Goal: Task Accomplishment & Management: Manage account settings

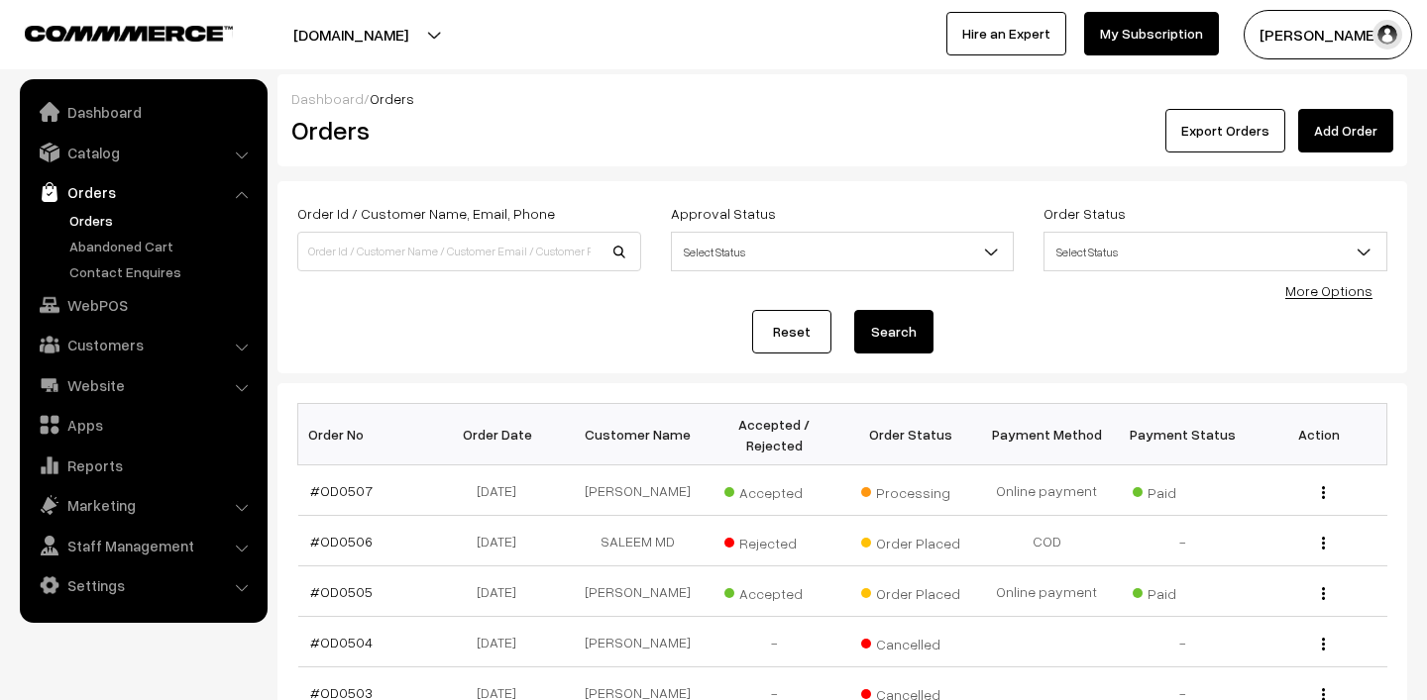
click at [114, 216] on link "Orders" at bounding box center [162, 220] width 196 height 21
click at [1286, 45] on button "[PERSON_NAME]" at bounding box center [1327, 35] width 168 height 50
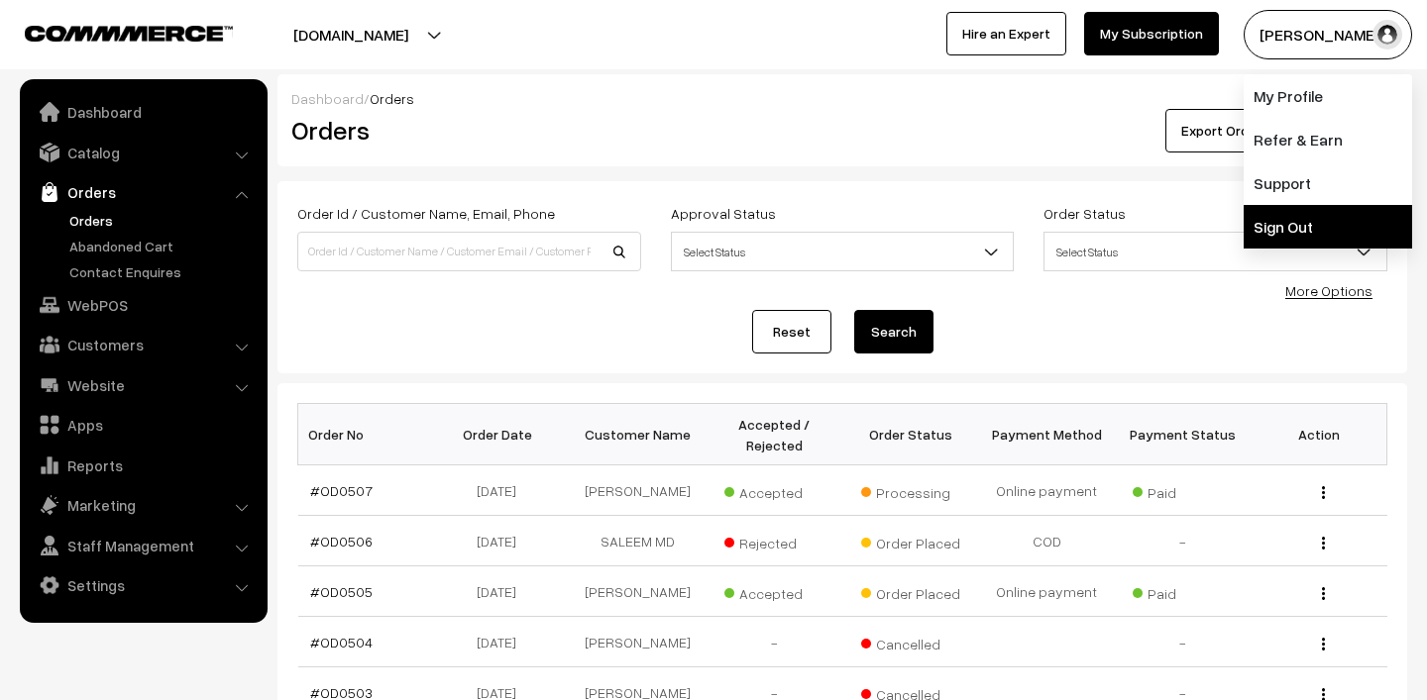
click at [1285, 215] on link "Sign Out" at bounding box center [1327, 227] width 168 height 44
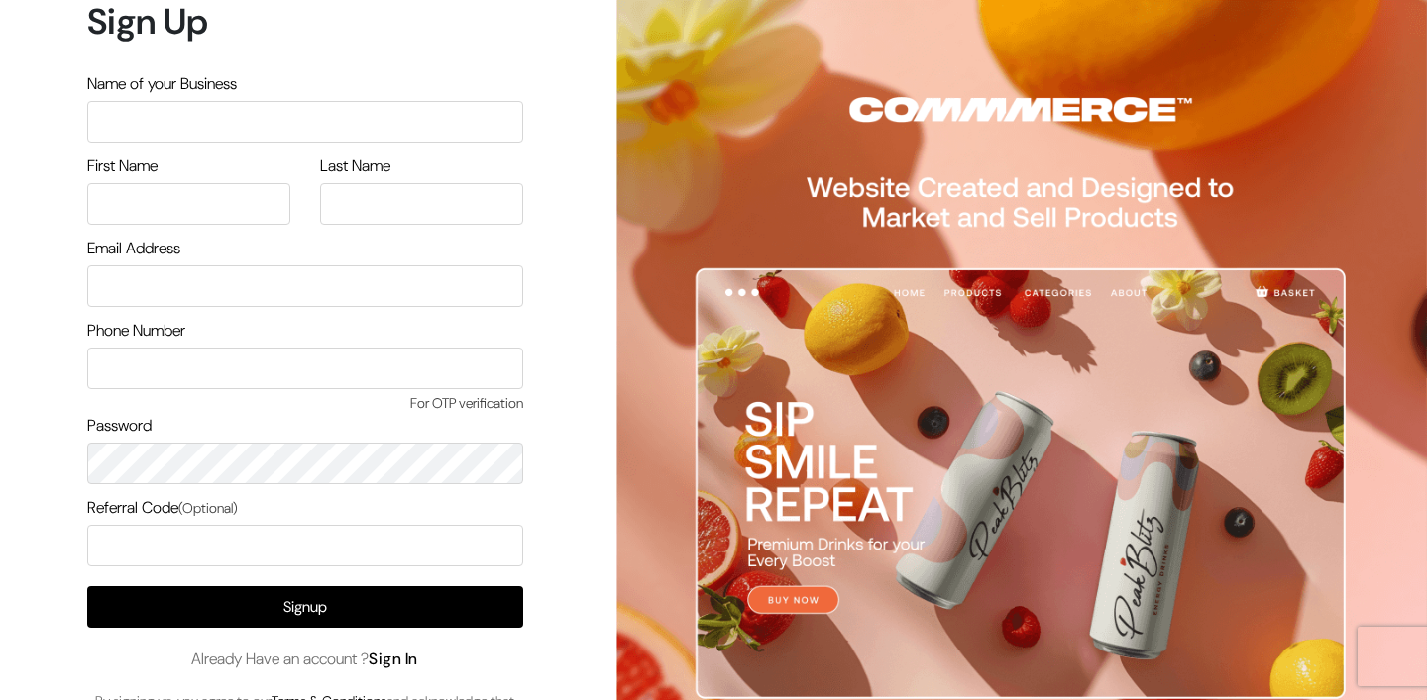
click at [393, 653] on link "Sign In" at bounding box center [394, 659] width 50 height 21
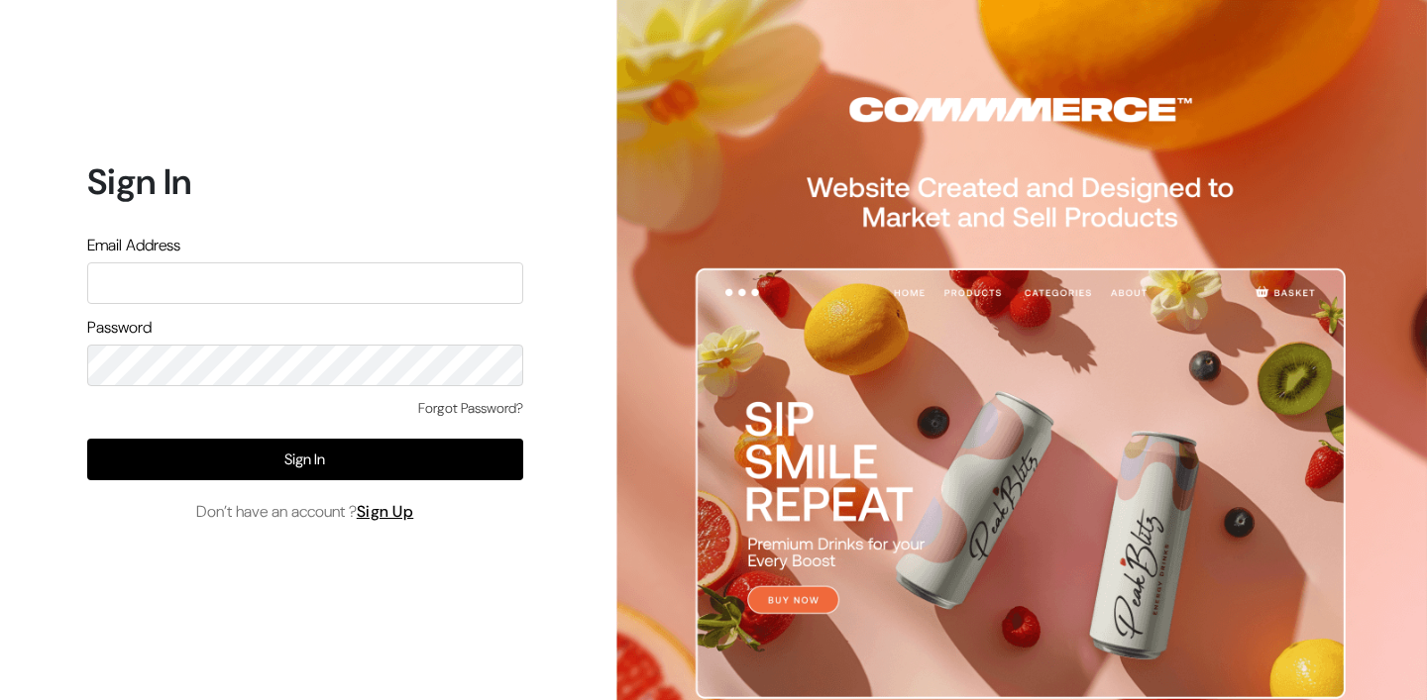
click at [261, 273] on input "text" at bounding box center [305, 284] width 436 height 42
type input "lokesh@yourdesignstore.in"
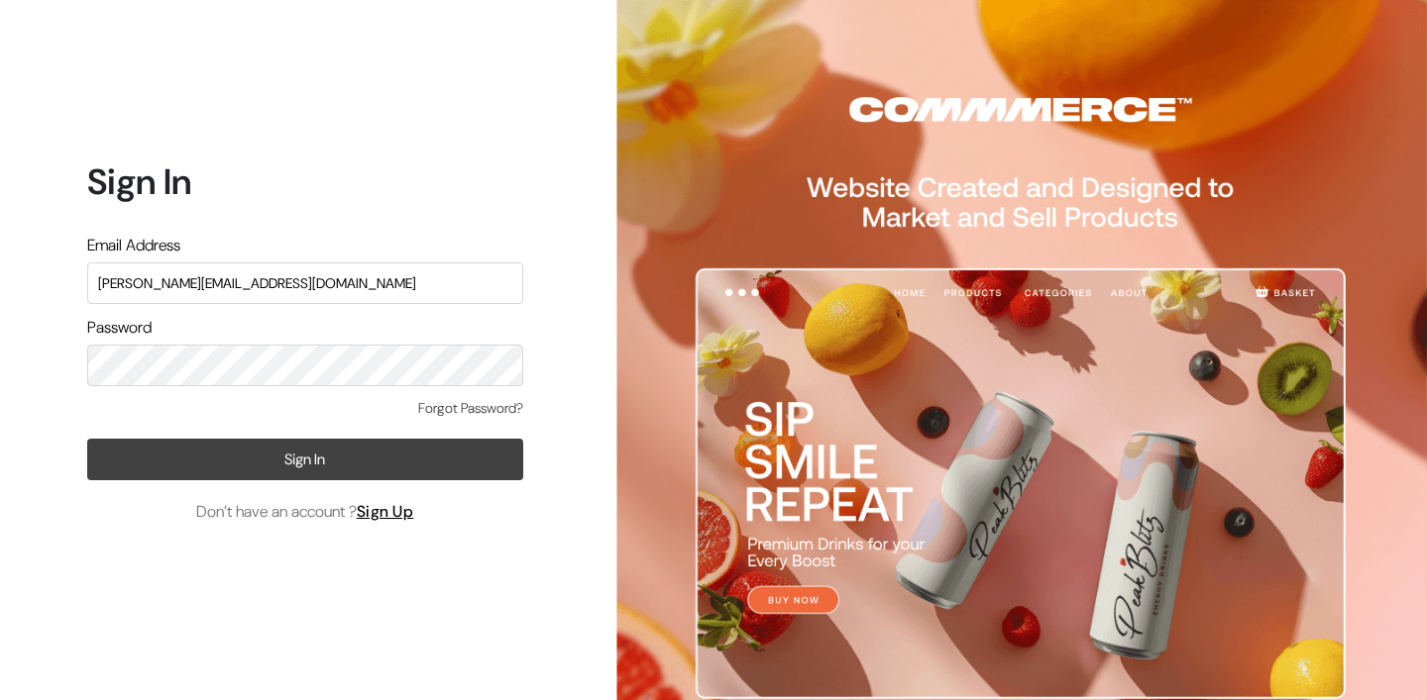
click at [400, 452] on button "Sign In" at bounding box center [305, 460] width 436 height 42
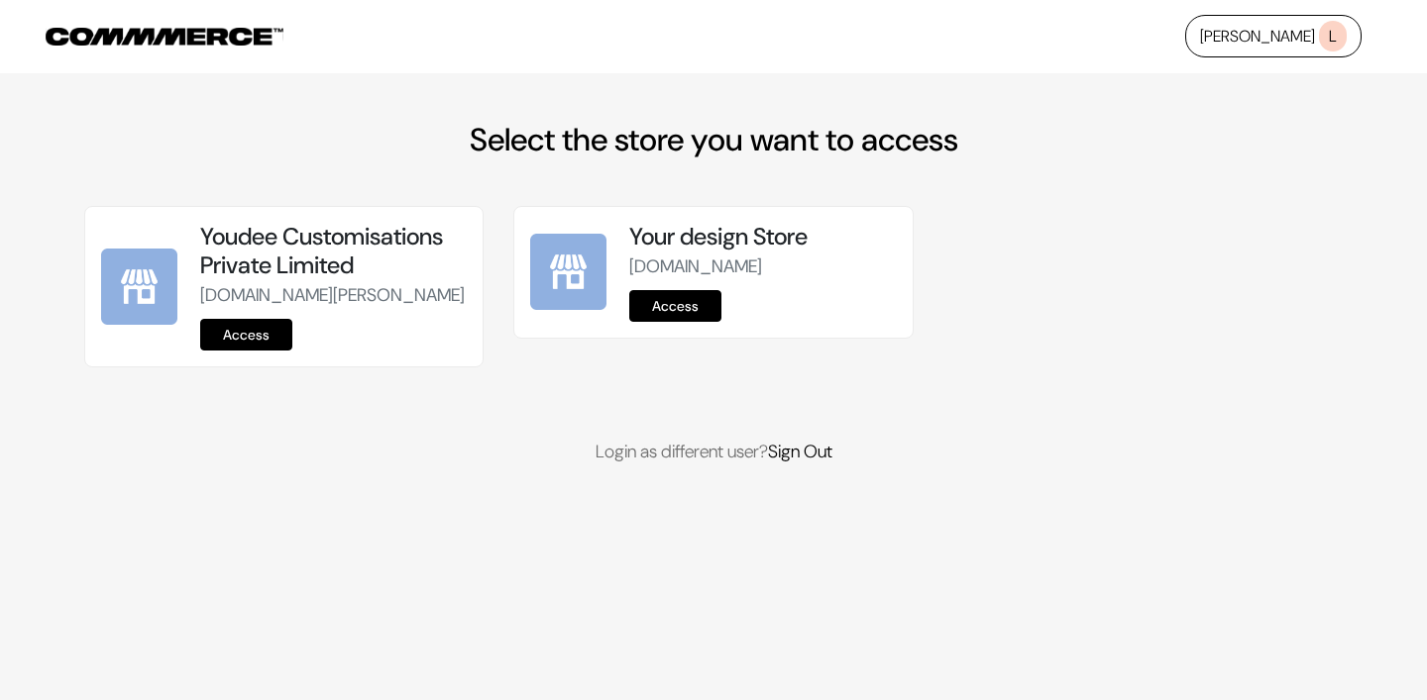
click at [239, 351] on link "Access" at bounding box center [246, 335] width 92 height 32
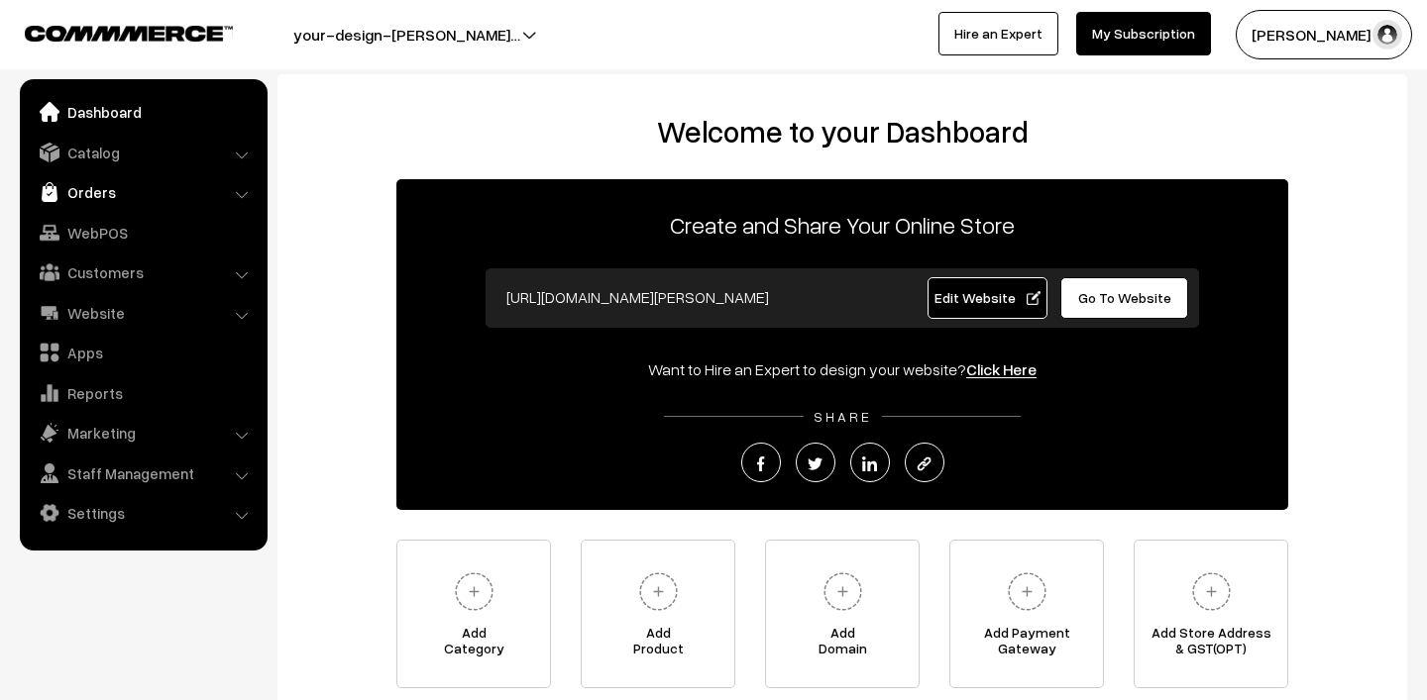
click at [118, 194] on link "Orders" at bounding box center [143, 192] width 236 height 36
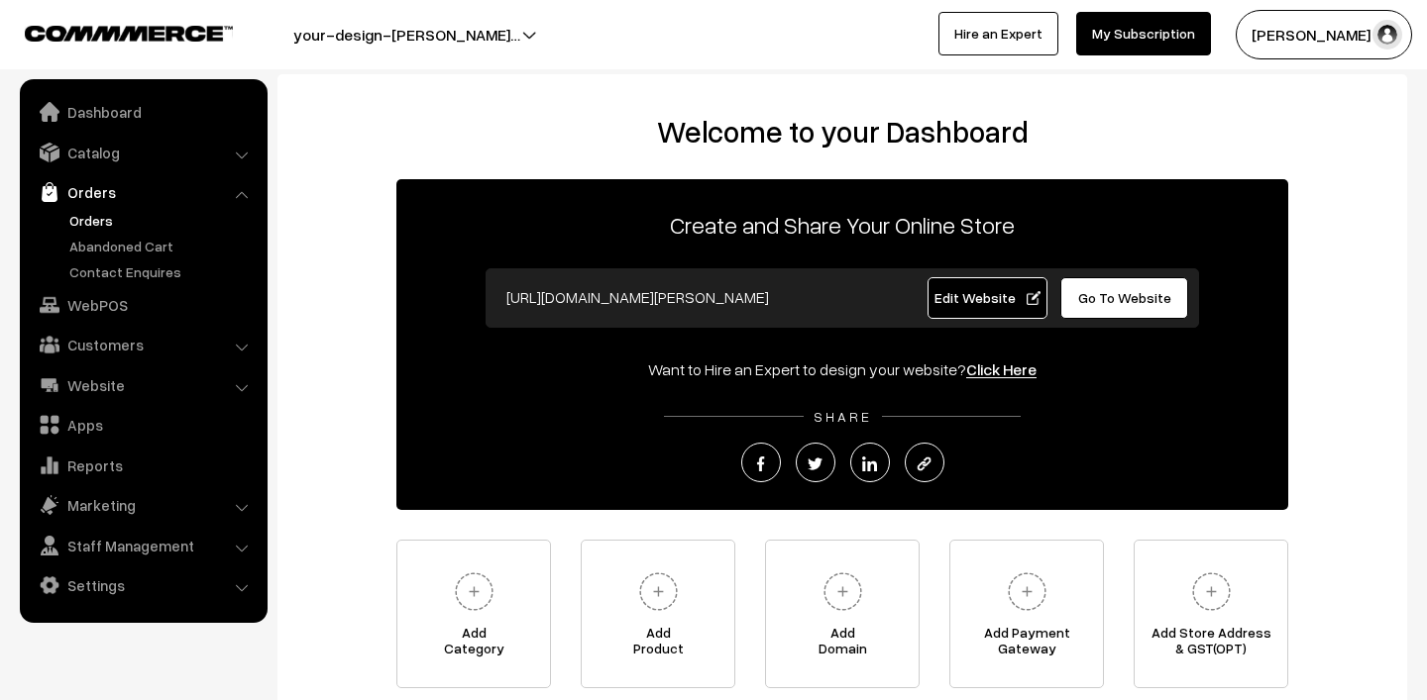
click at [101, 221] on link "Orders" at bounding box center [162, 220] width 196 height 21
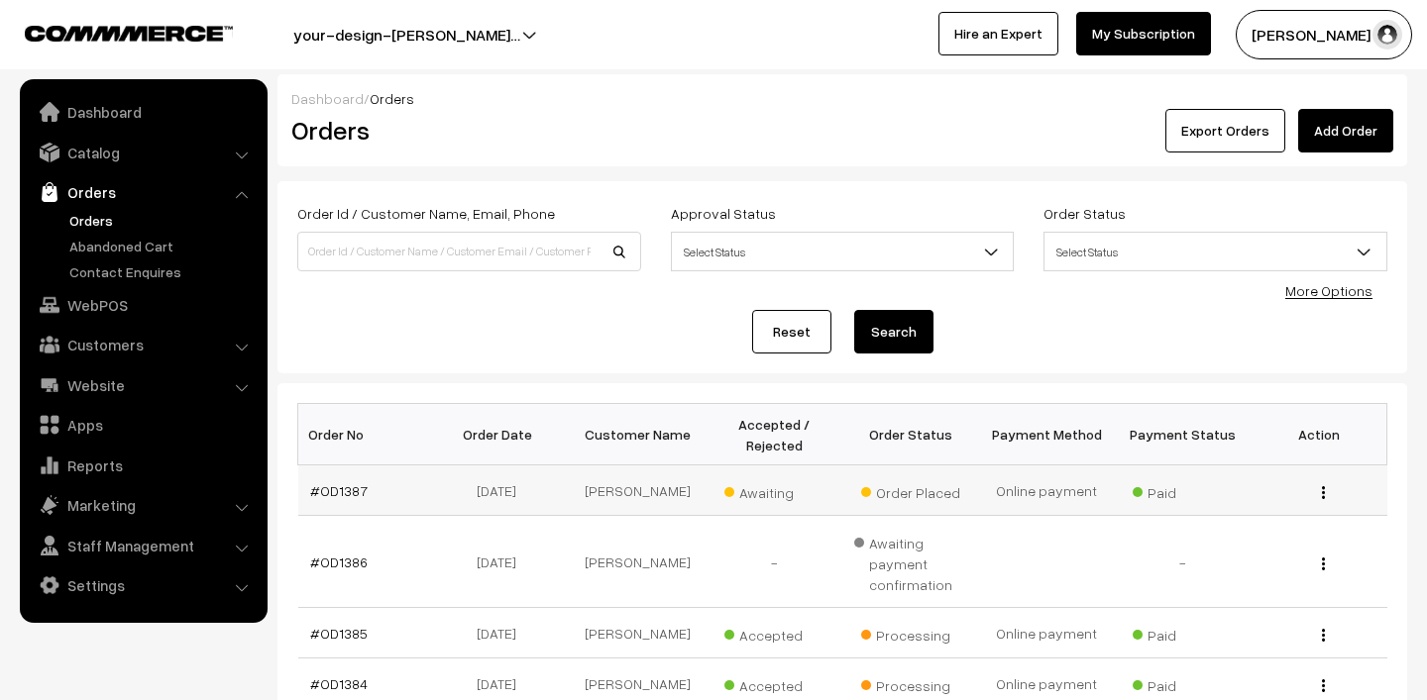
click at [764, 490] on span "Awaiting" at bounding box center [773, 491] width 99 height 26
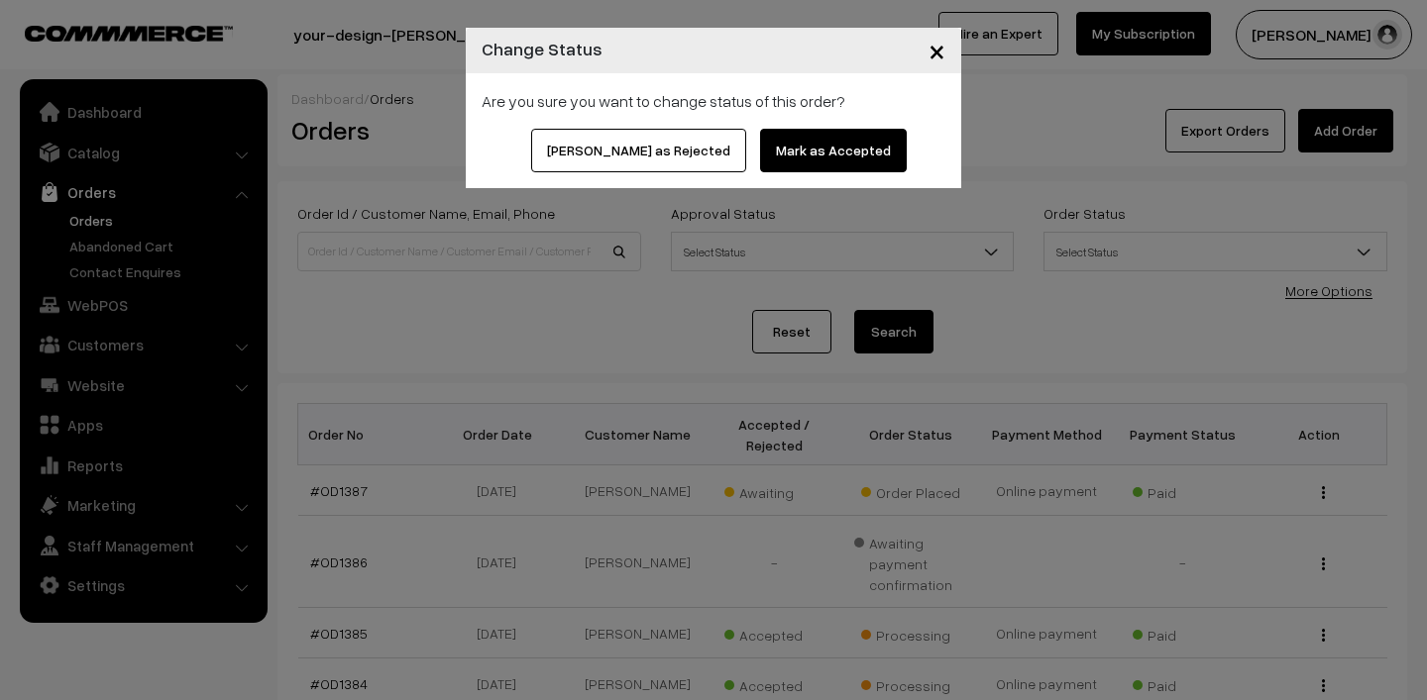
click at [788, 146] on button "Mark as Accepted" at bounding box center [833, 151] width 147 height 44
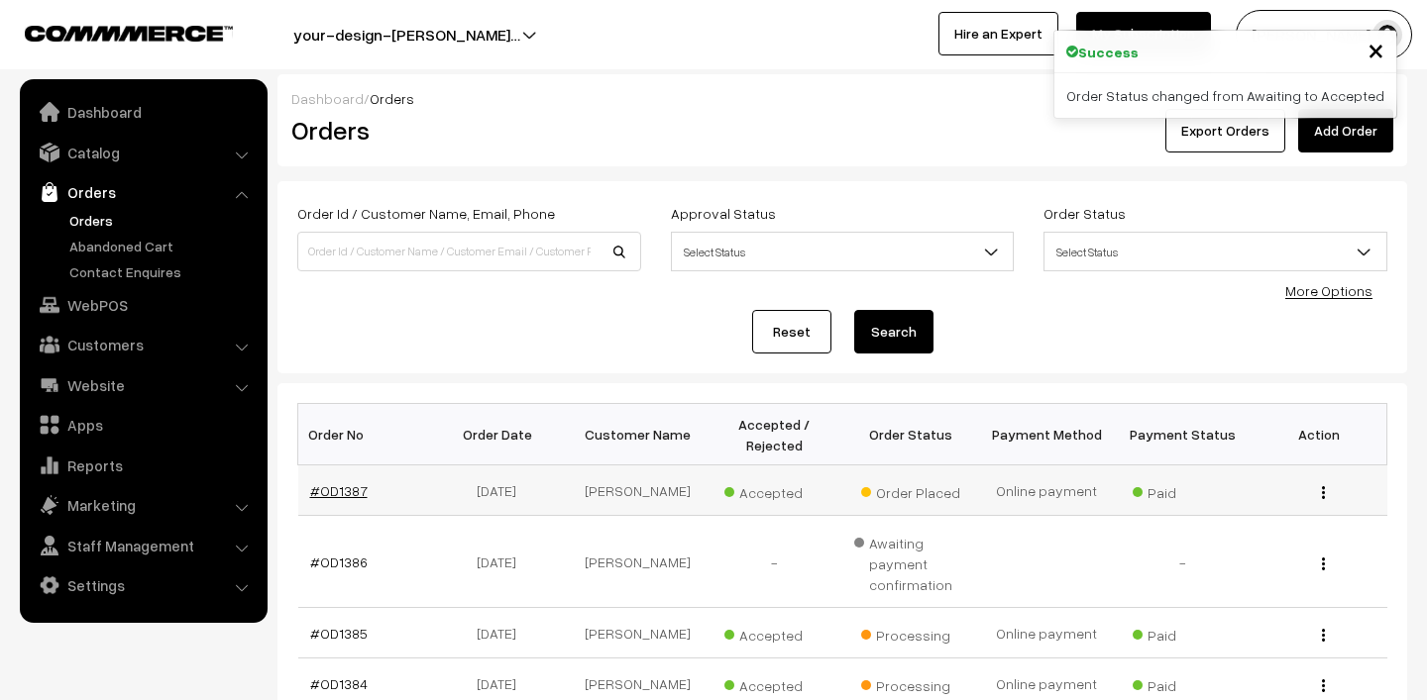
click at [343, 490] on link "#OD1387" at bounding box center [338, 491] width 57 height 17
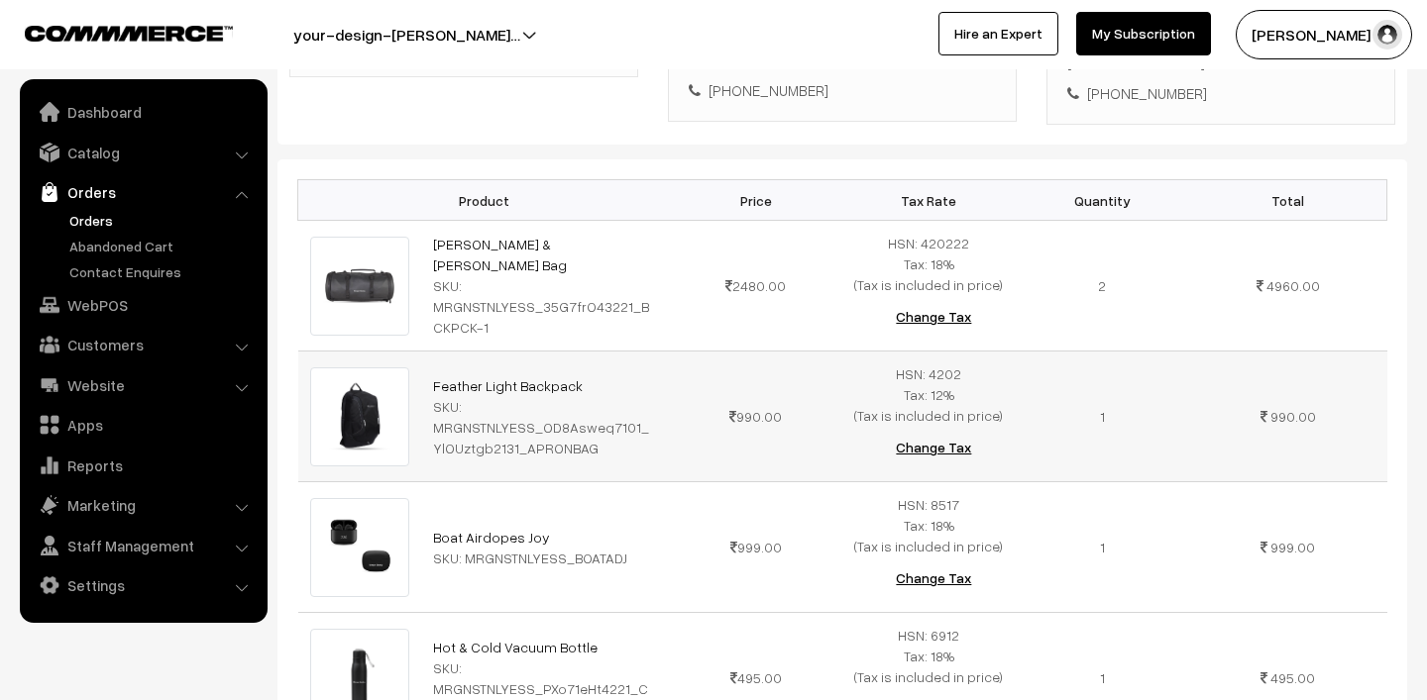
scroll to position [458, 0]
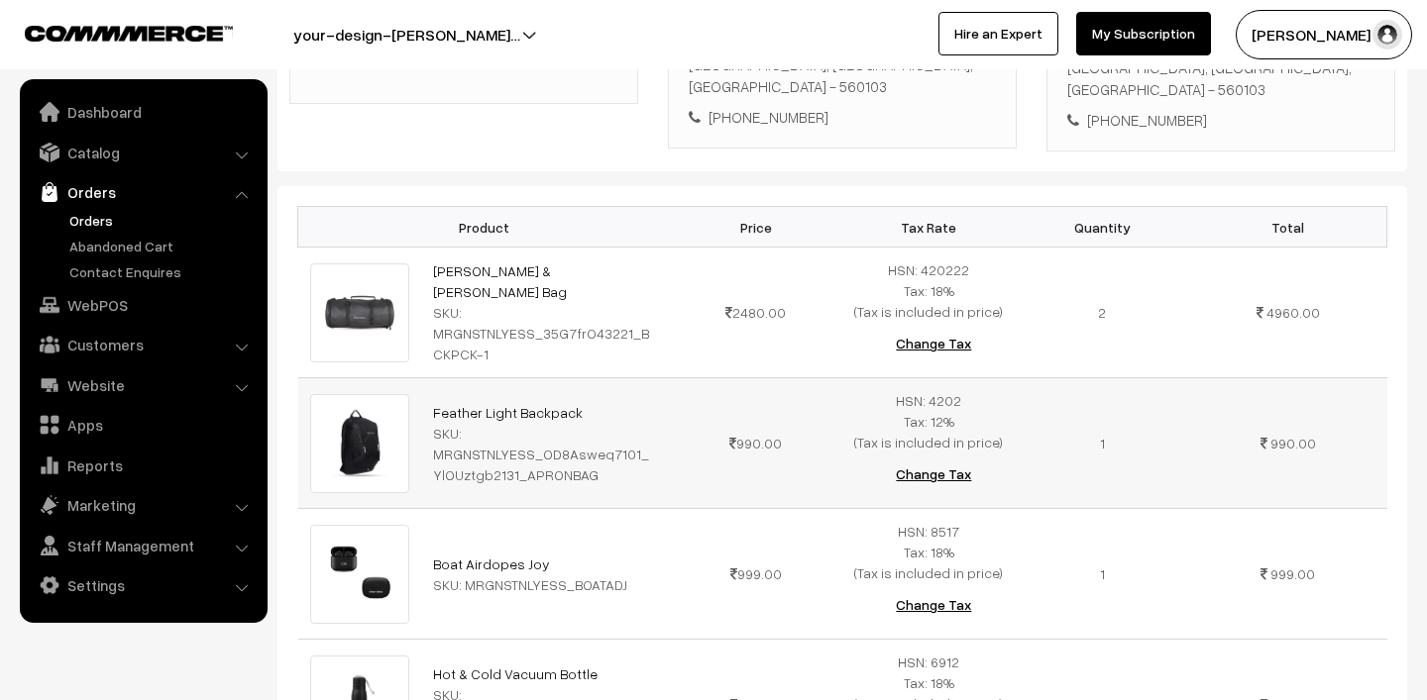
drag, startPoint x: 422, startPoint y: 400, endPoint x: 593, endPoint y: 408, distance: 170.6
click at [593, 408] on td "Feather Light Backpack SKU: MRGNSTNLYESS_OD8Asweq7101_YlOUztgb2131_APRONBAG" at bounding box center [545, 443] width 248 height 131
copy link "Feather Light Backpack"
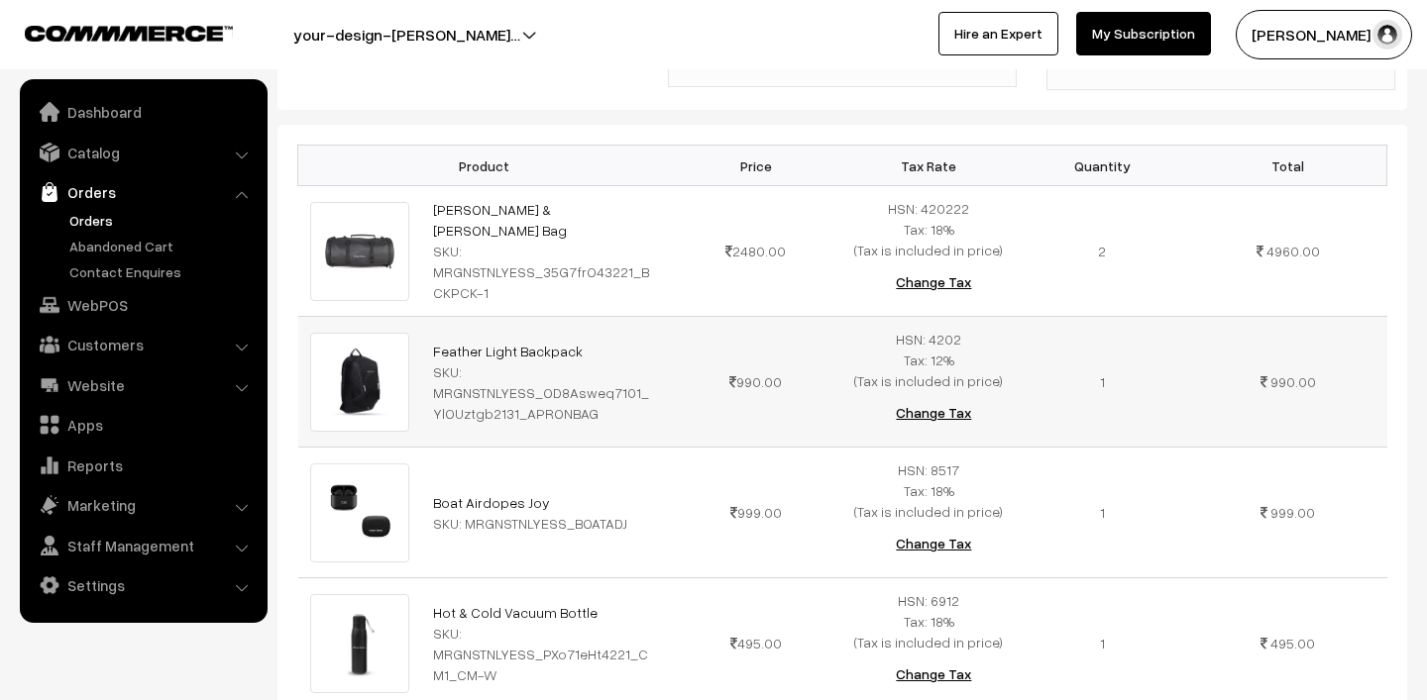
scroll to position [535, 0]
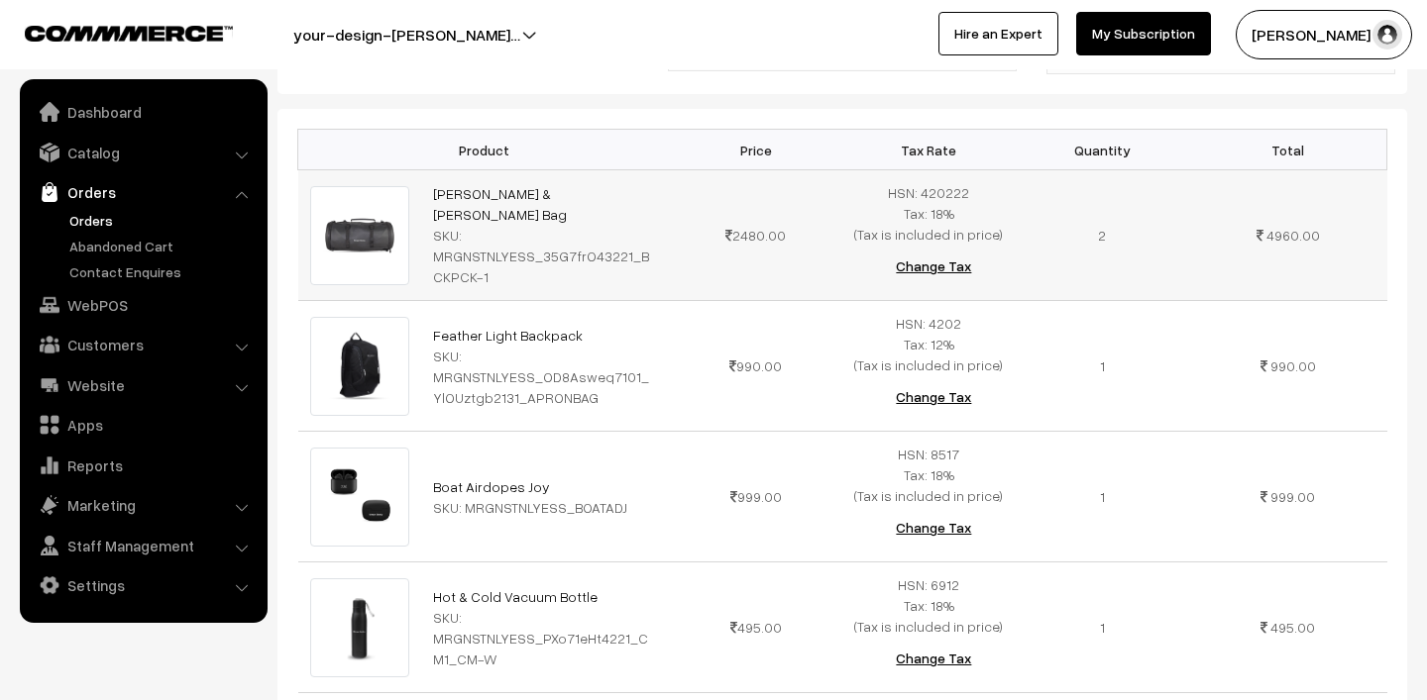
drag, startPoint x: 427, startPoint y: 206, endPoint x: 631, endPoint y: 206, distance: 204.1
click at [631, 206] on td "Jack & Jones Oscar Duffle Bag SKU: MRGNSTNLYESS_35G7frO43221_BCKPCK-1" at bounding box center [545, 235] width 248 height 131
copy link "Jack & Jones Oscar Duffle Bag"
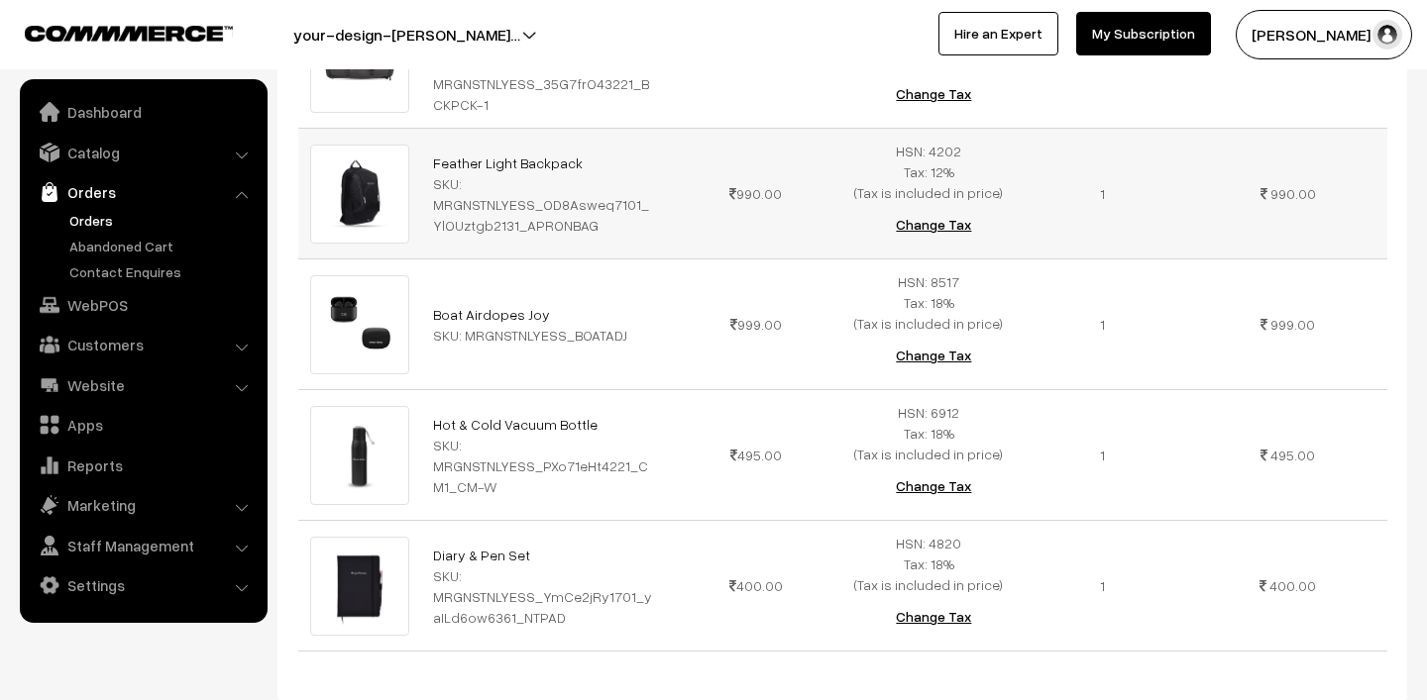
scroll to position [821, 0]
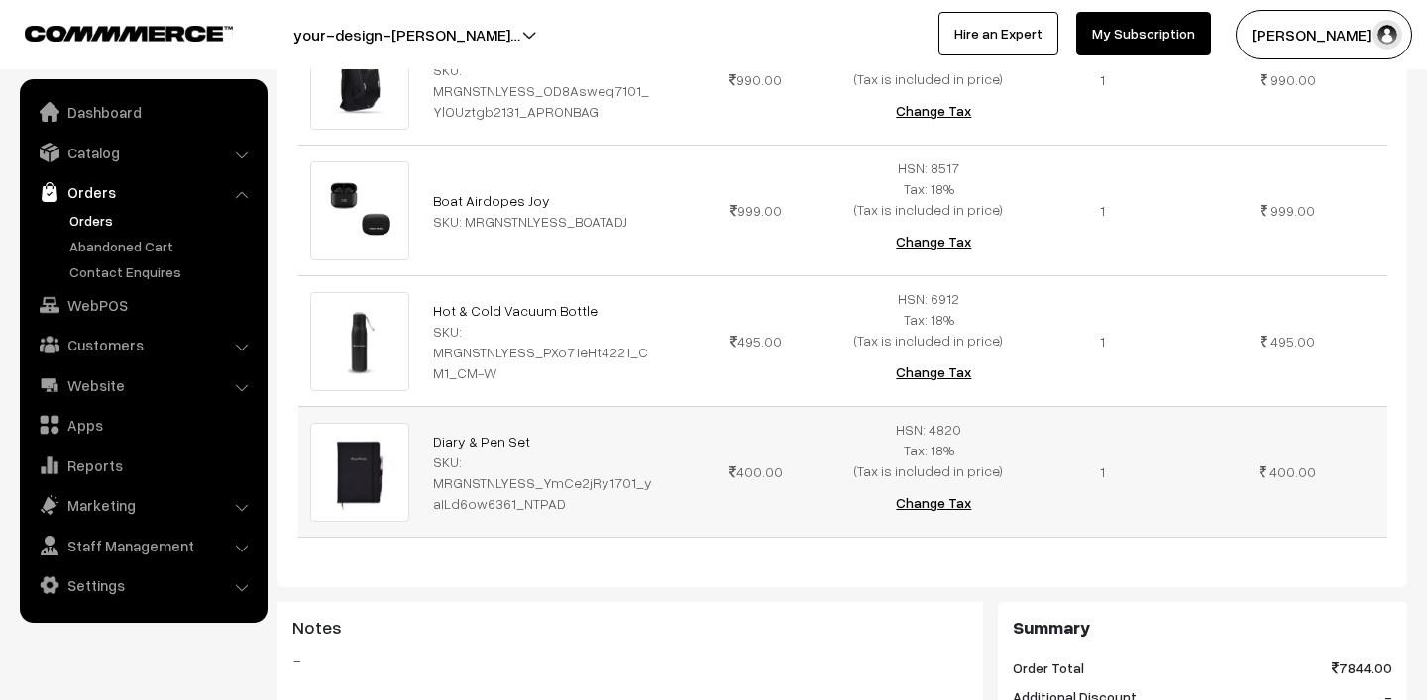
drag, startPoint x: 420, startPoint y: 431, endPoint x: 548, endPoint y: 438, distance: 128.0
click at [548, 438] on tr "Diary & Pen Set SKU: MRGNSTNLYESS_YmCe2jRy1701_yaILd6ow6361_NTPAD 400.00" at bounding box center [842, 472] width 1089 height 131
drag, startPoint x: 426, startPoint y: 196, endPoint x: 575, endPoint y: 197, distance: 148.6
click at [575, 196] on td "Boat Airdopes Joy SKU: MRGNSTNLYESS_BOATADJ" at bounding box center [545, 211] width 248 height 131
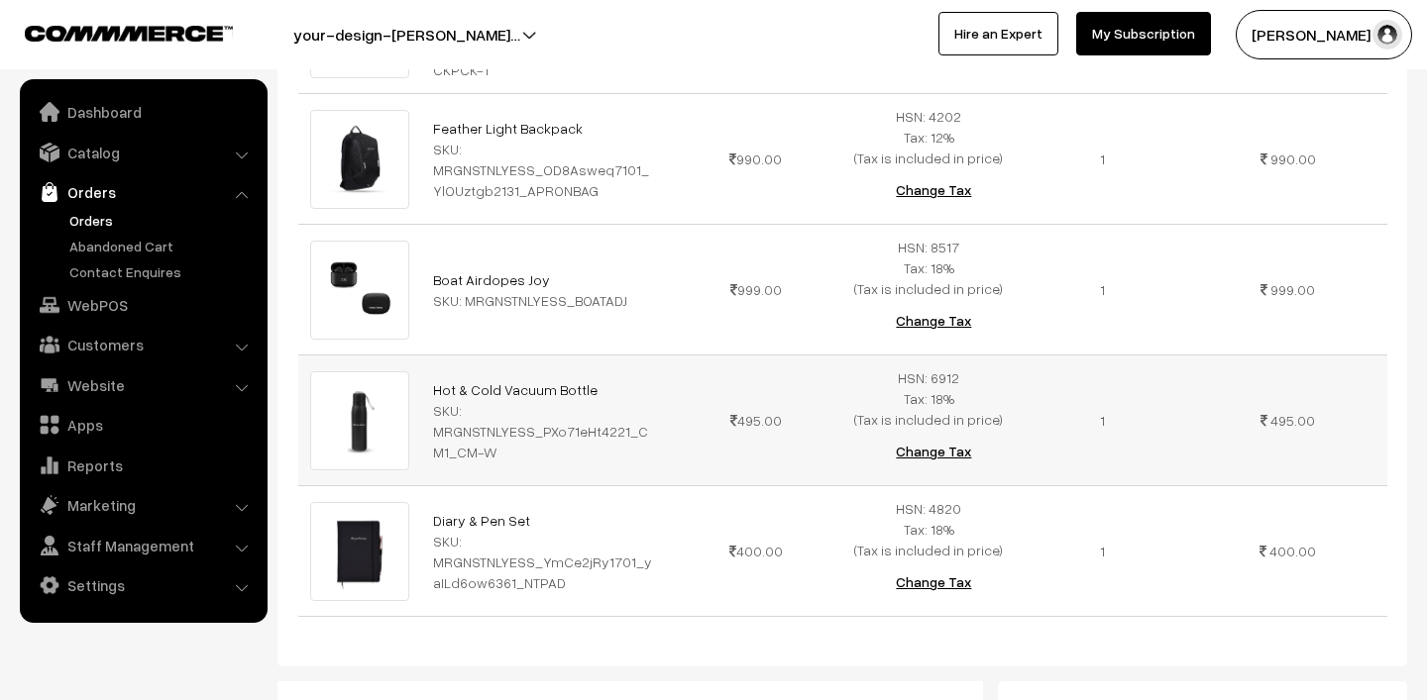
scroll to position [721, 0]
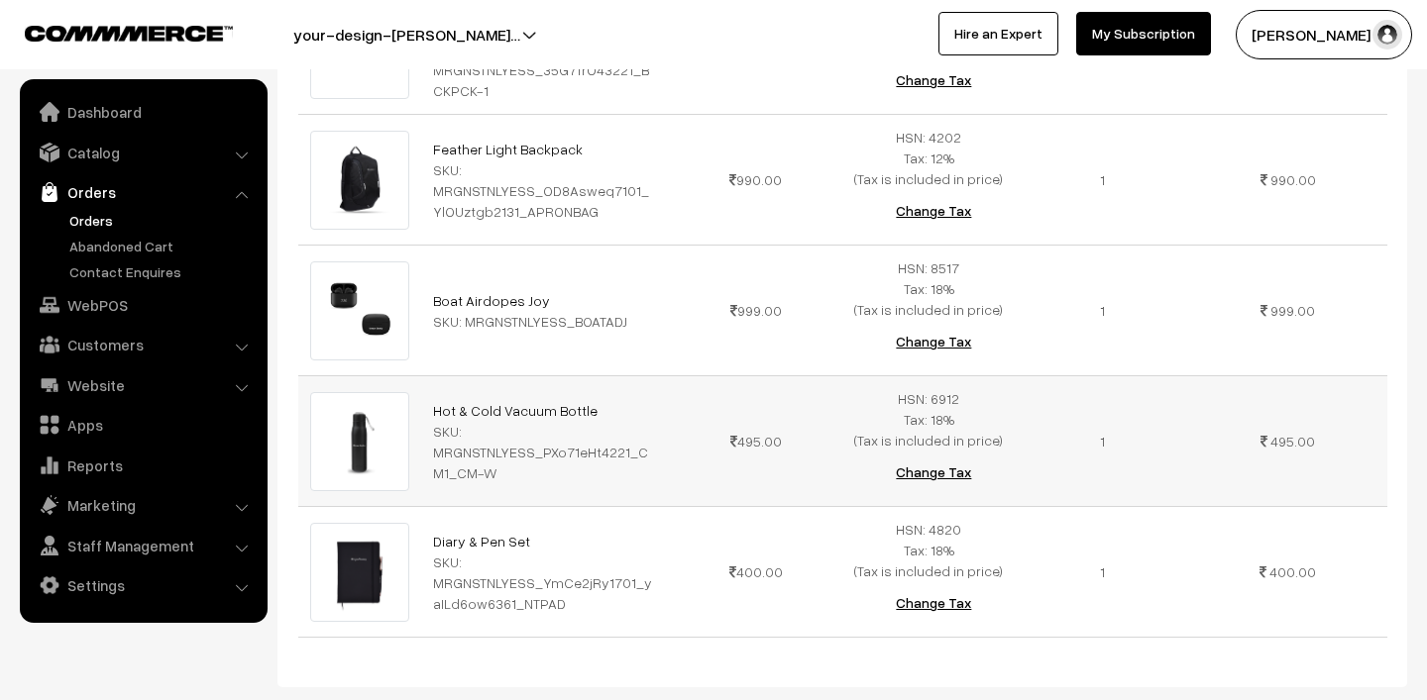
copy link "Boat Airdopes Joy"
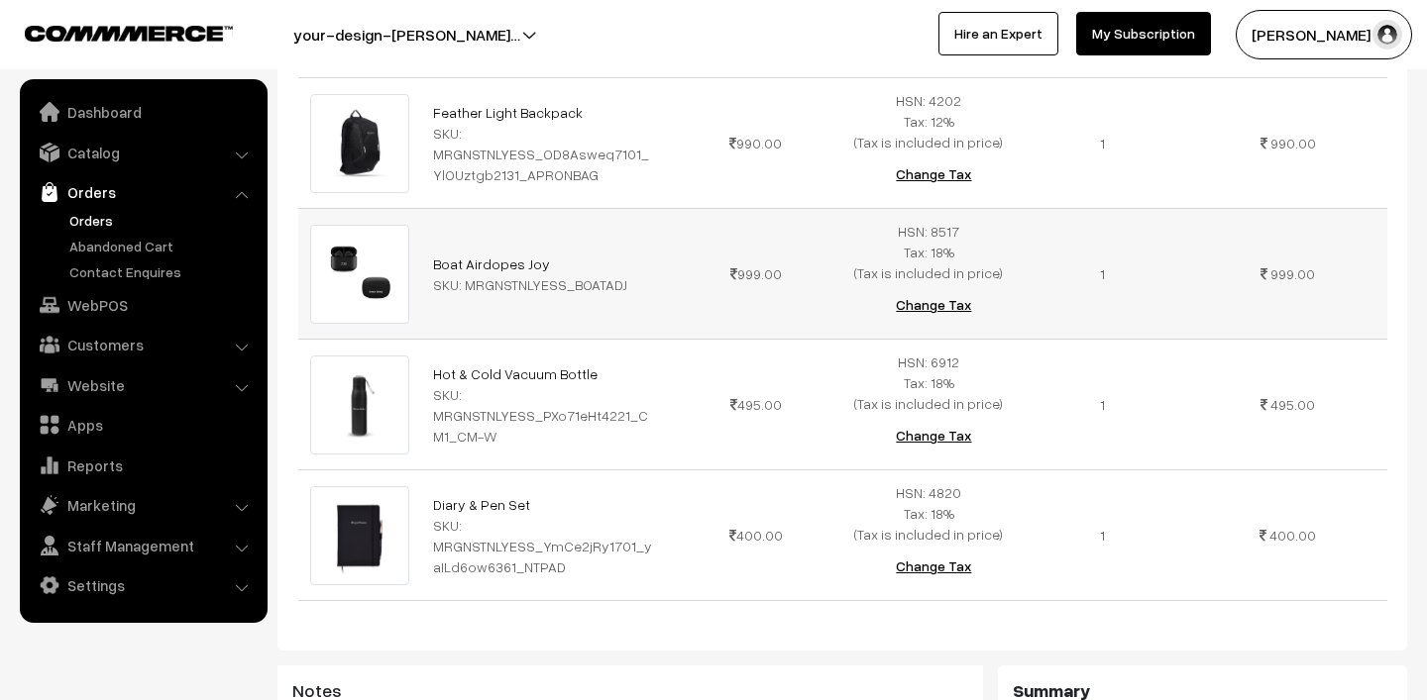
scroll to position [760, 0]
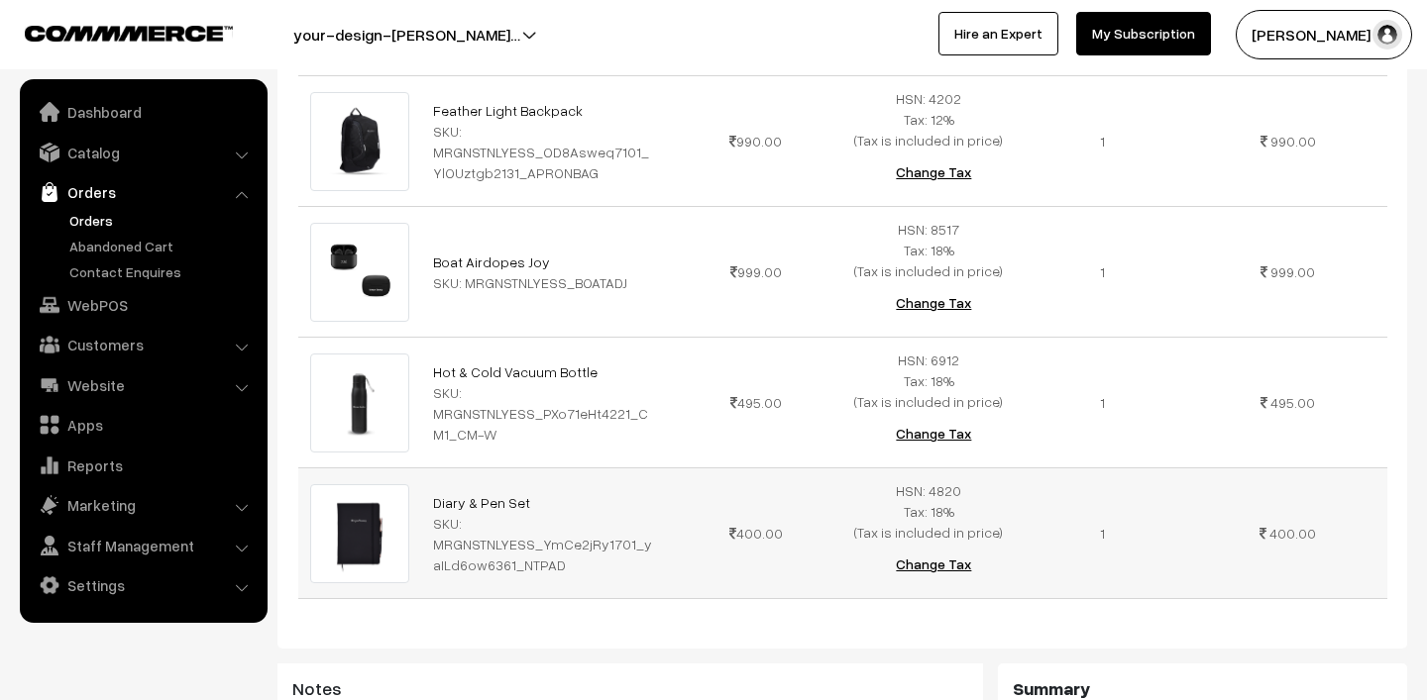
drag, startPoint x: 416, startPoint y: 498, endPoint x: 527, endPoint y: 498, distance: 111.0
click at [527, 498] on tr "Diary & Pen Set SKU: MRGNSTNLYESS_YmCe2jRy1701_yaILd6ow6361_NTPAD 400.00" at bounding box center [842, 534] width 1089 height 131
copy tr "Diary & Pen Set"
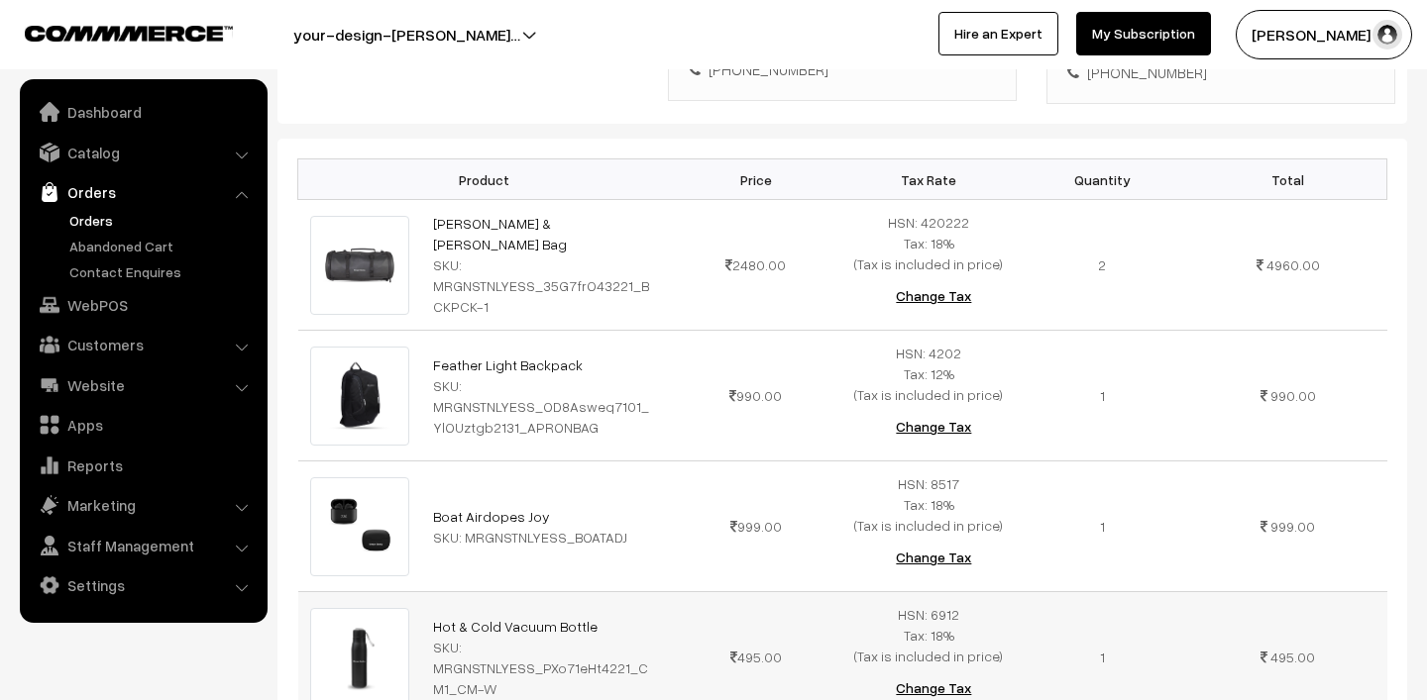
scroll to position [501, 0]
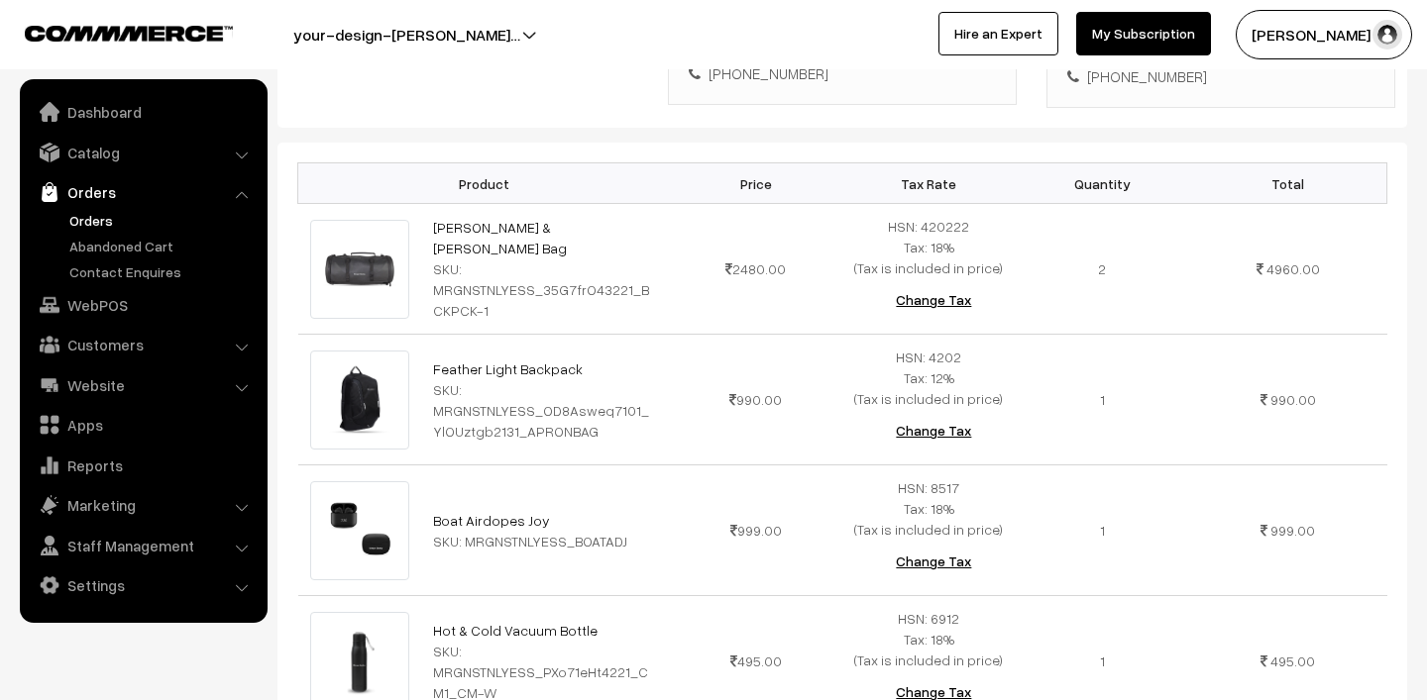
click at [117, 222] on link "Orders" at bounding box center [162, 220] width 196 height 21
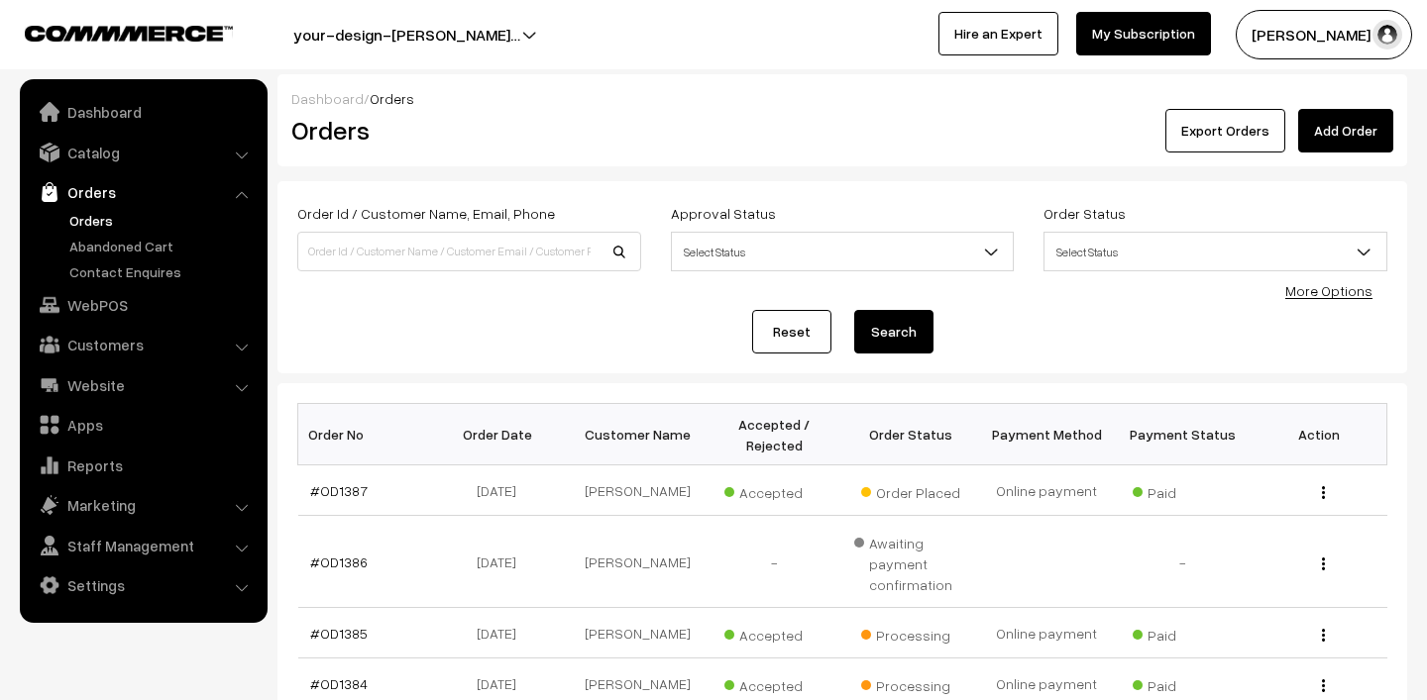
scroll to position [294, 0]
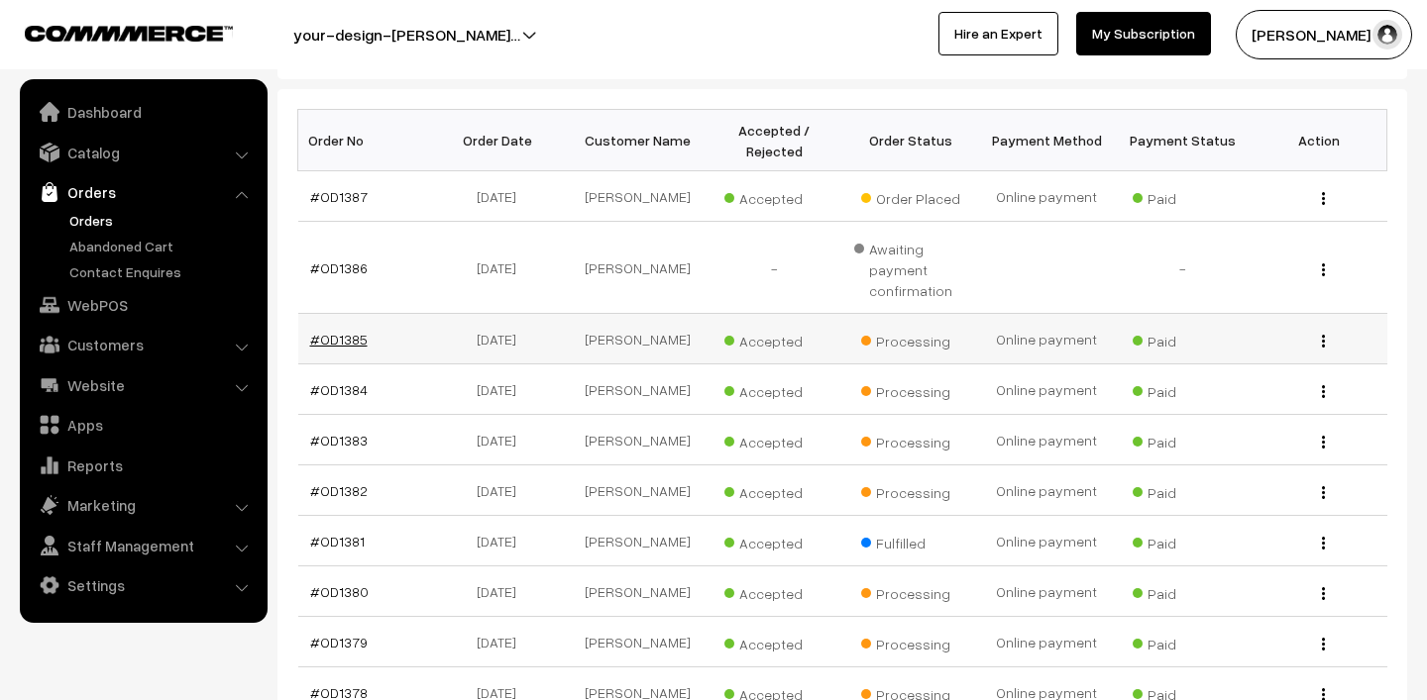
click at [349, 340] on link "#OD1385" at bounding box center [338, 339] width 57 height 17
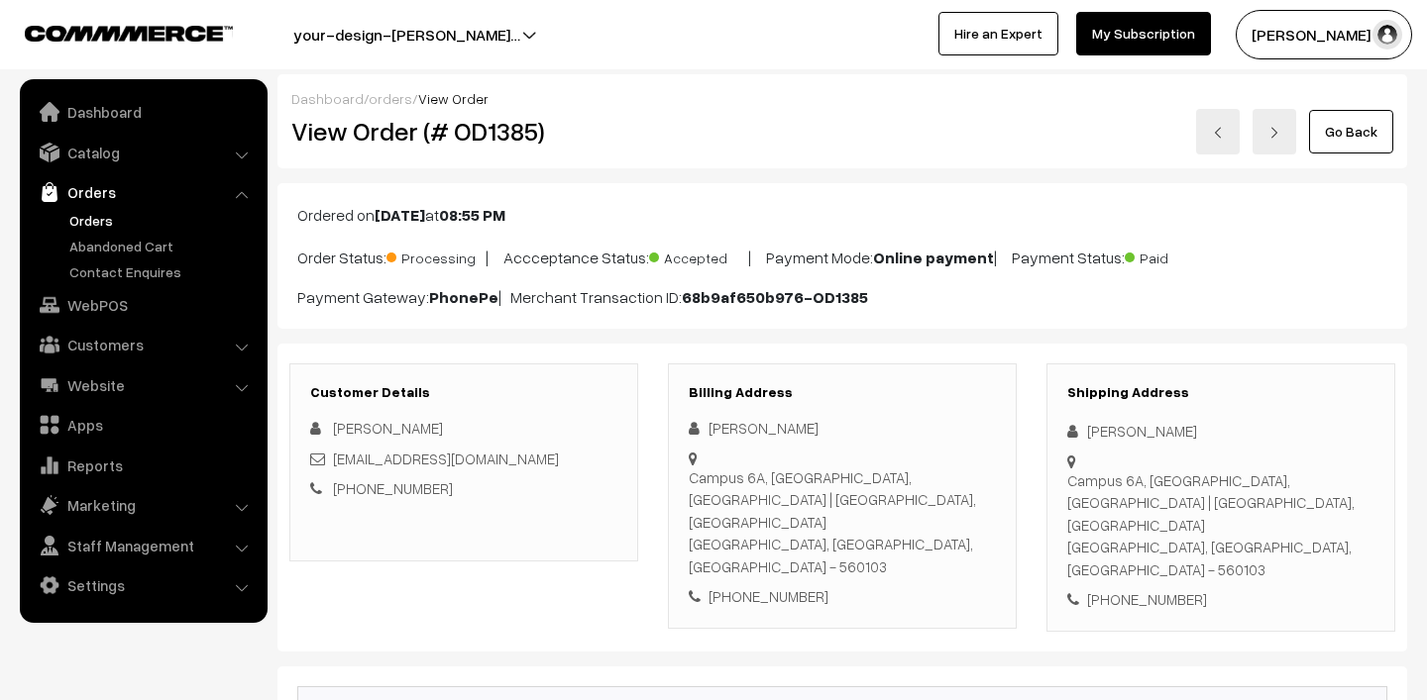
scroll to position [332, 0]
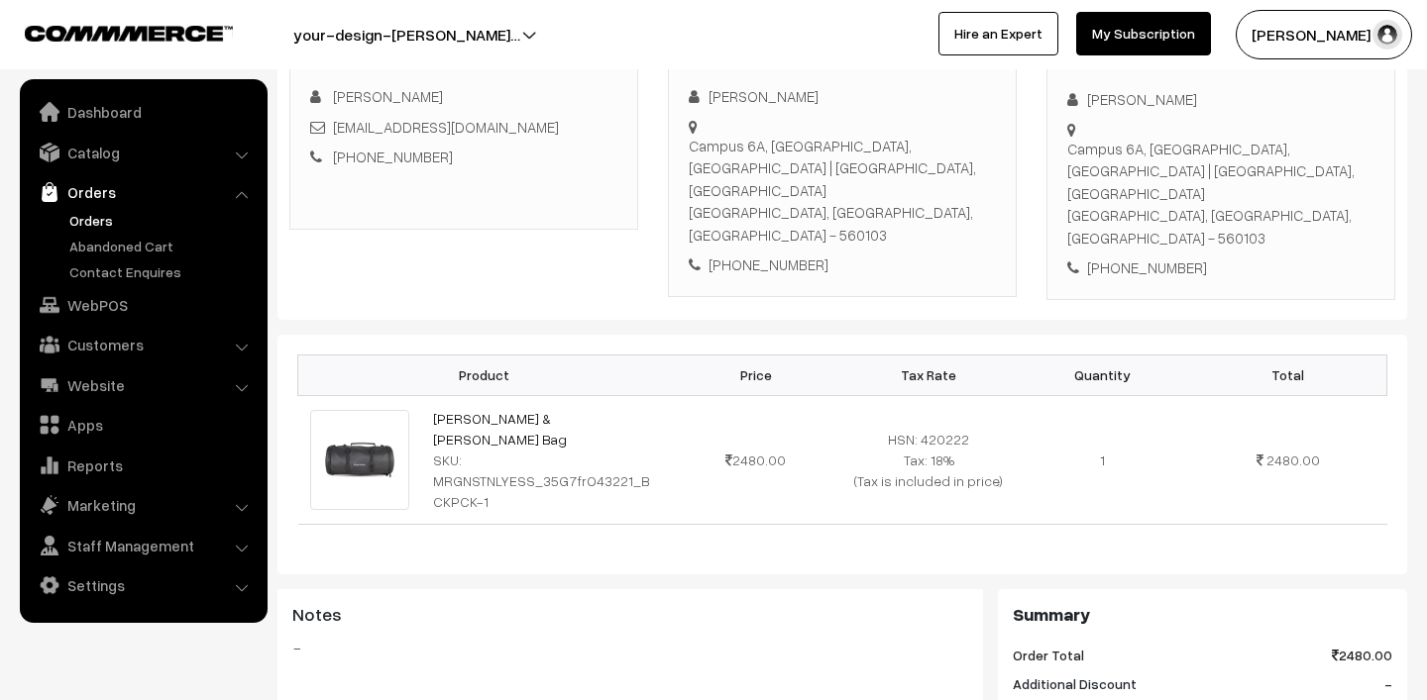
click at [105, 212] on link "Orders" at bounding box center [162, 220] width 196 height 21
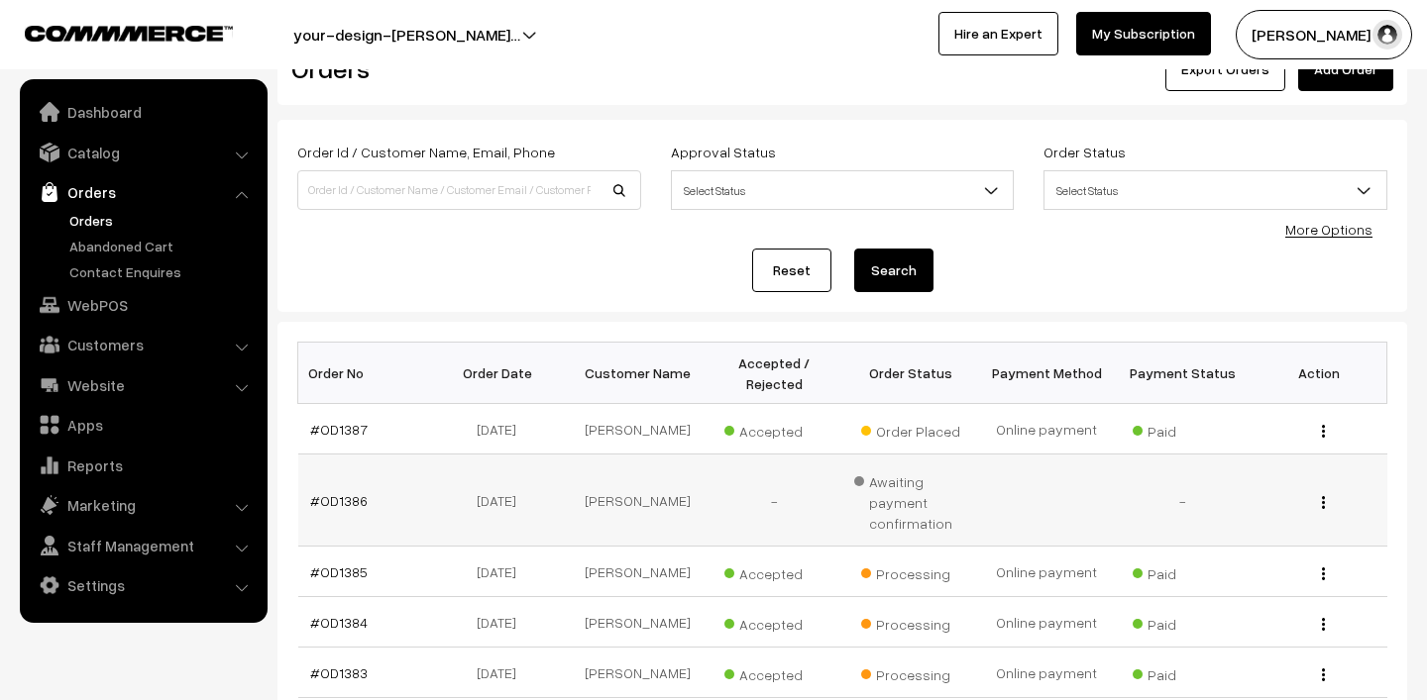
scroll to position [68, 0]
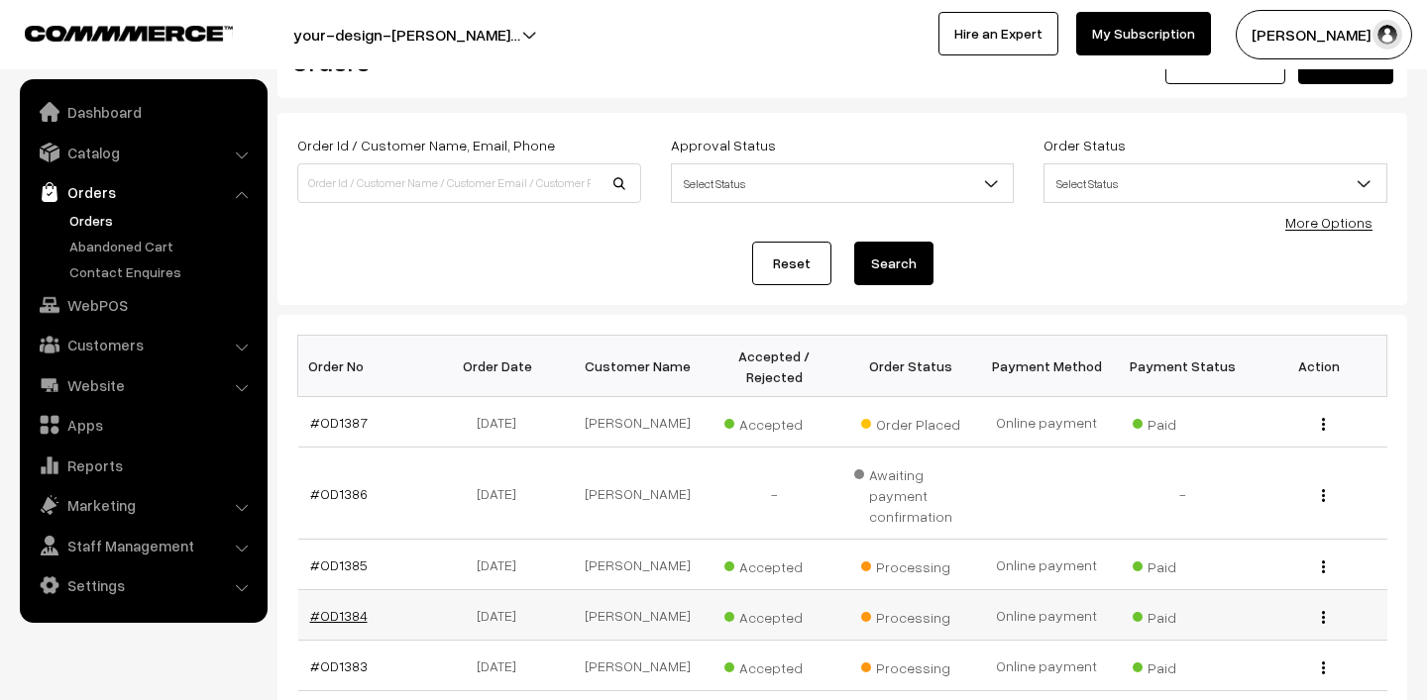
click at [337, 610] on link "#OD1384" at bounding box center [338, 615] width 57 height 17
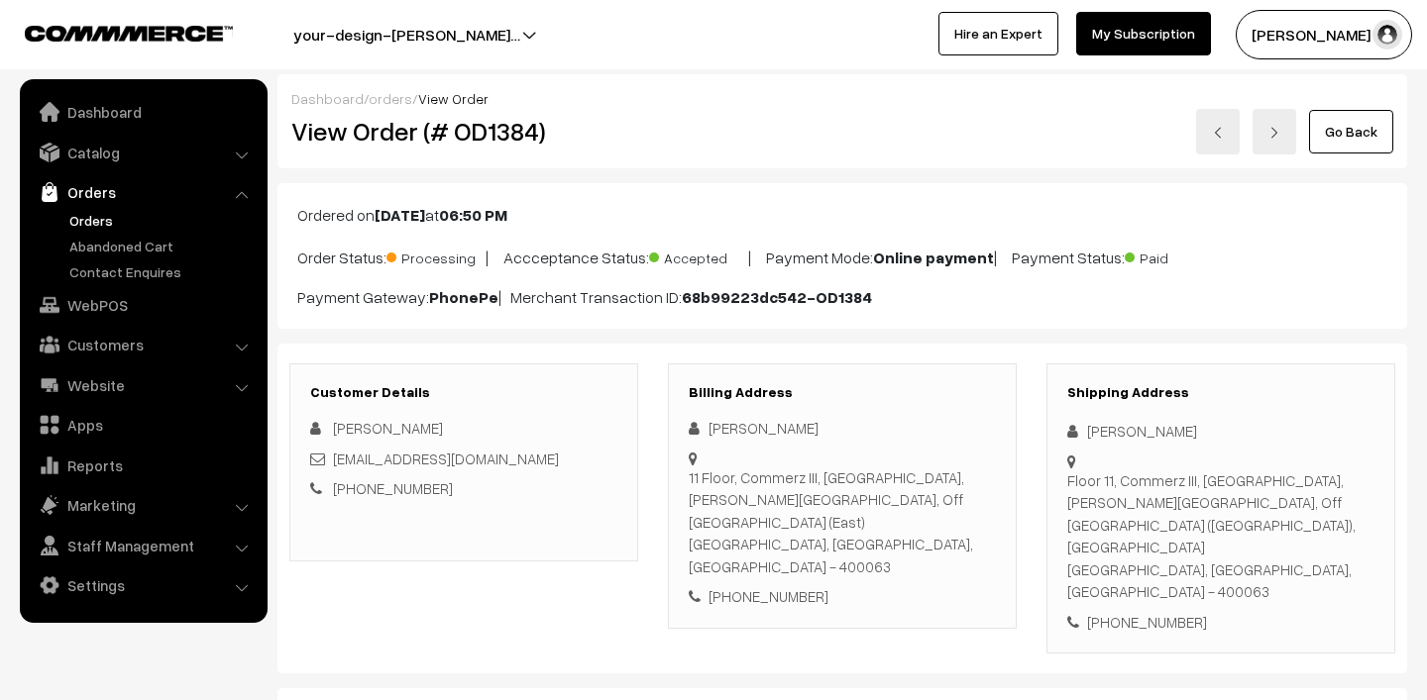
scroll to position [512, 0]
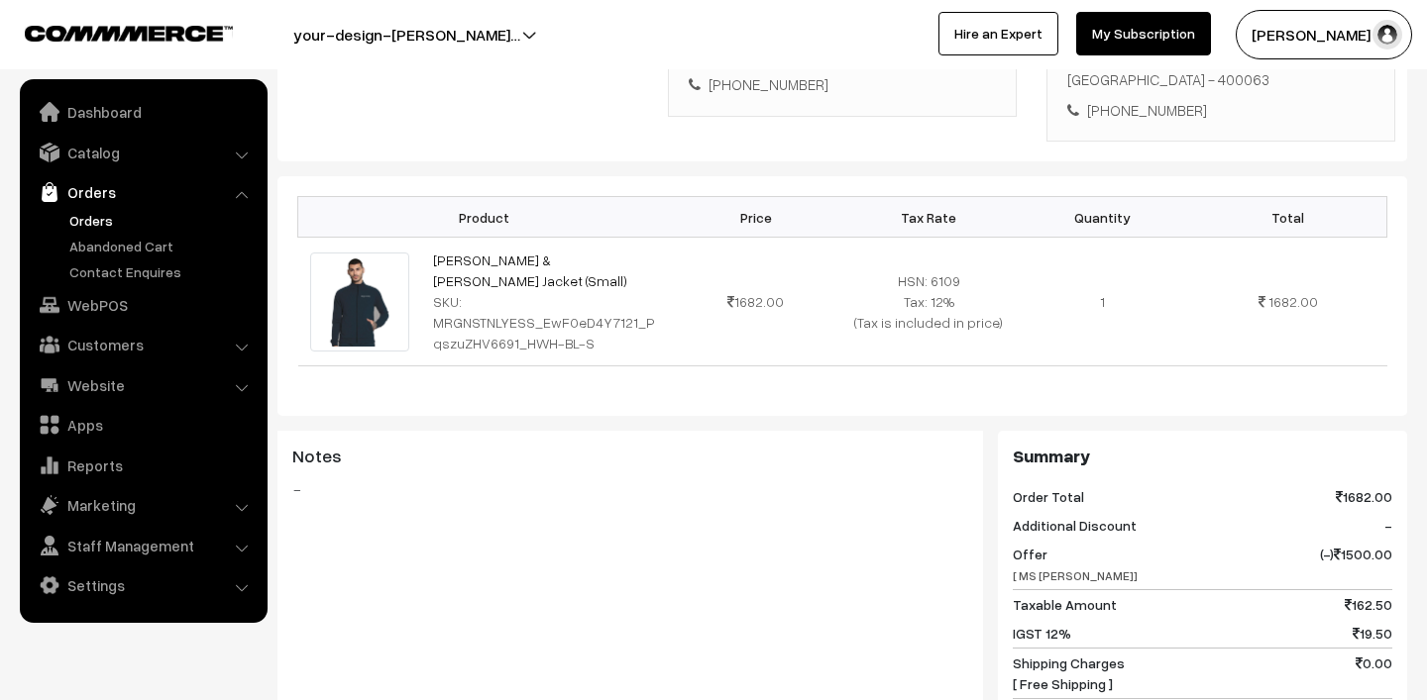
click at [112, 222] on link "Orders" at bounding box center [162, 220] width 196 height 21
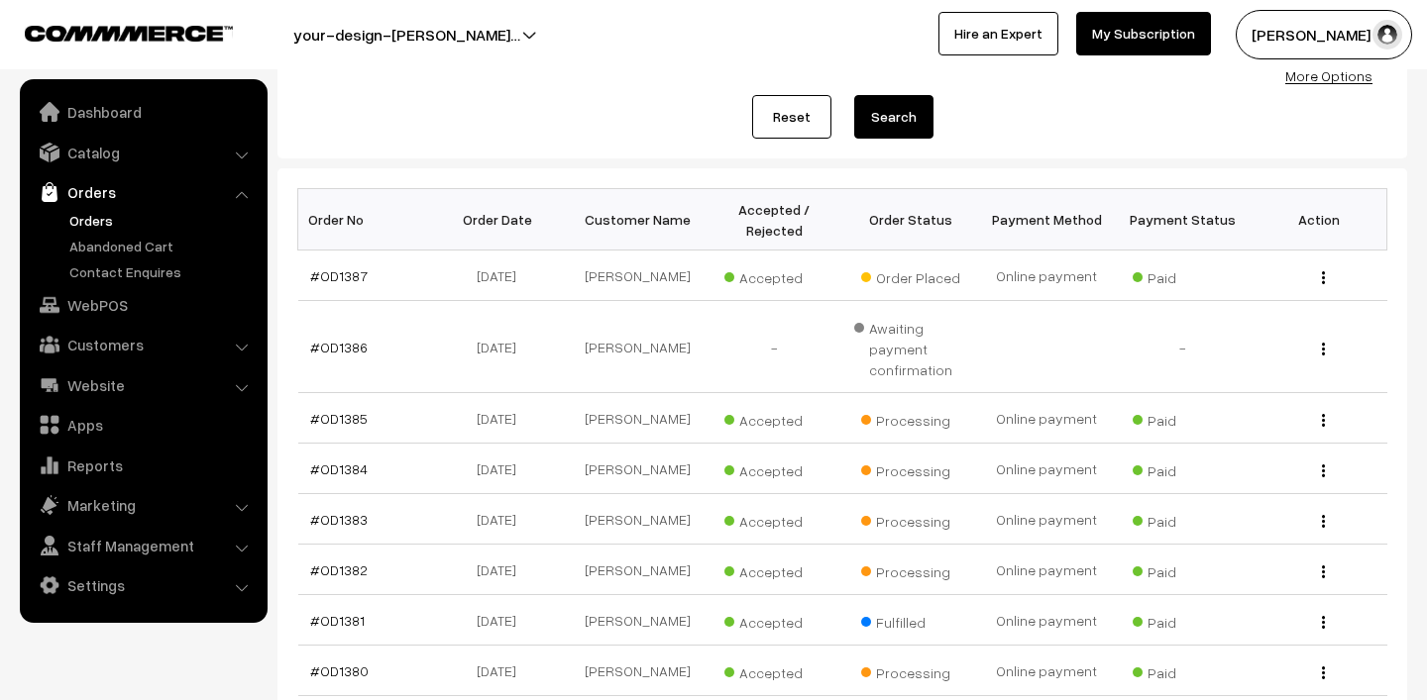
scroll to position [232, 0]
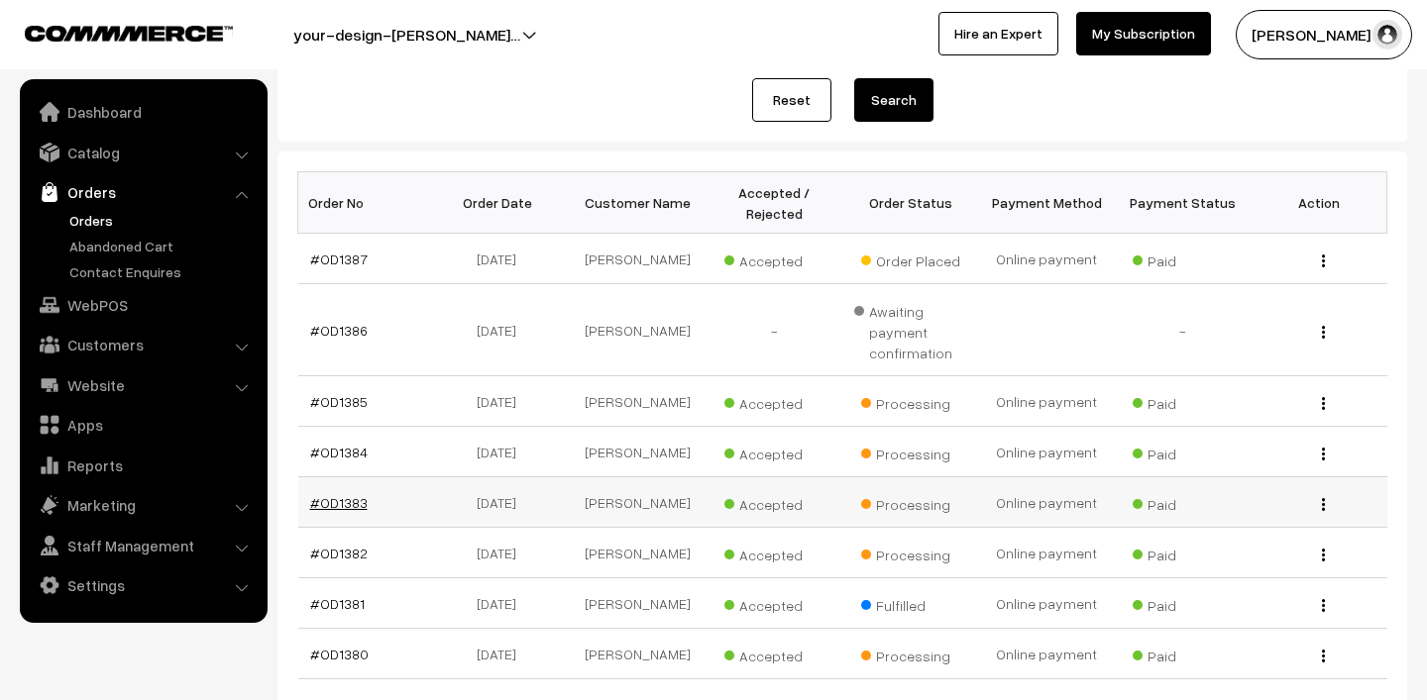
click at [326, 500] on link "#OD1383" at bounding box center [338, 502] width 57 height 17
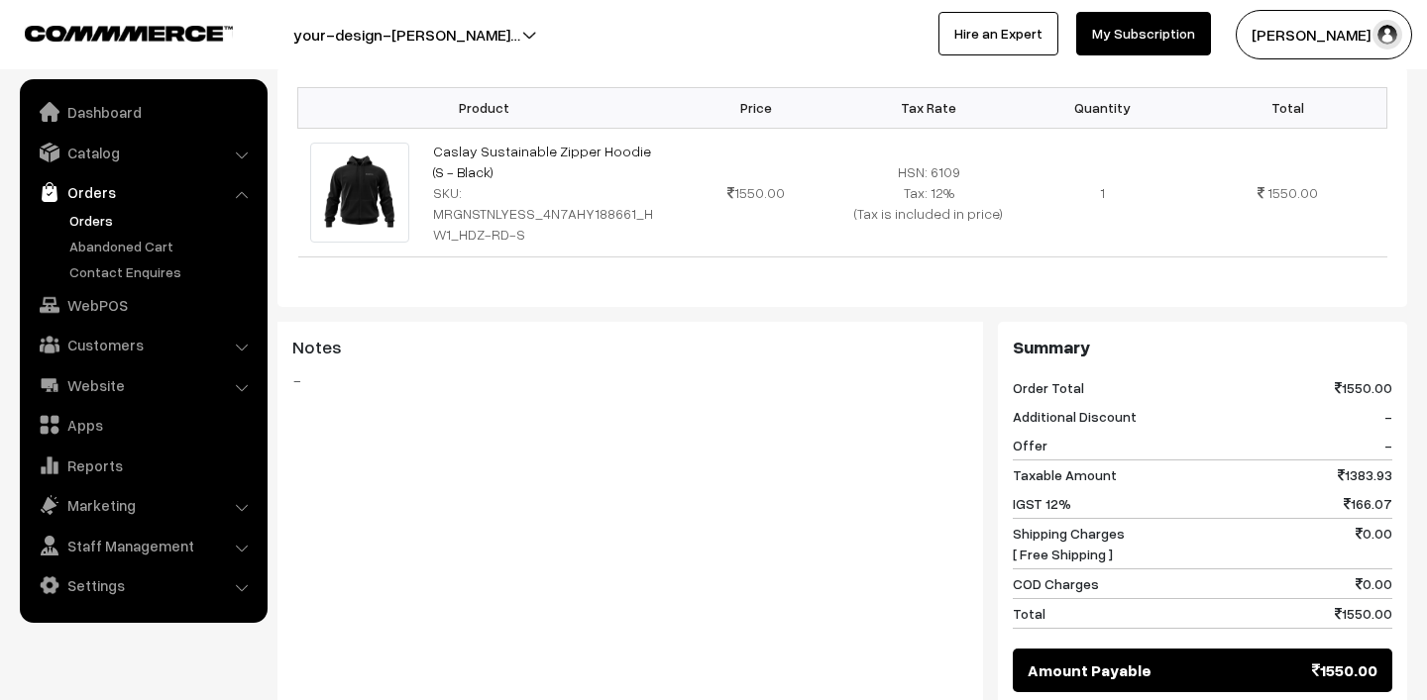
scroll to position [529, 0]
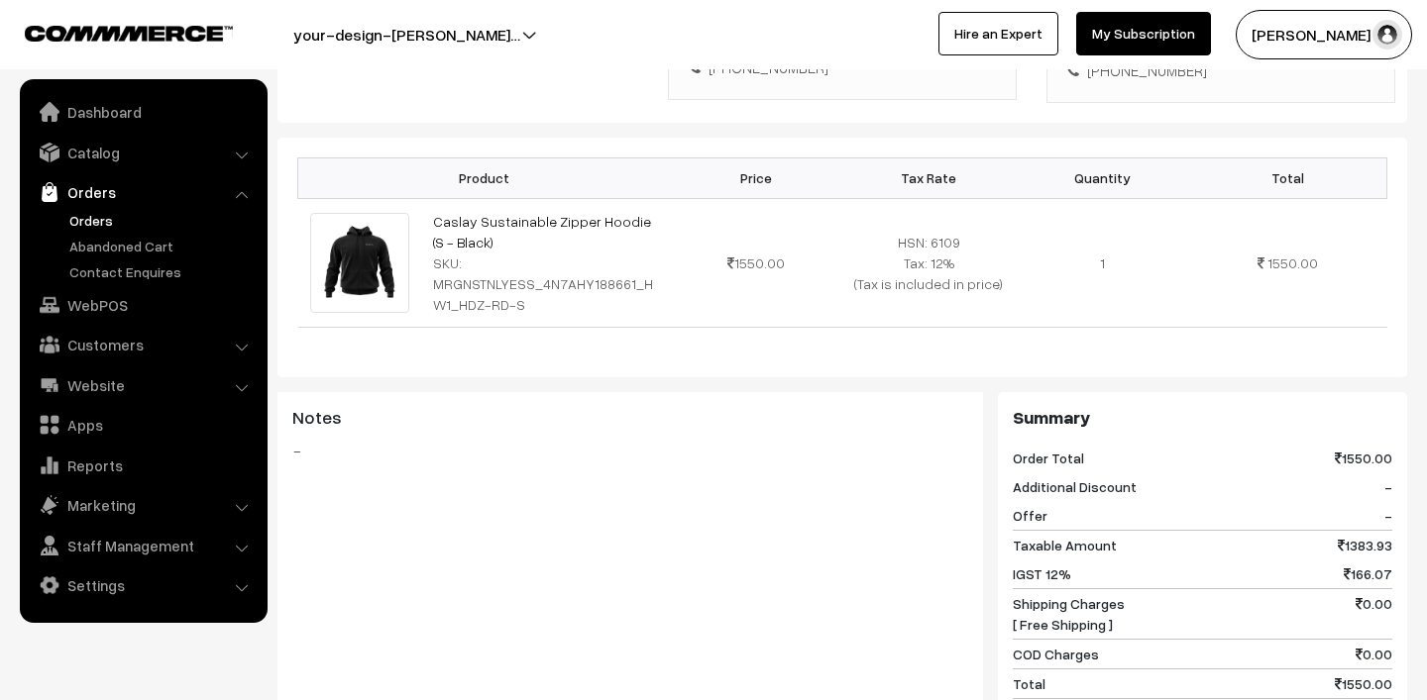
click at [94, 222] on link "Orders" at bounding box center [162, 220] width 196 height 21
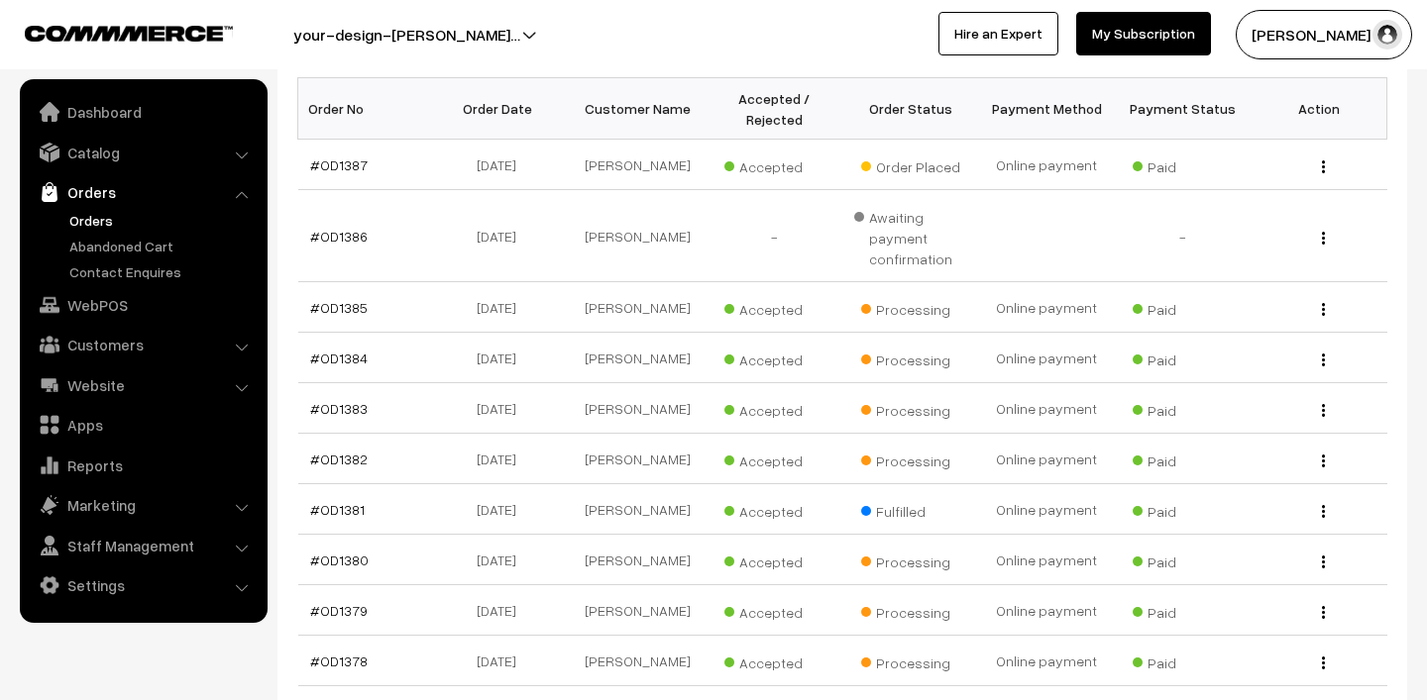
scroll to position [335, 0]
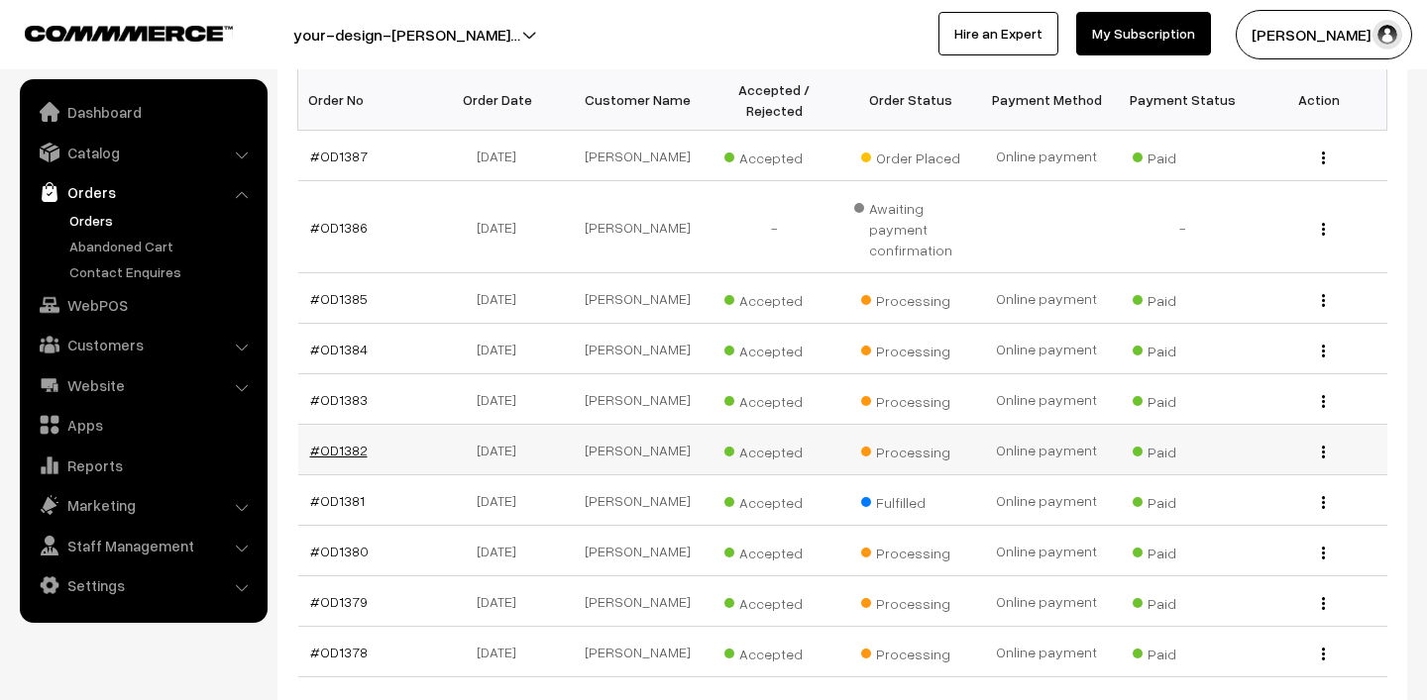
click at [332, 448] on link "#OD1382" at bounding box center [338, 450] width 57 height 17
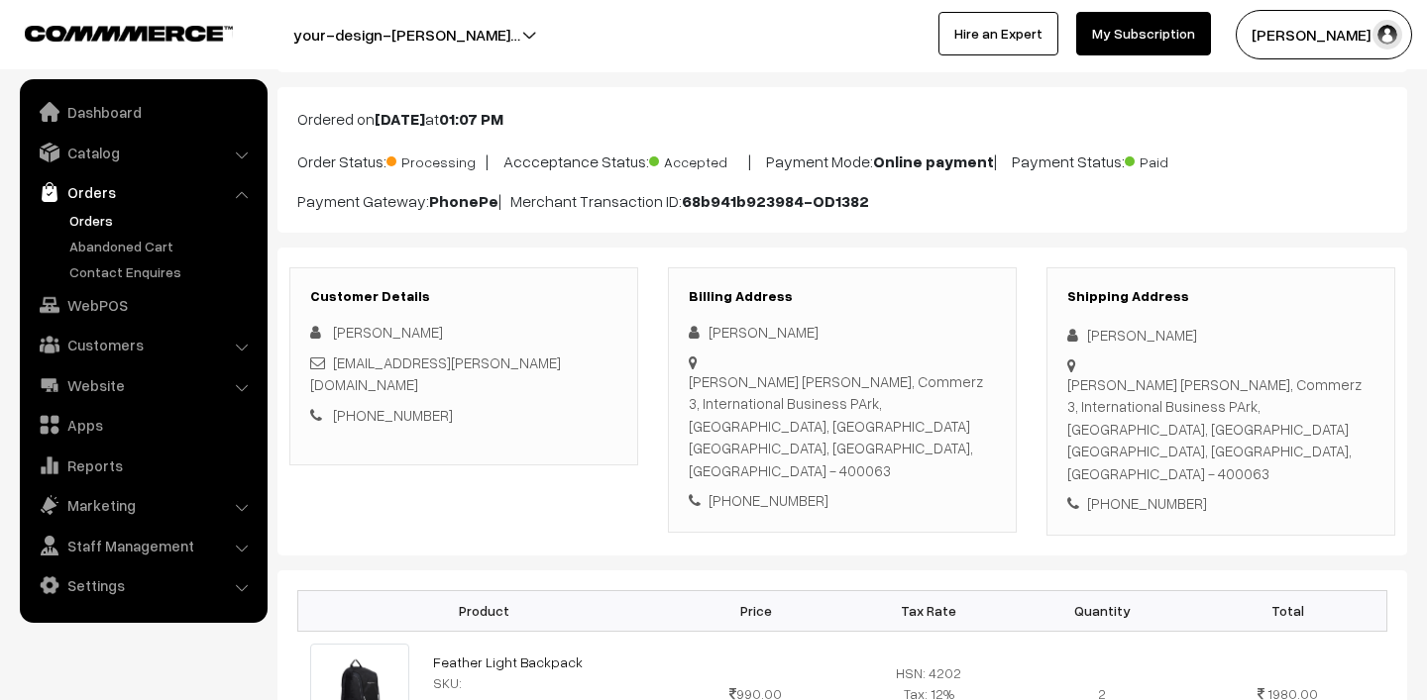
scroll to position [166, 0]
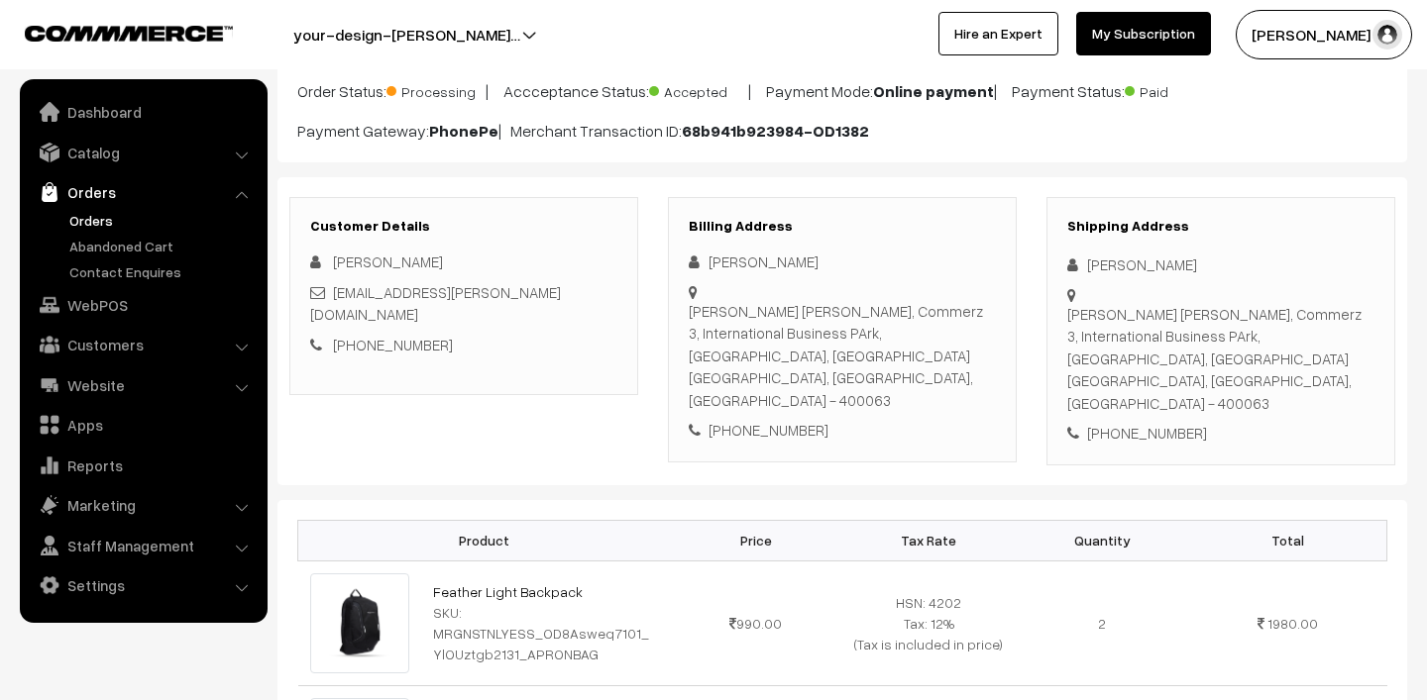
click at [83, 224] on link "Orders" at bounding box center [162, 220] width 196 height 21
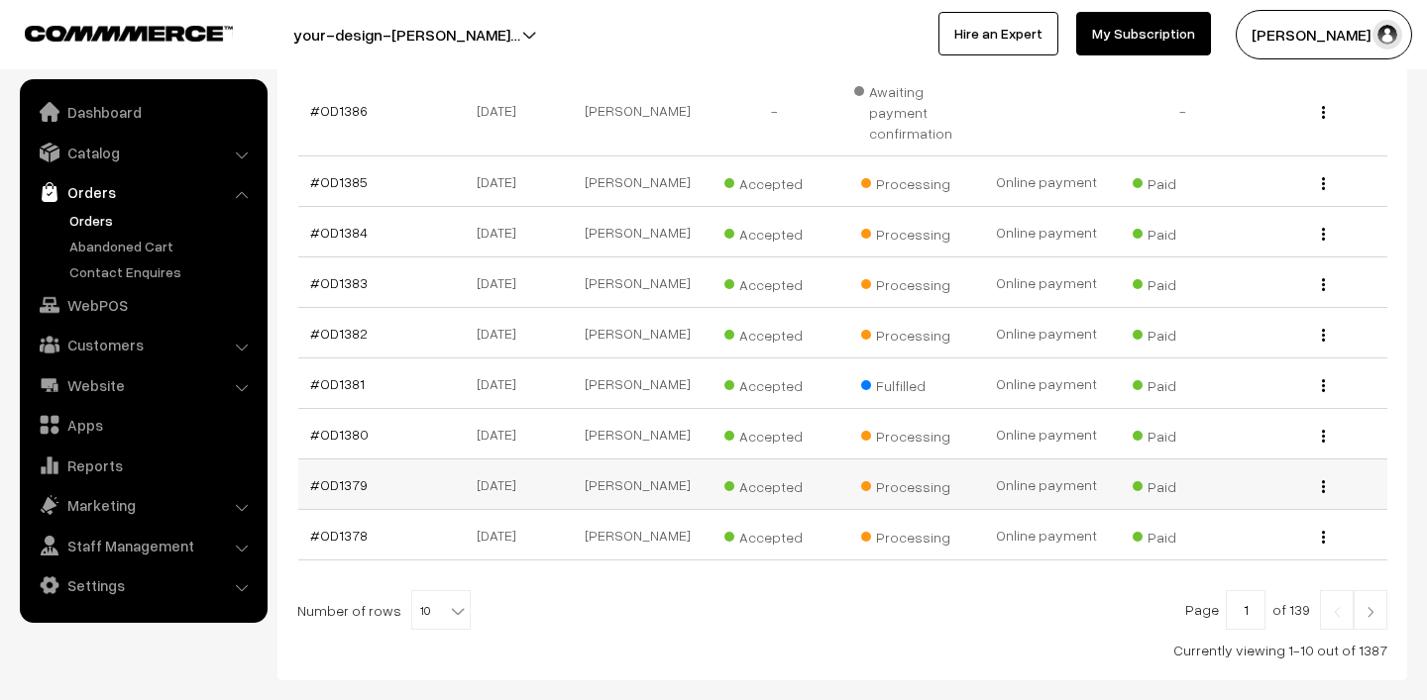
scroll to position [471, 0]
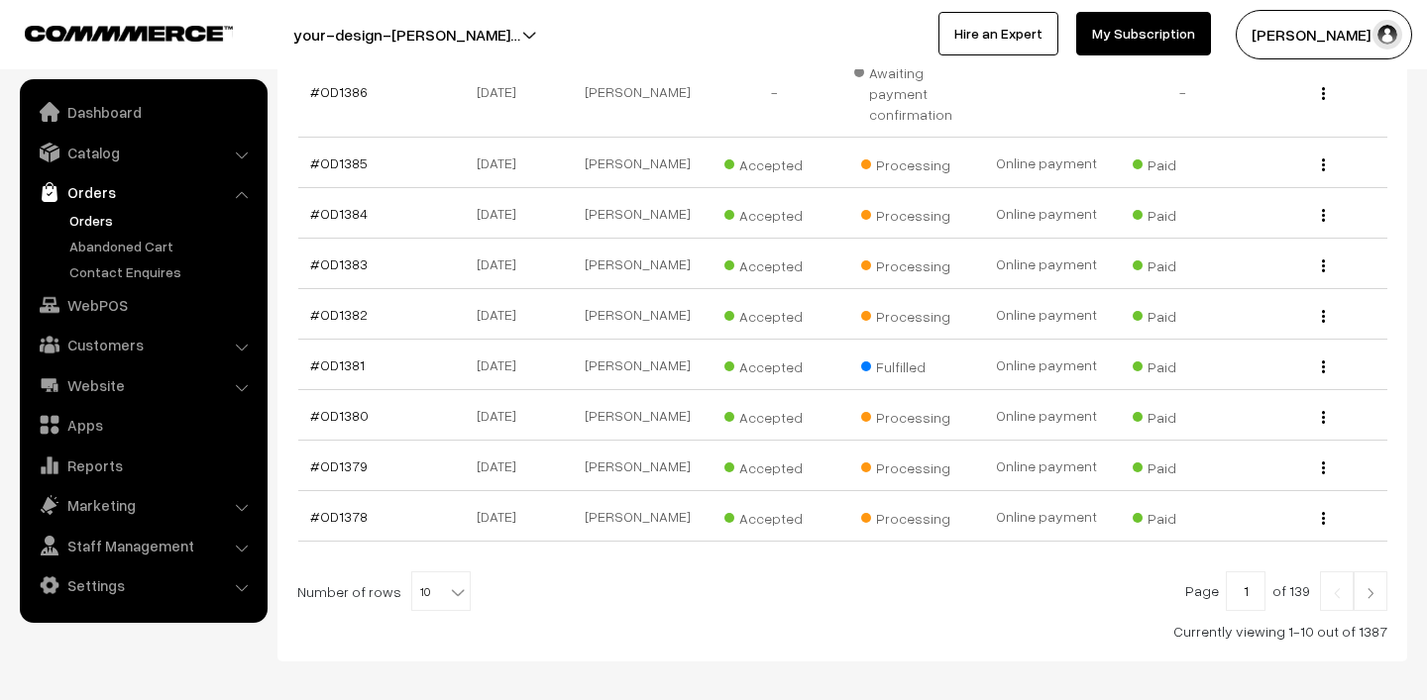
click at [1385, 589] on link at bounding box center [1370, 592] width 34 height 40
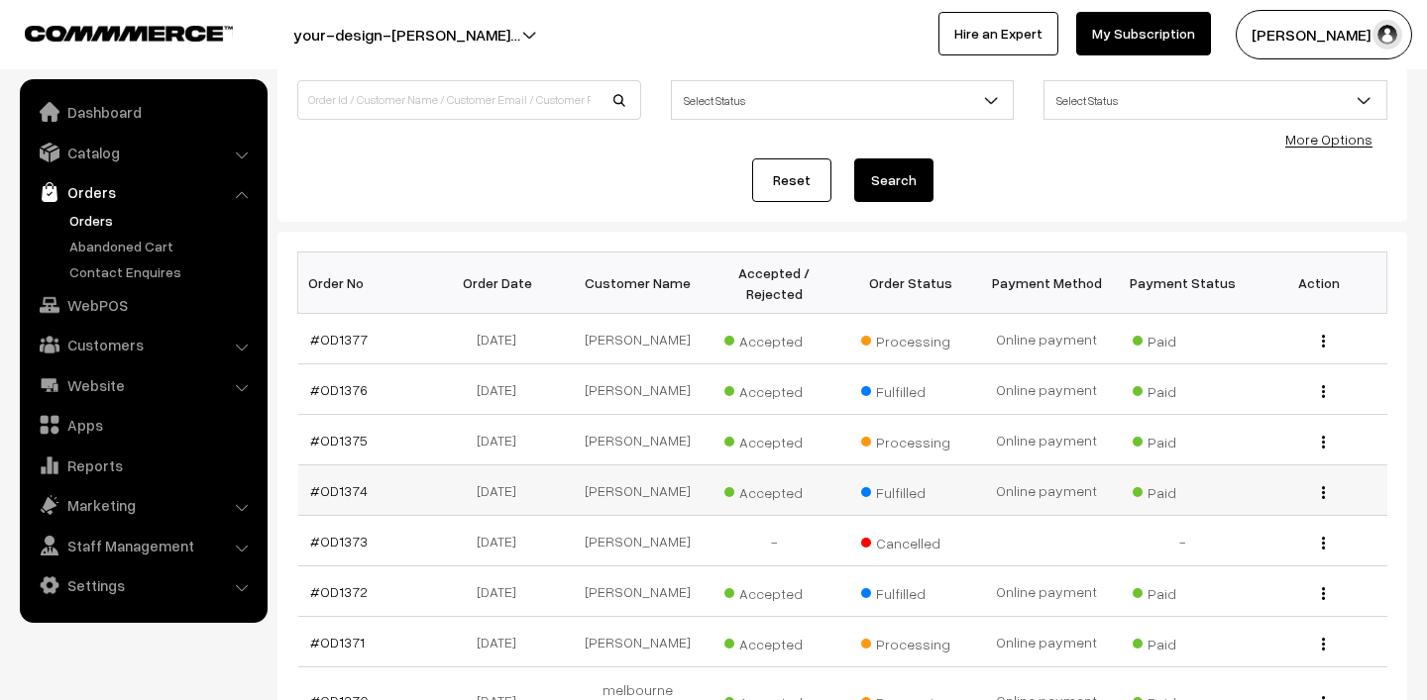
scroll to position [275, 0]
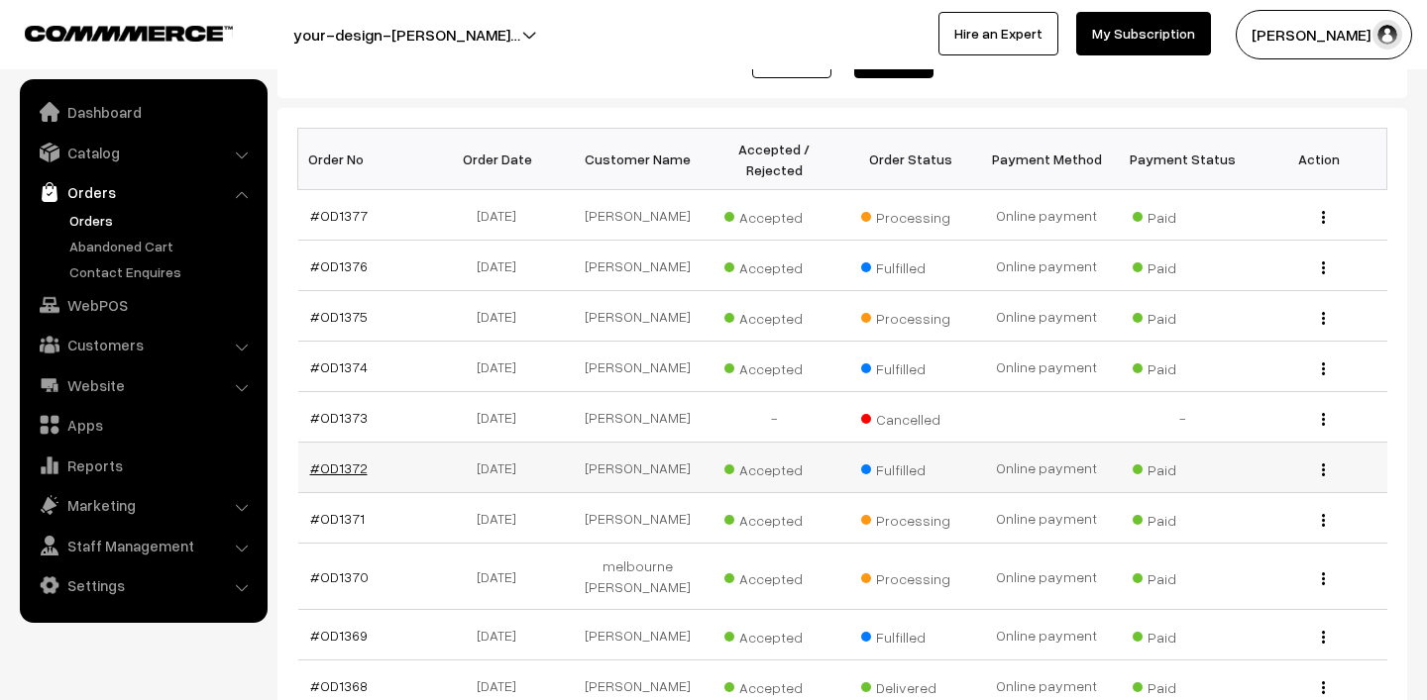
click at [333, 465] on link "#OD1372" at bounding box center [338, 468] width 57 height 17
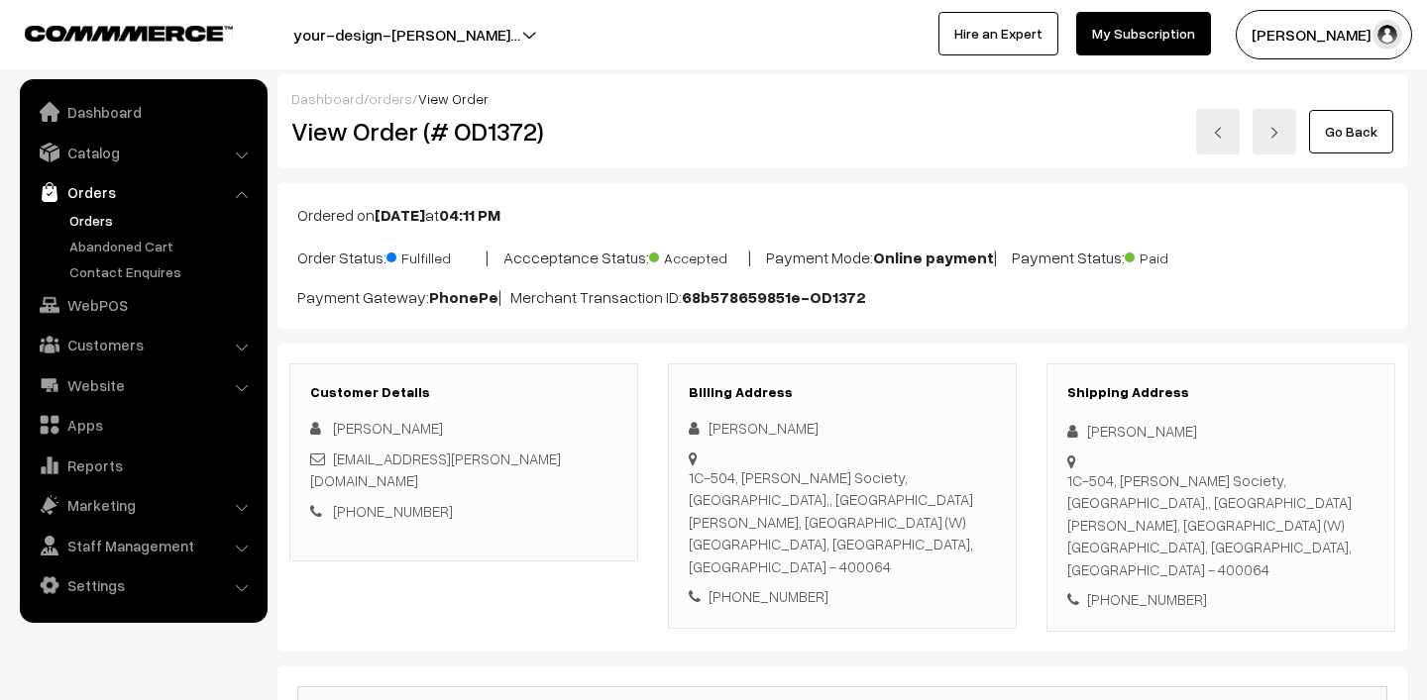
scroll to position [396, 0]
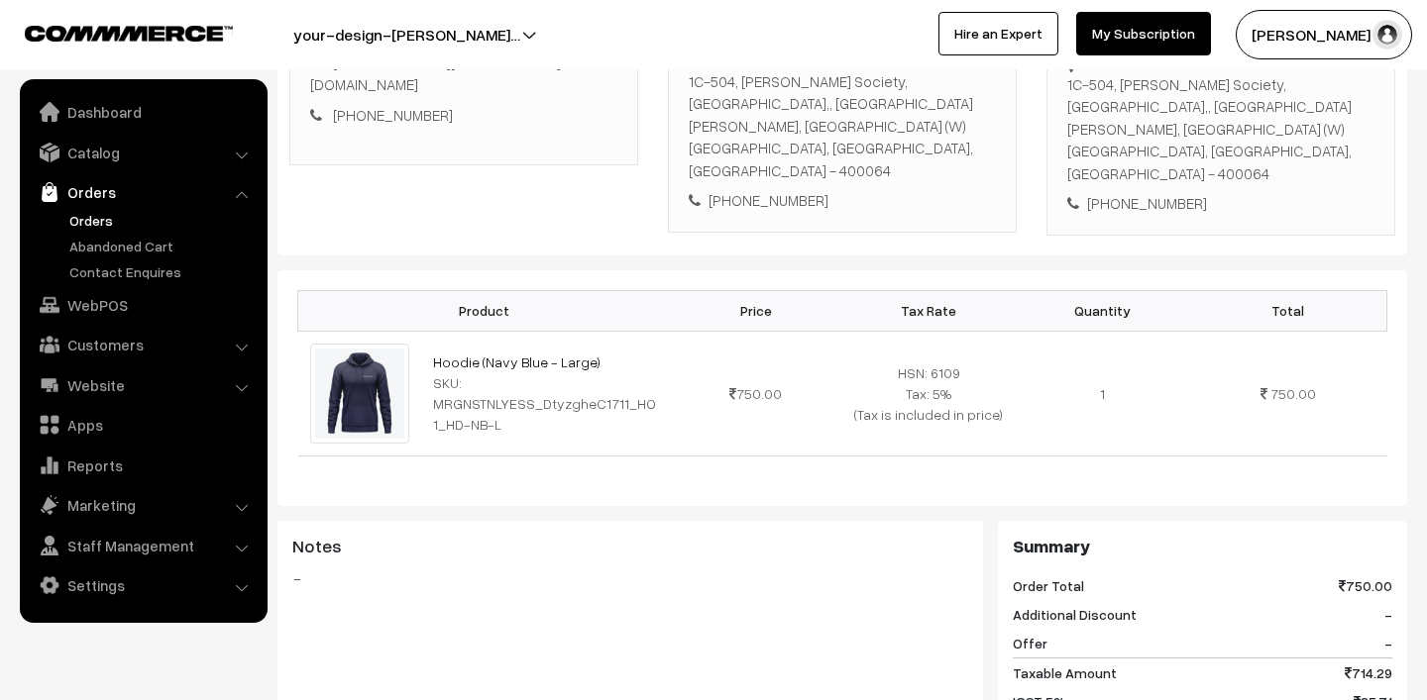
click at [96, 223] on link "Orders" at bounding box center [162, 220] width 196 height 21
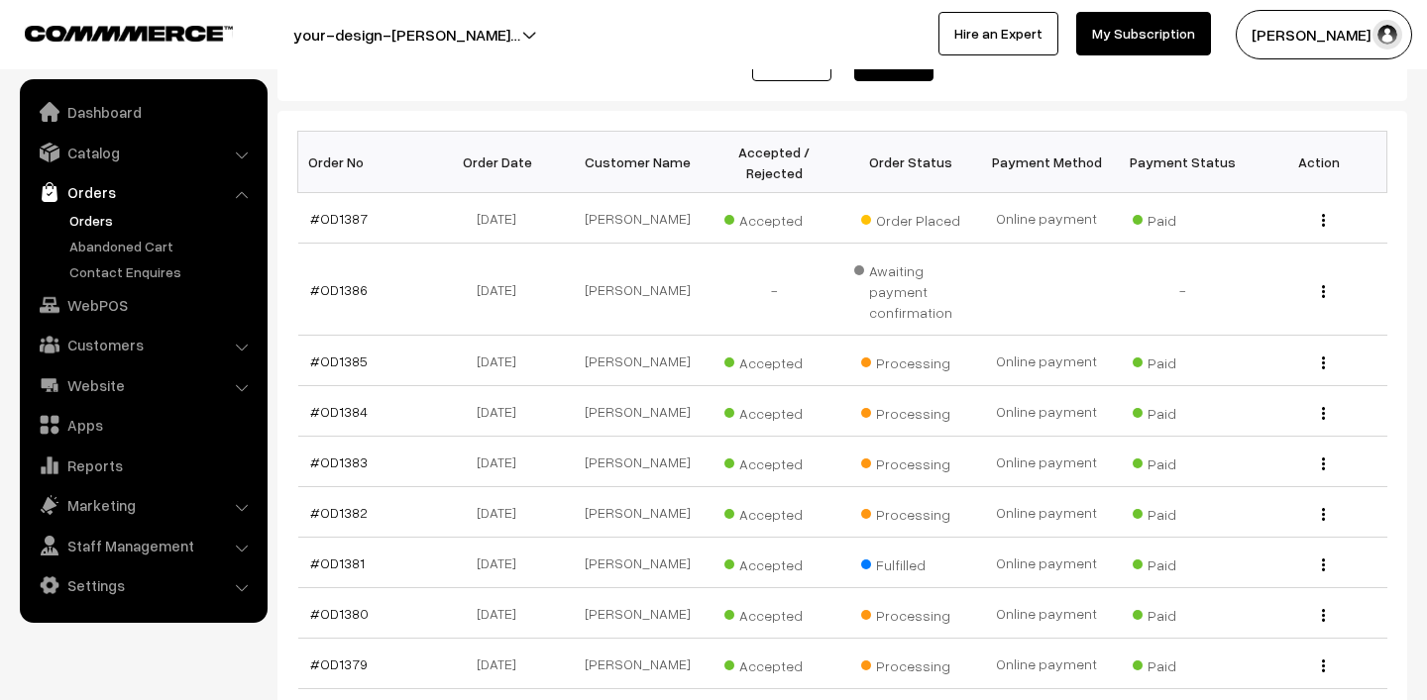
scroll to position [561, 0]
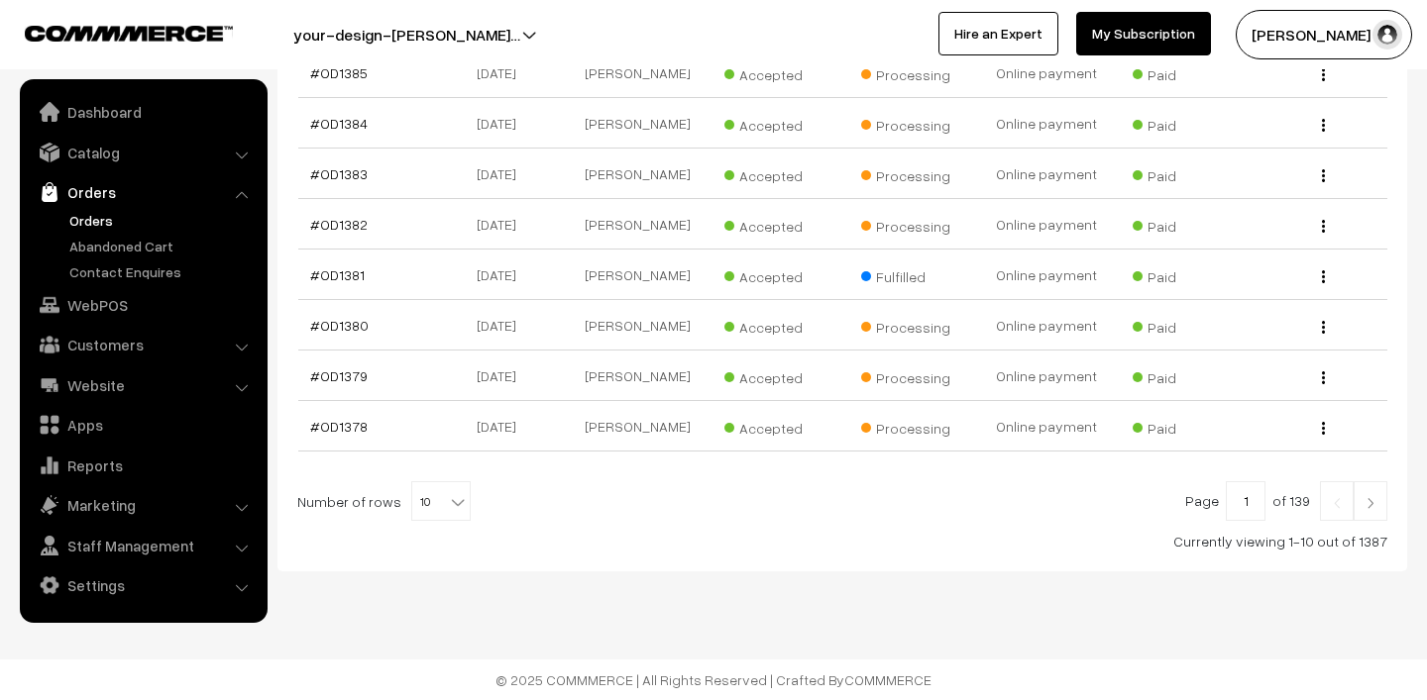
click at [1373, 508] on img at bounding box center [1370, 503] width 18 height 12
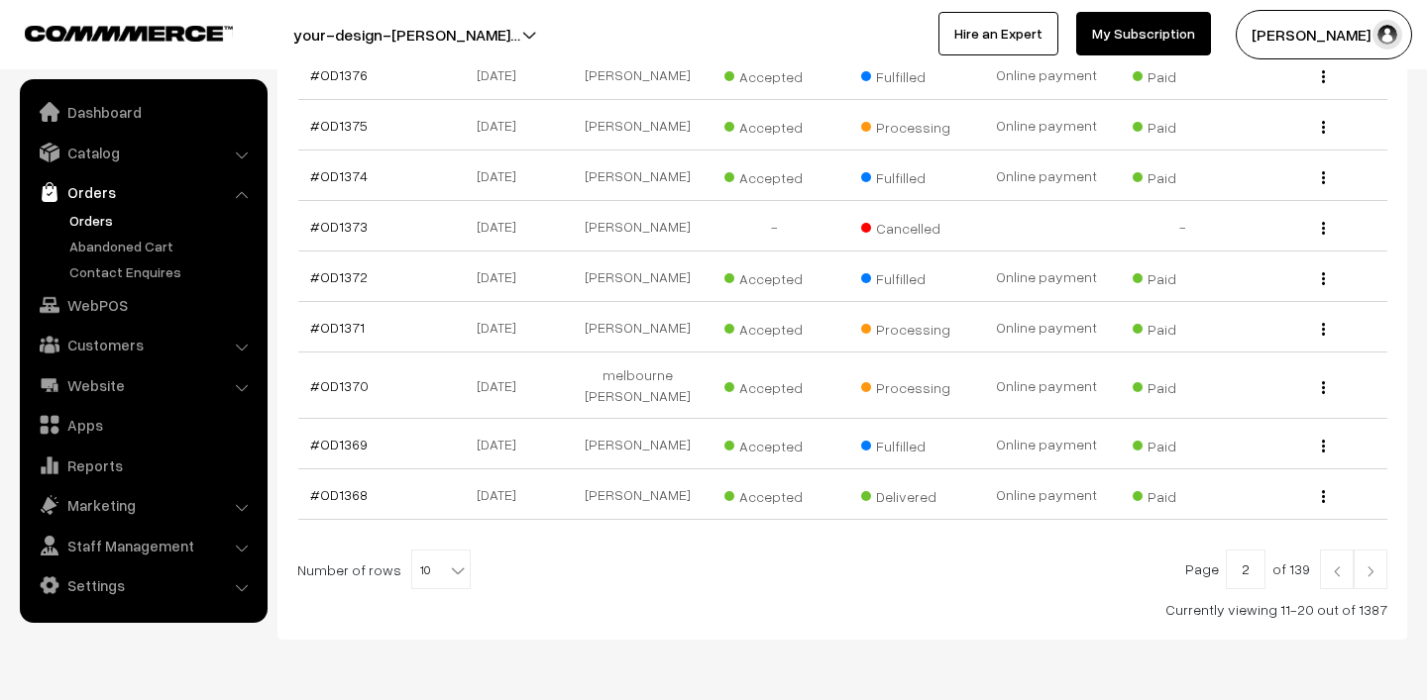
scroll to position [417, 0]
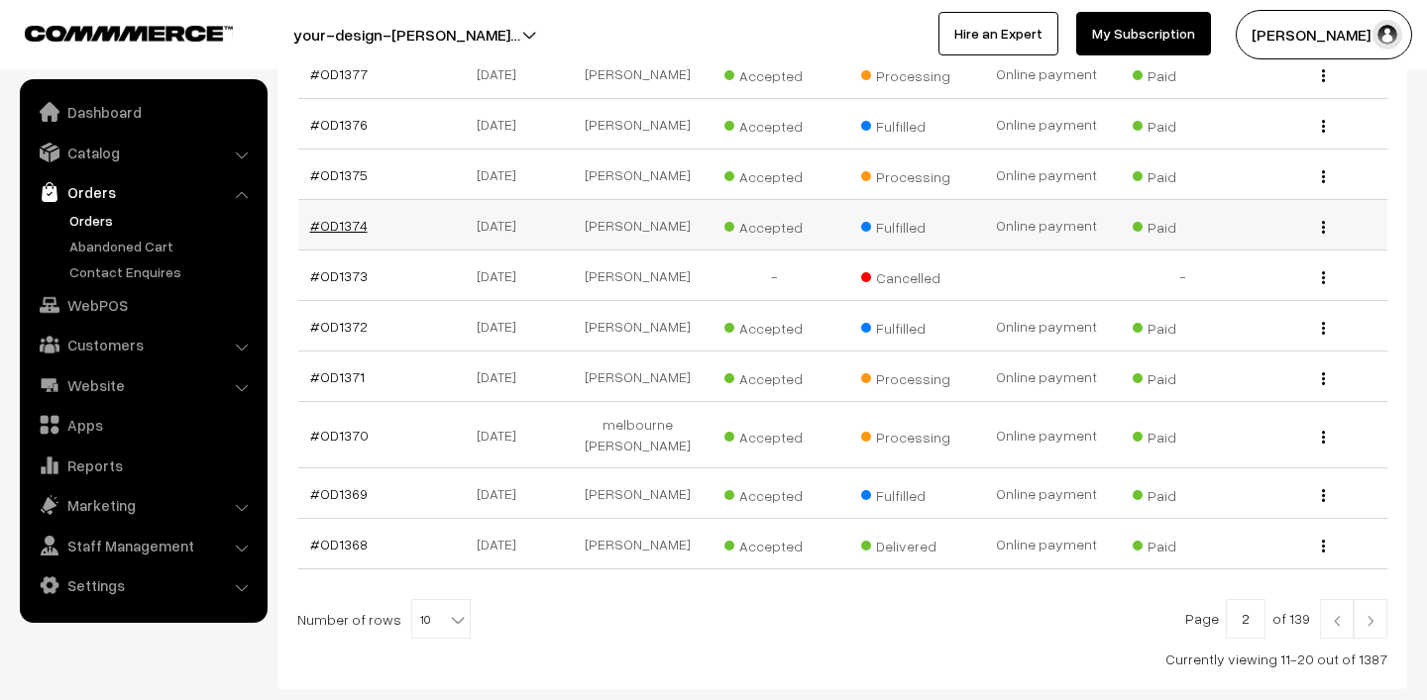
click at [336, 228] on link "#OD1374" at bounding box center [338, 225] width 57 height 17
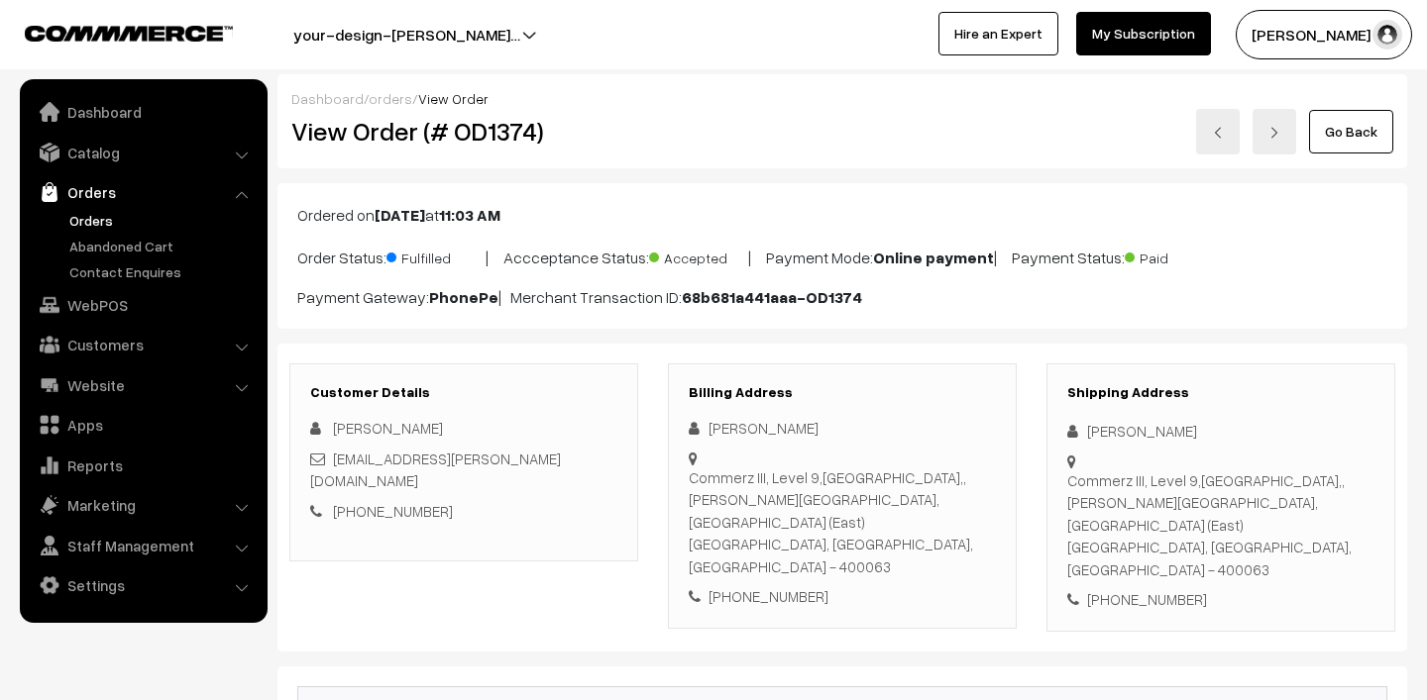
scroll to position [341, 0]
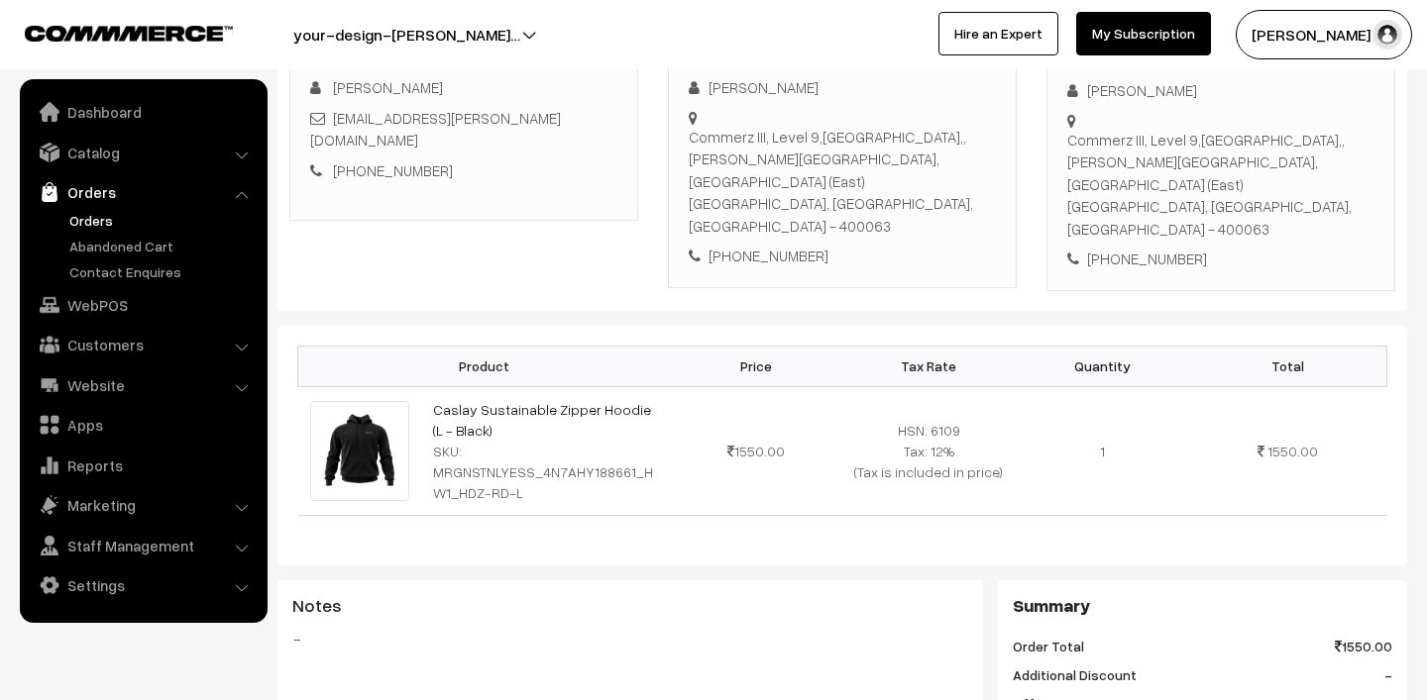
click at [93, 217] on link "Orders" at bounding box center [162, 220] width 196 height 21
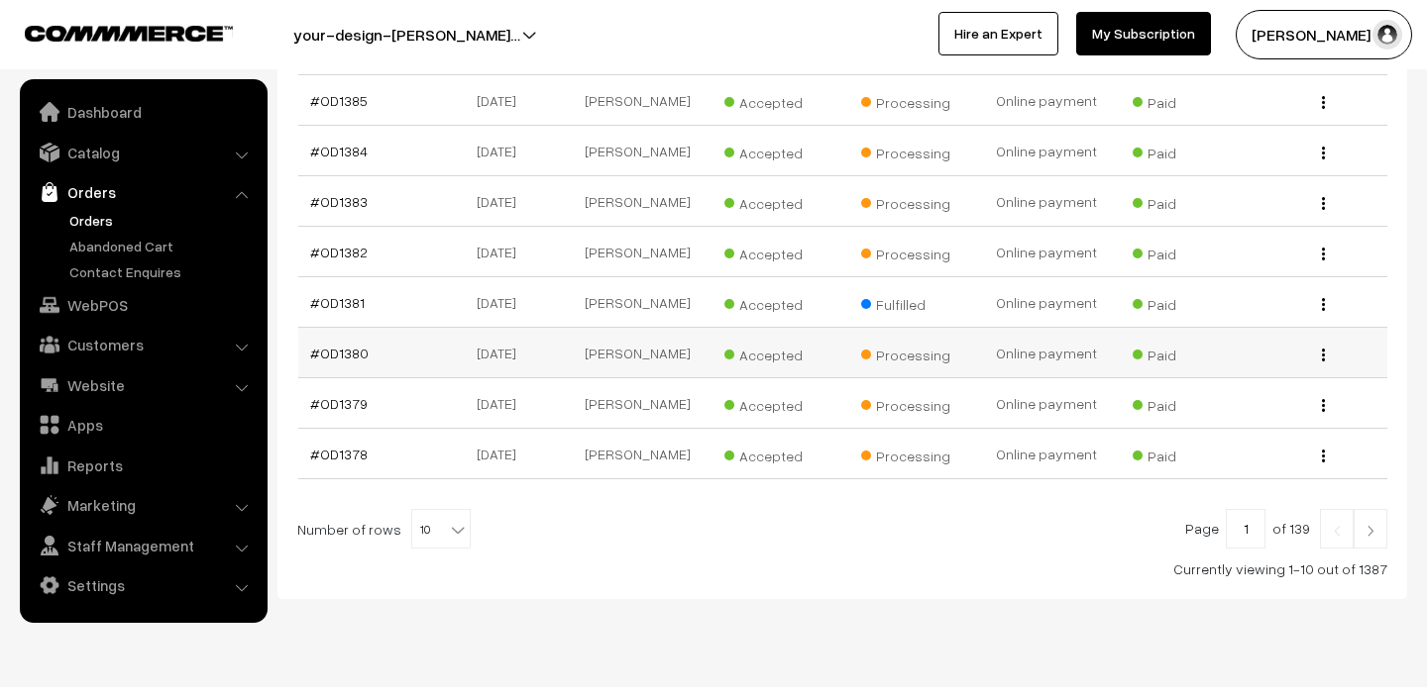
scroll to position [561, 0]
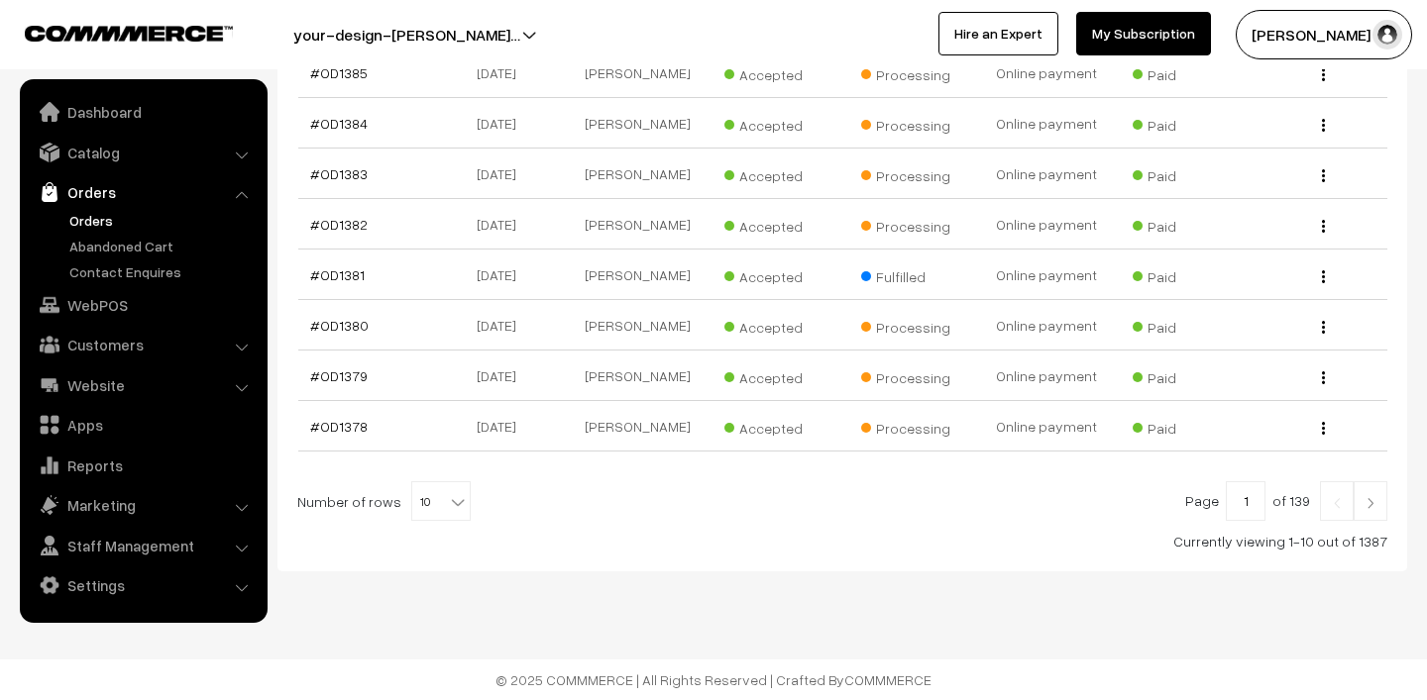
click at [1366, 505] on img at bounding box center [1370, 503] width 18 height 12
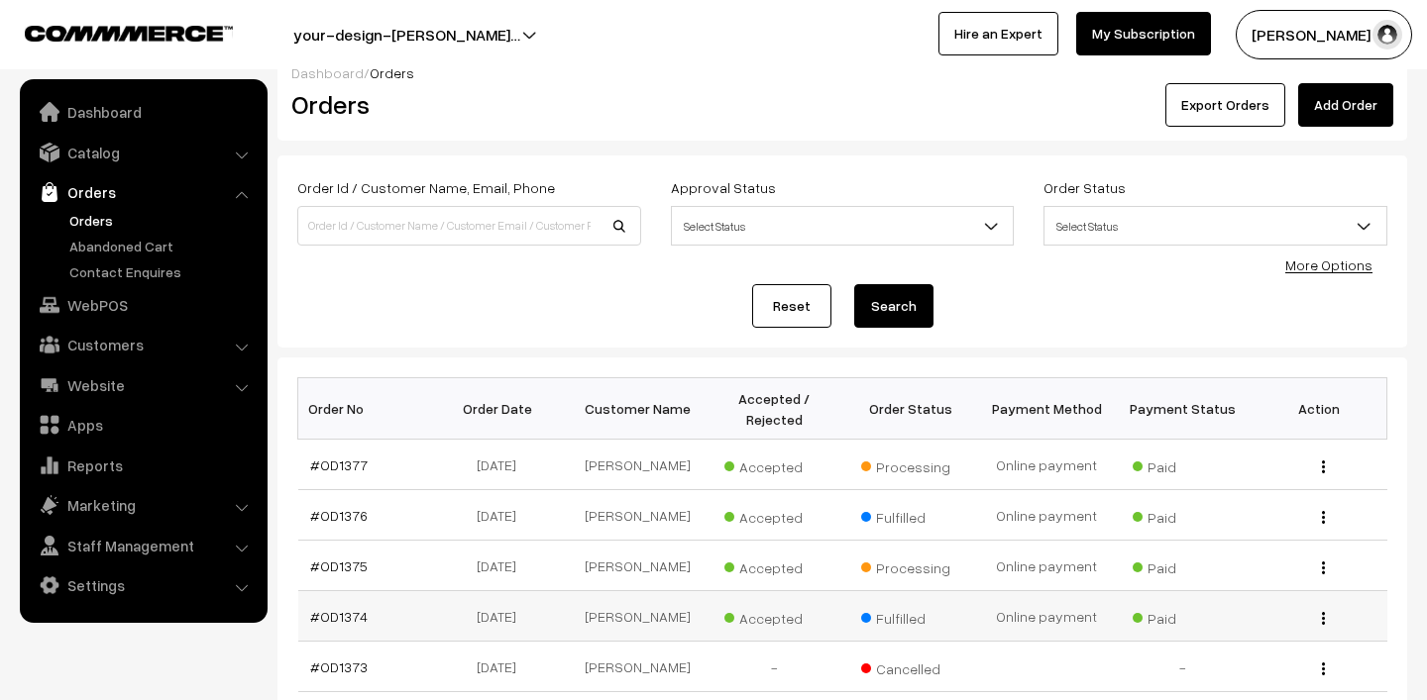
scroll to position [29, 0]
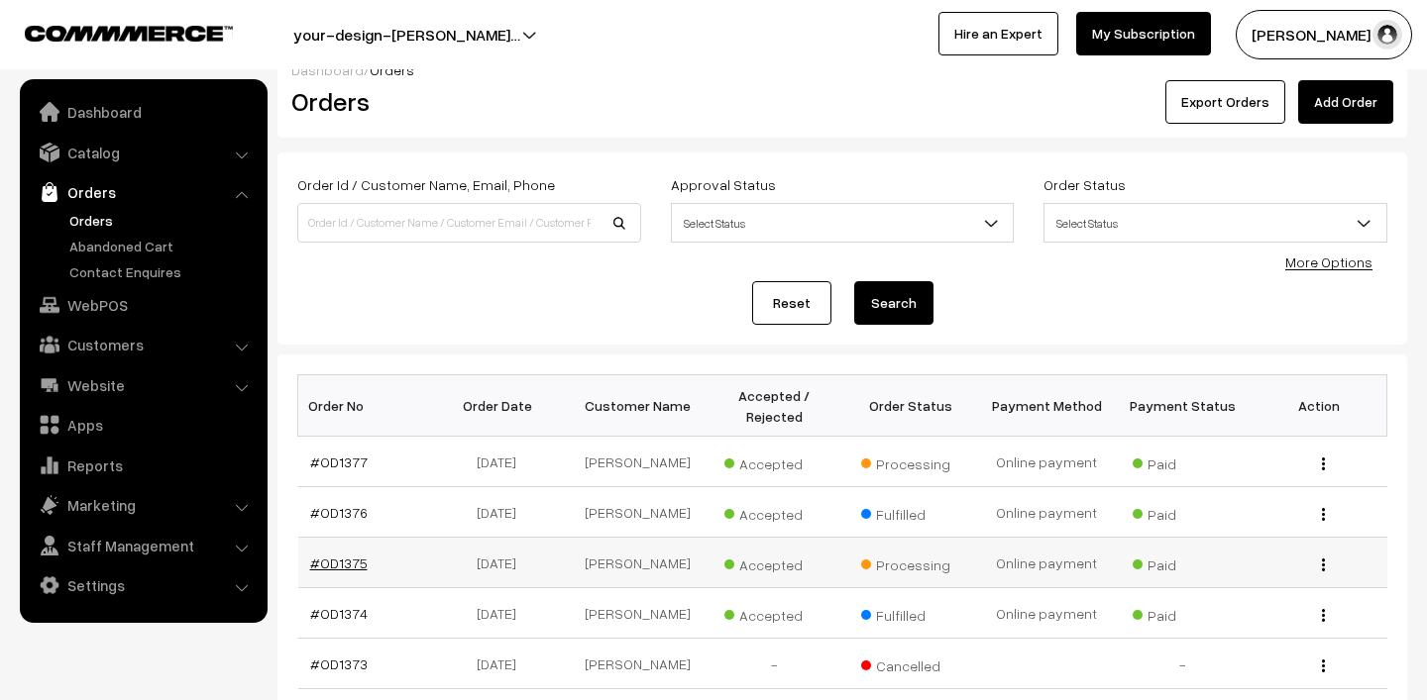
click at [340, 561] on link "#OD1375" at bounding box center [338, 563] width 57 height 17
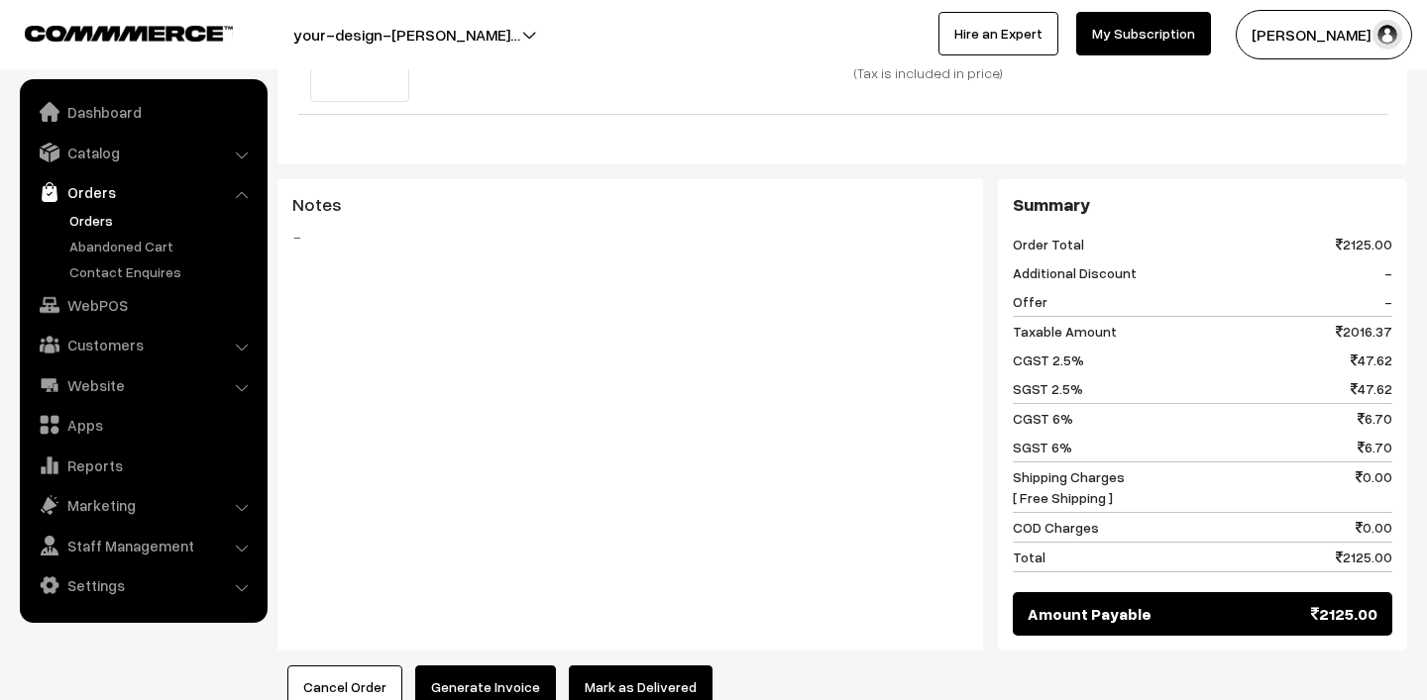
scroll to position [822, 0]
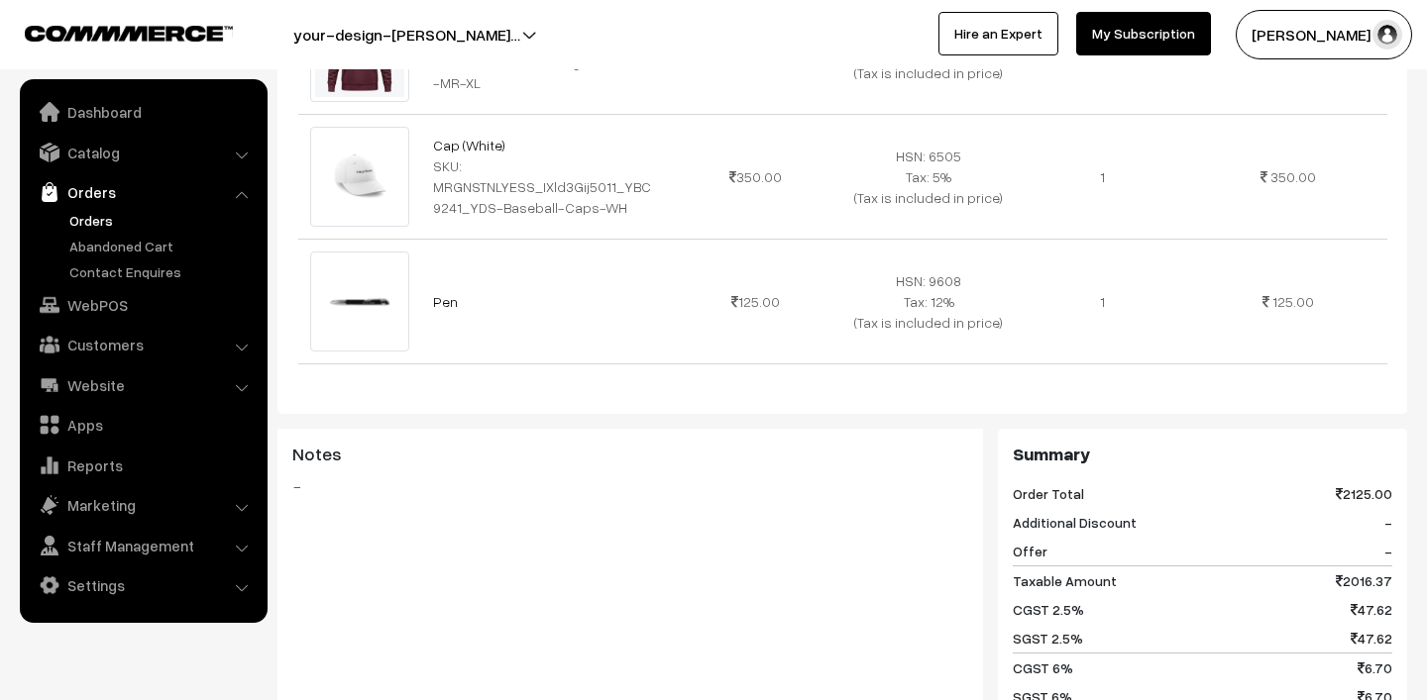
click at [69, 225] on link "Orders" at bounding box center [162, 220] width 196 height 21
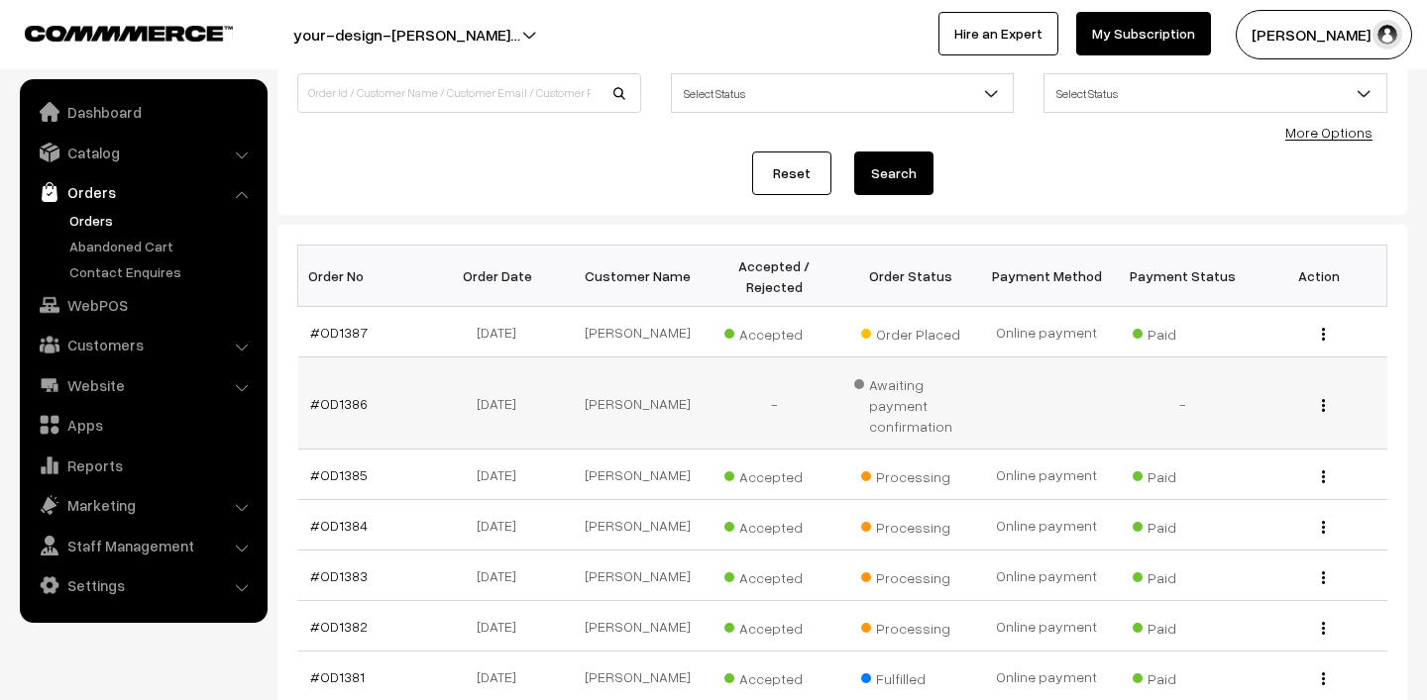
scroll to position [389, 0]
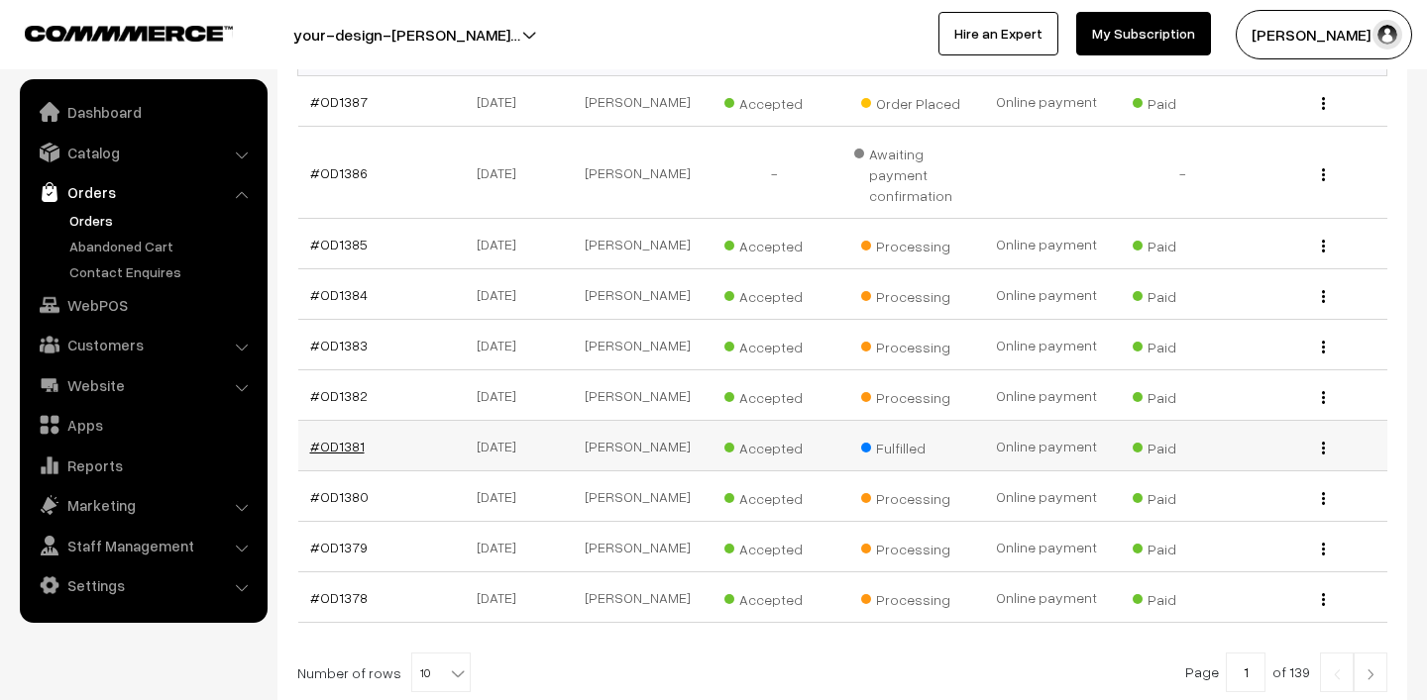
click at [348, 447] on link "#OD1381" at bounding box center [337, 446] width 54 height 17
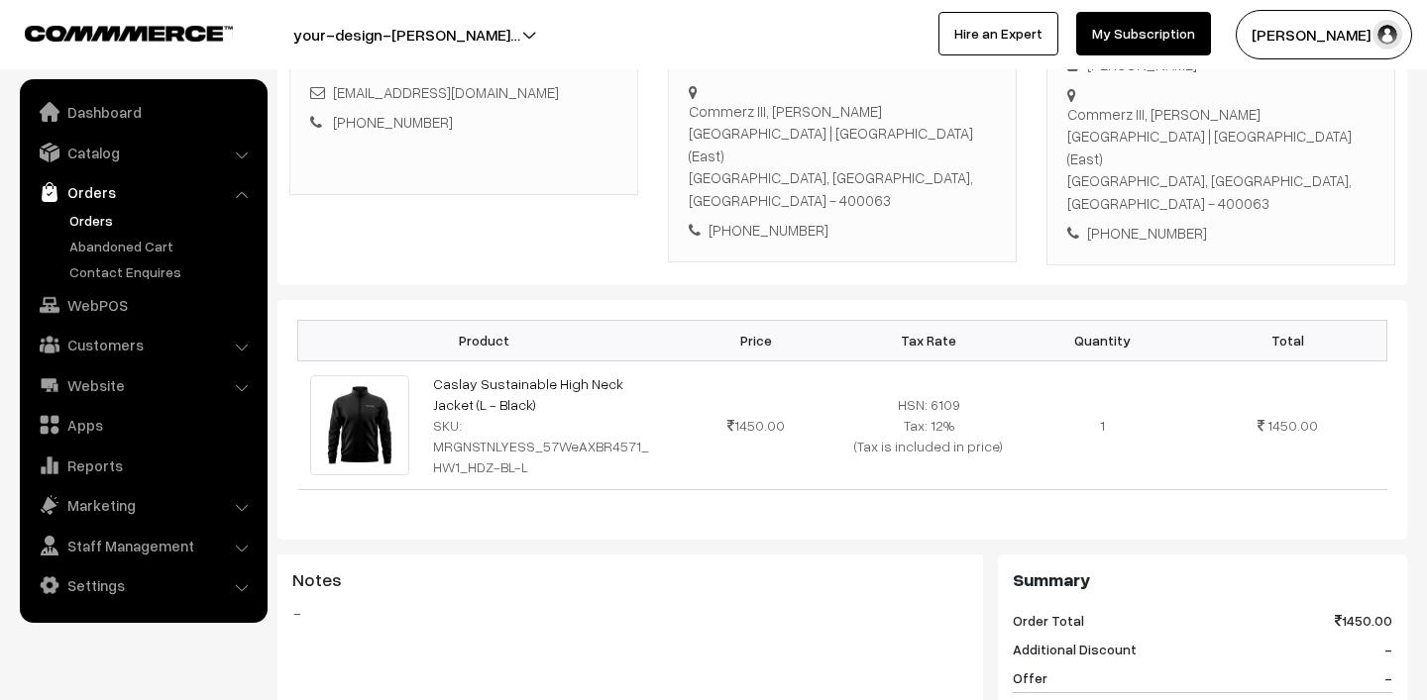
scroll to position [358, 0]
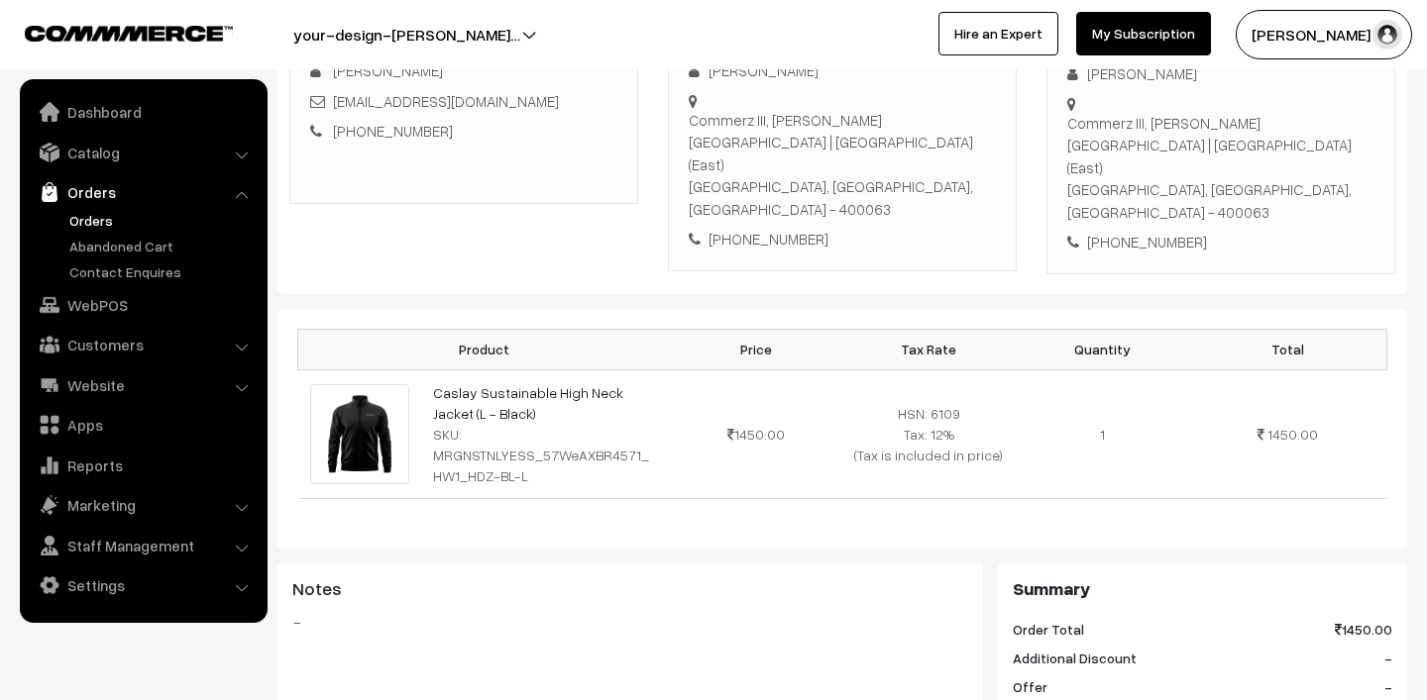
click at [97, 211] on link "Orders" at bounding box center [162, 220] width 196 height 21
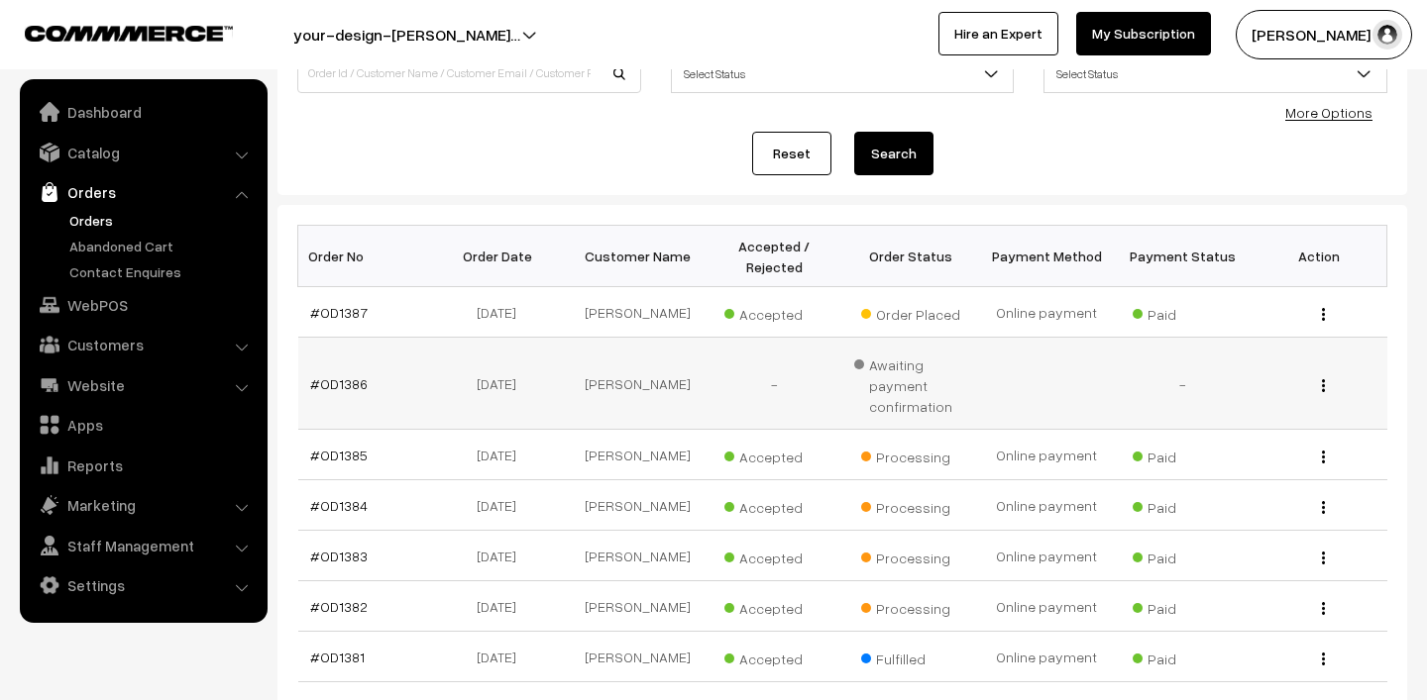
scroll to position [429, 0]
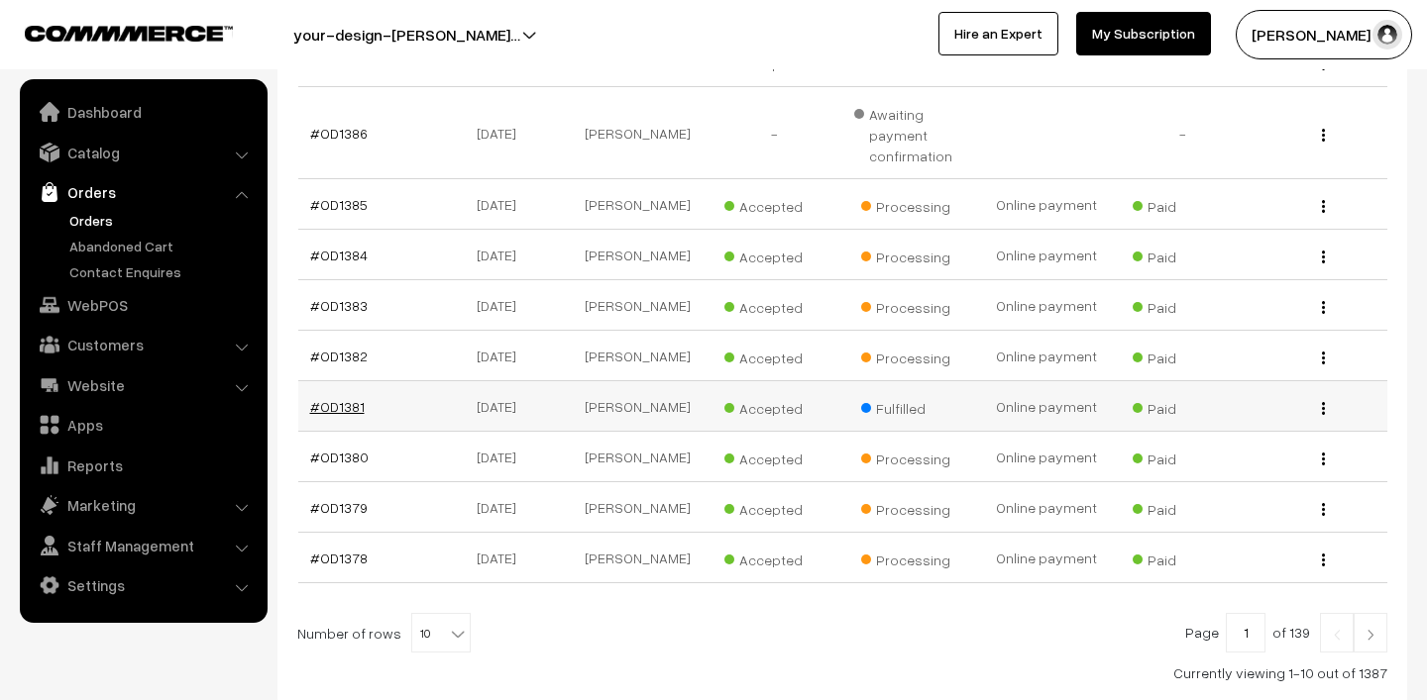
click at [327, 403] on link "#OD1381" at bounding box center [337, 406] width 54 height 17
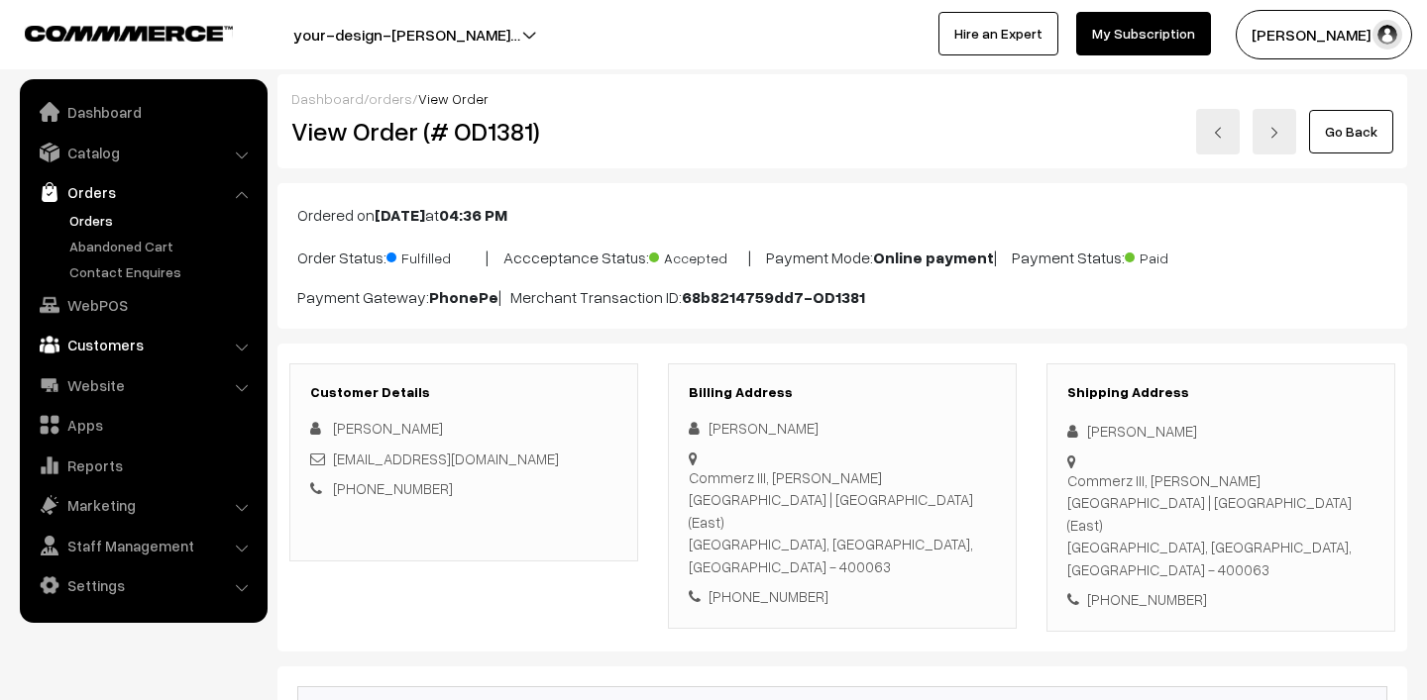
scroll to position [35, 0]
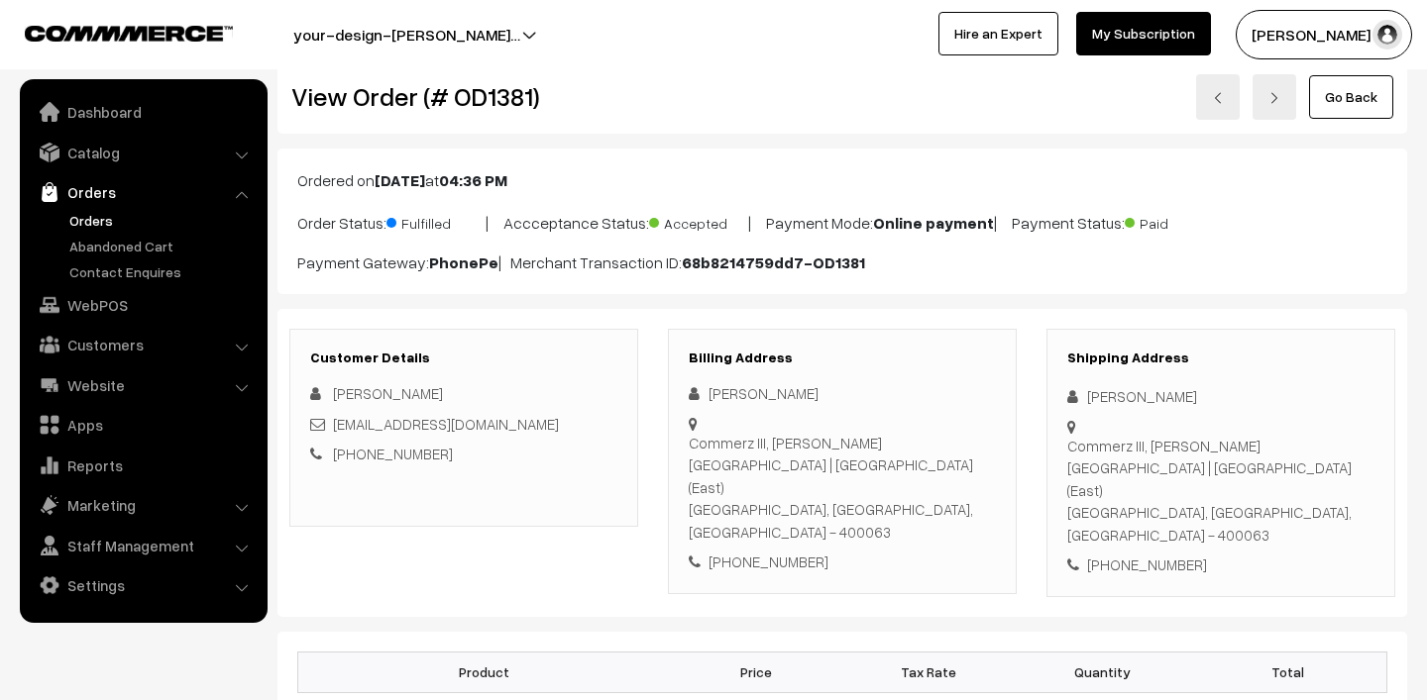
click at [103, 221] on link "Orders" at bounding box center [162, 220] width 196 height 21
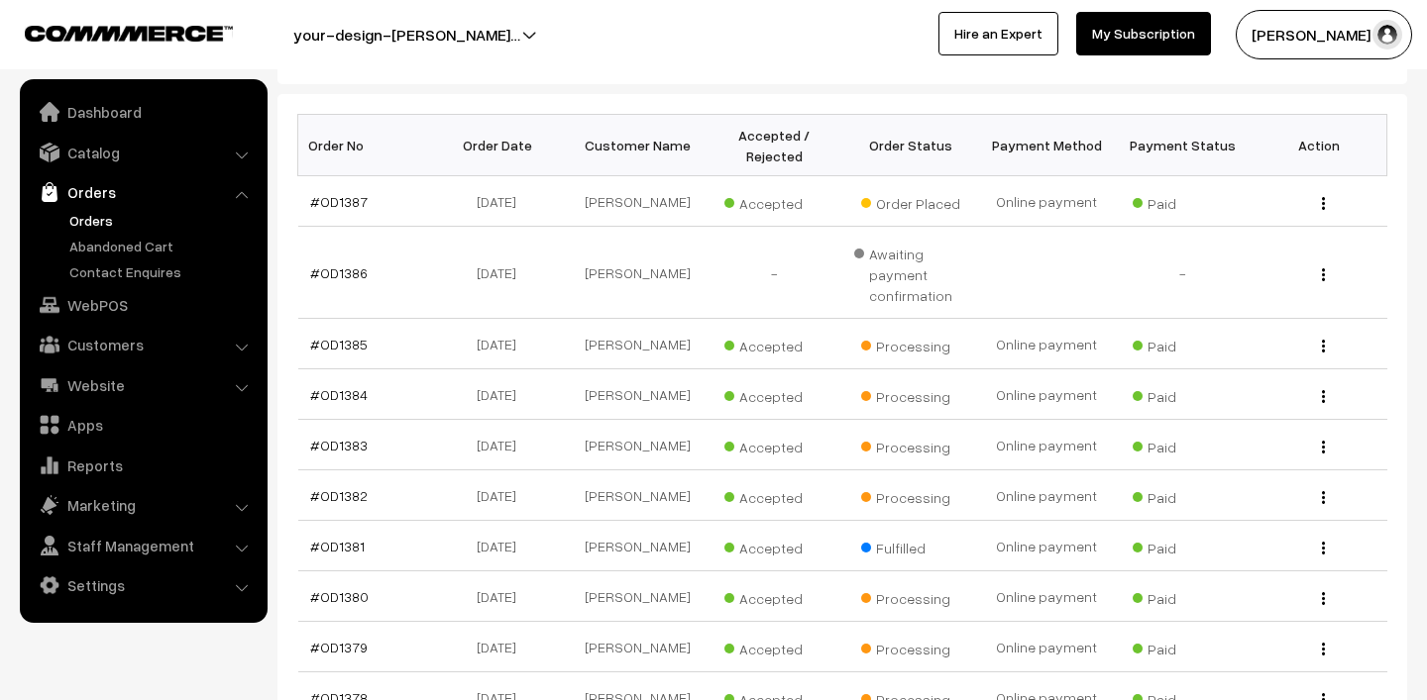
scroll to position [515, 0]
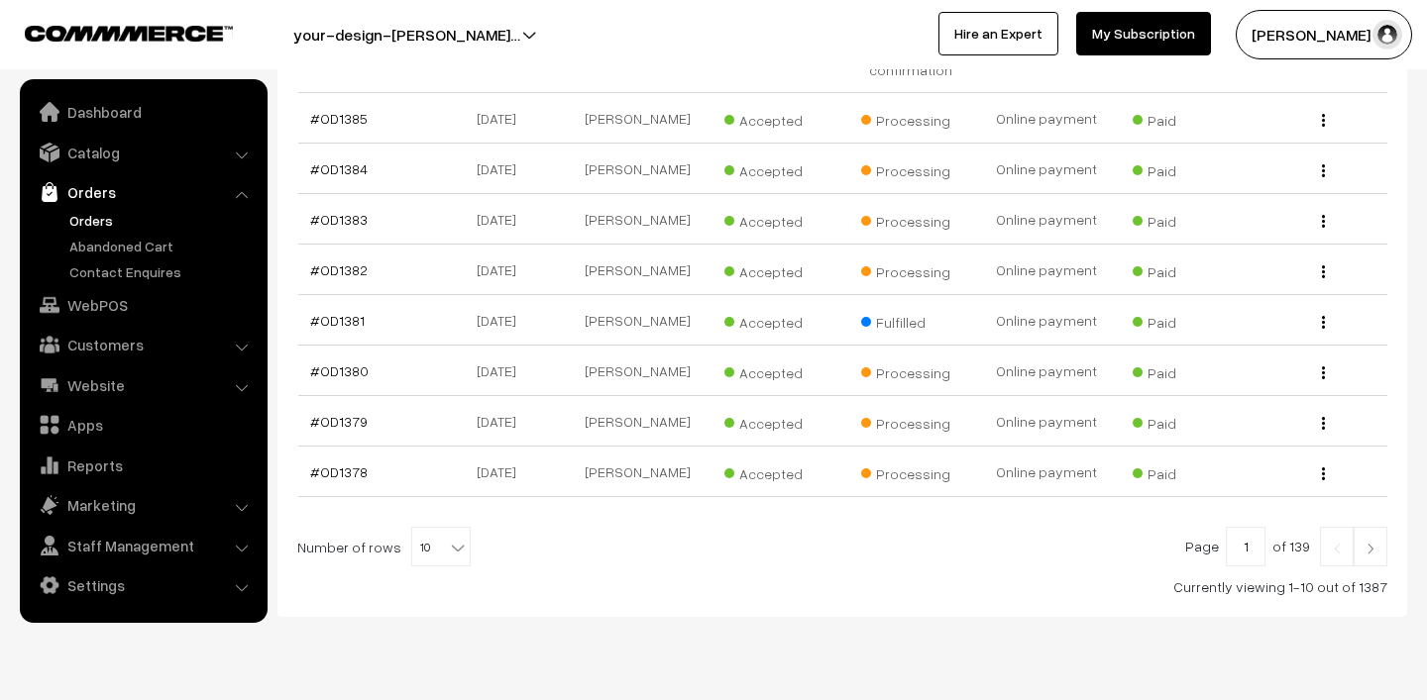
click at [1369, 548] on img at bounding box center [1370, 549] width 18 height 12
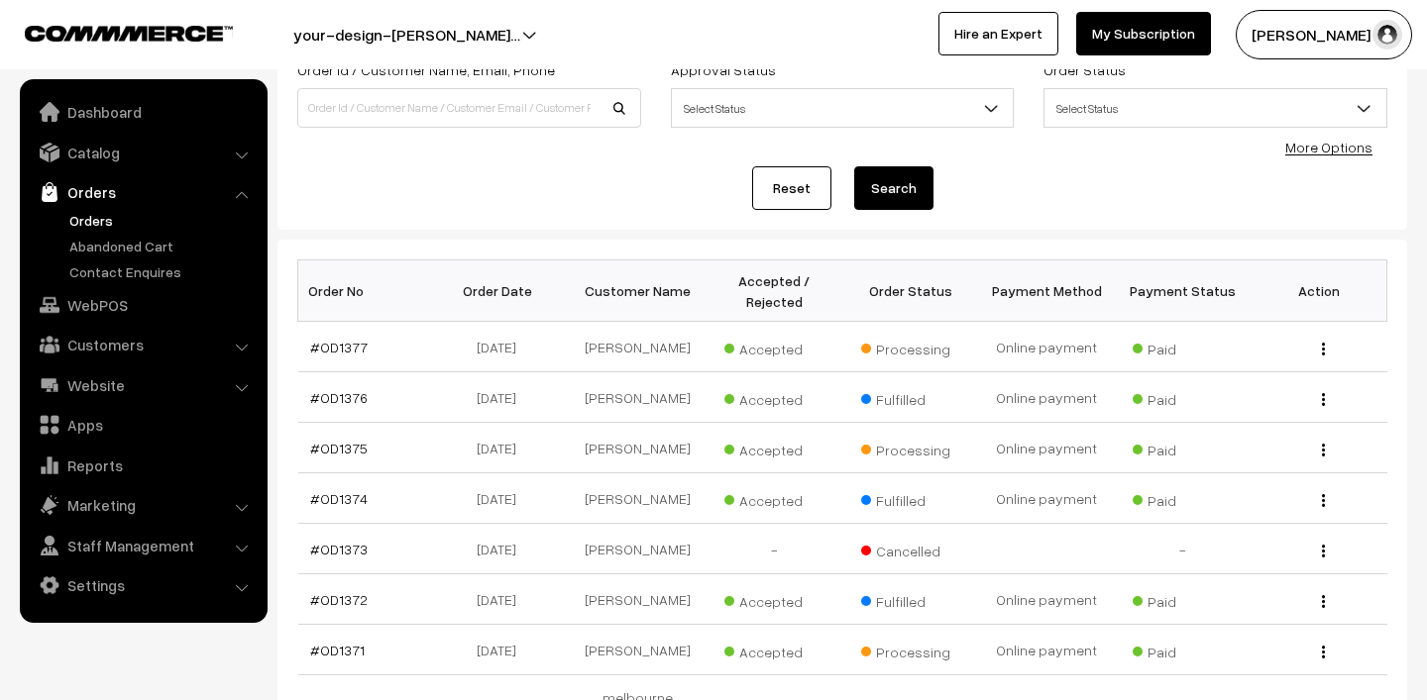
scroll to position [314, 0]
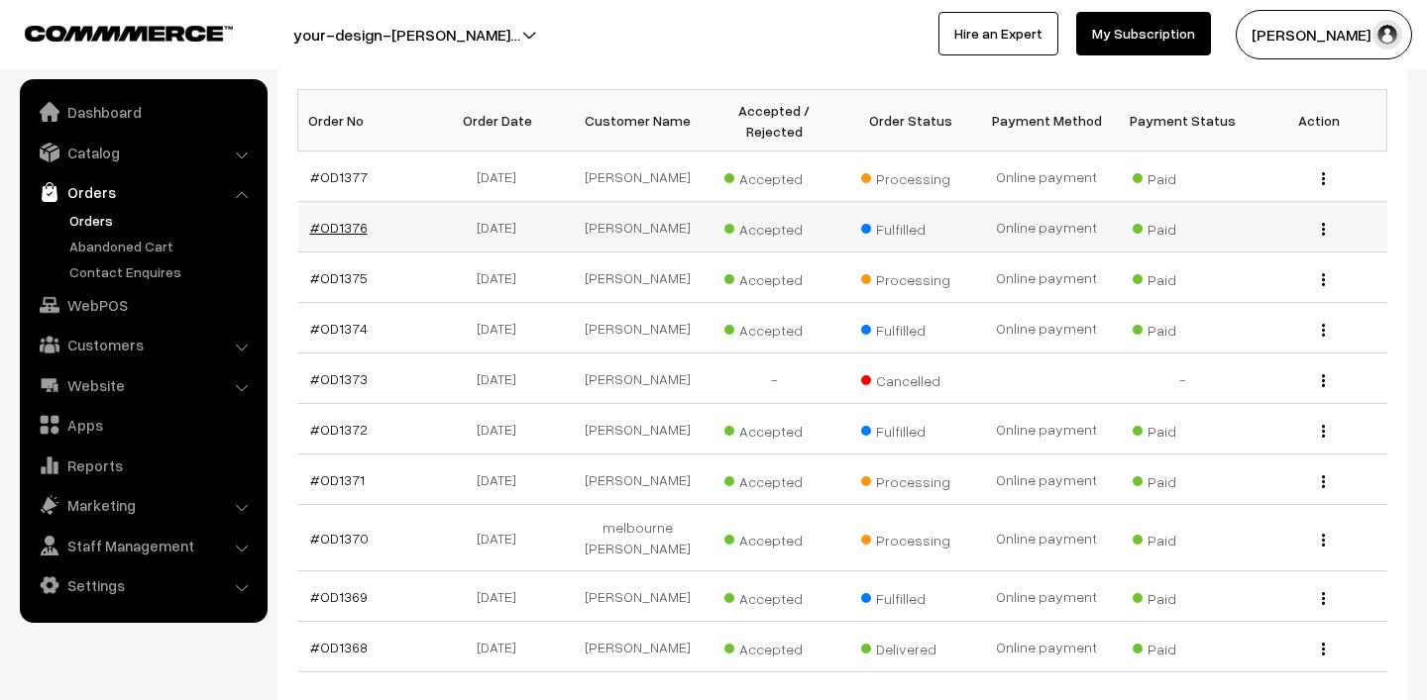
click at [356, 233] on link "#OD1376" at bounding box center [338, 227] width 57 height 17
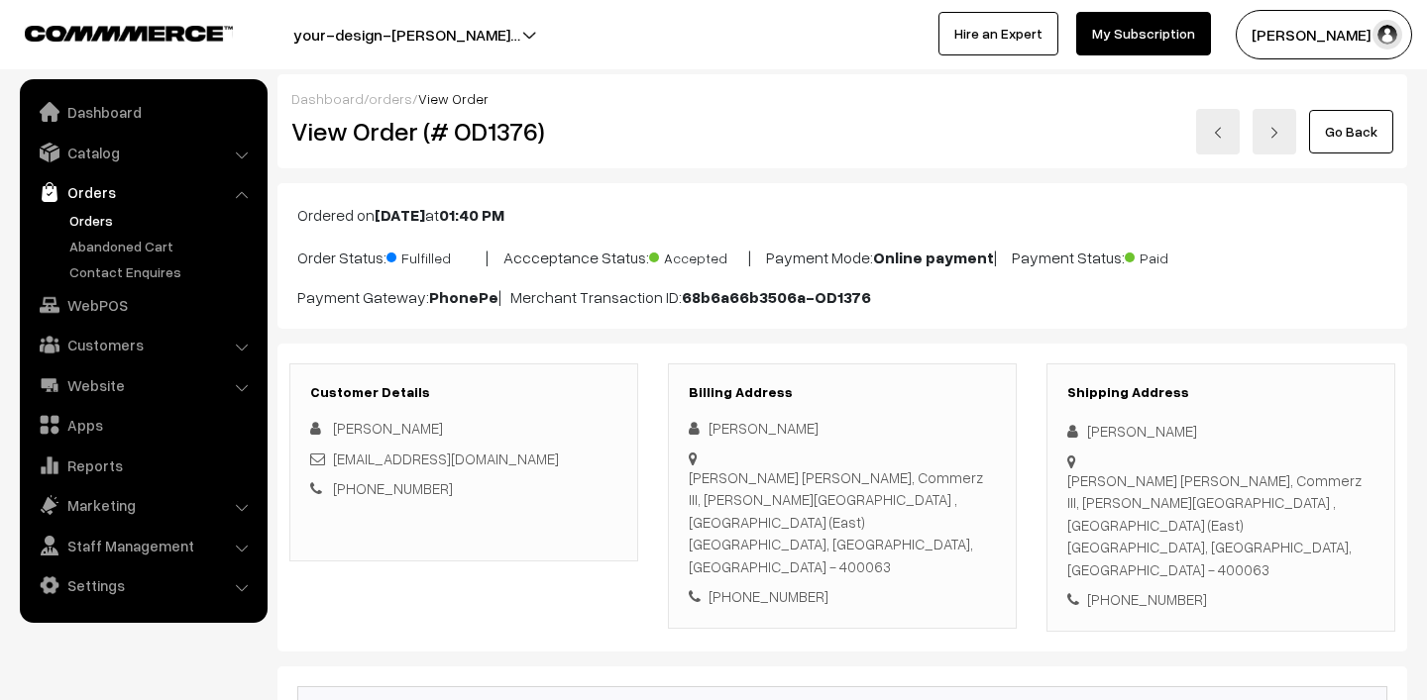
scroll to position [370, 0]
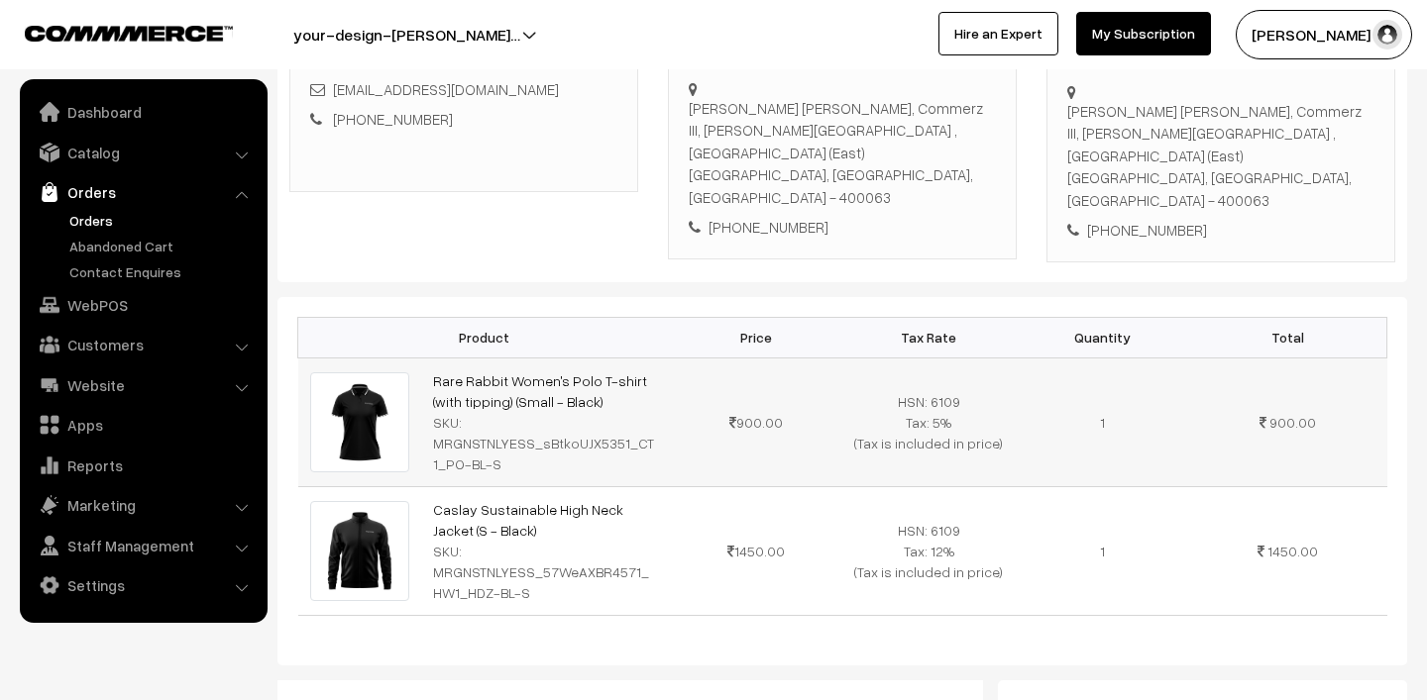
drag, startPoint x: 592, startPoint y: 362, endPoint x: 422, endPoint y: 324, distance: 173.6
click at [422, 358] on td "Rare Rabbit Women's Polo T-shirt (with tipping) (Small - Black) SKU: MRGNSTNLYE…" at bounding box center [545, 422] width 248 height 129
copy link "Rare Rabbit Women's Polo T-shirt (with tipping) (Small - Black)"
